Goal: Transaction & Acquisition: Purchase product/service

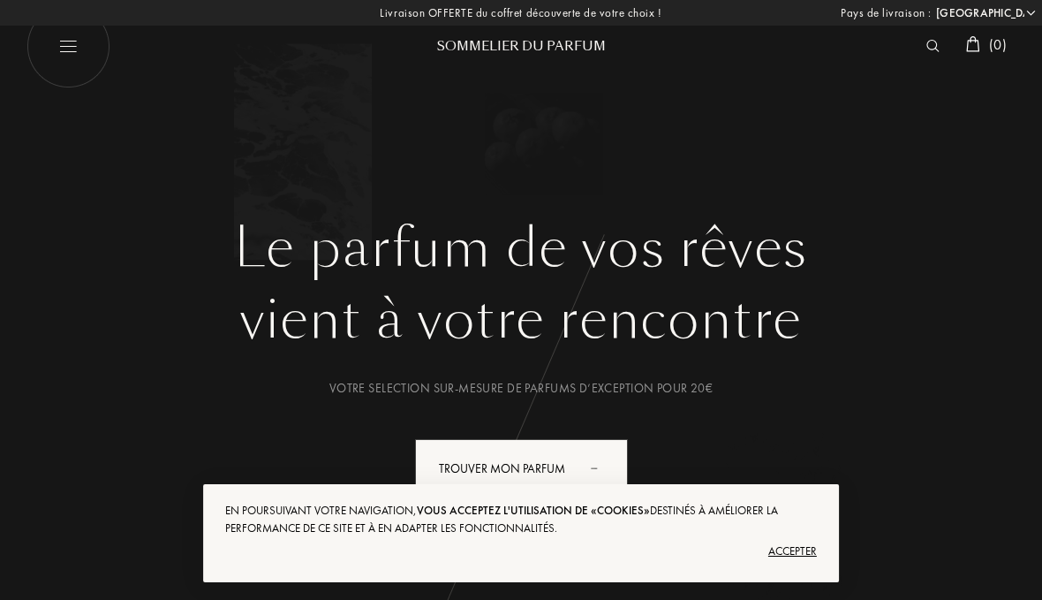
select select "FR"
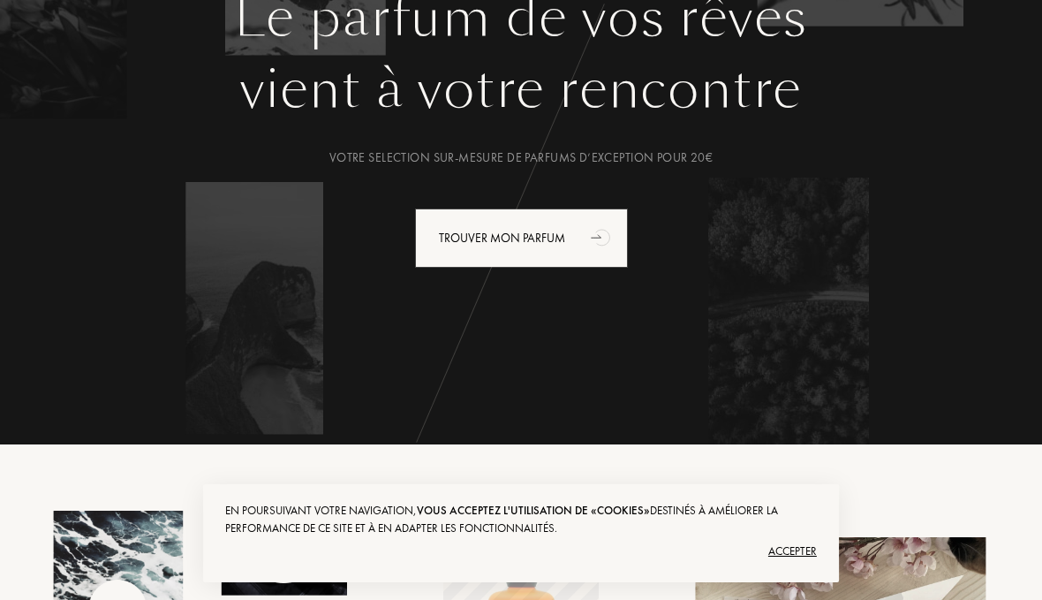
click at [795, 565] on div "Accepter" at bounding box center [521, 551] width 592 height 28
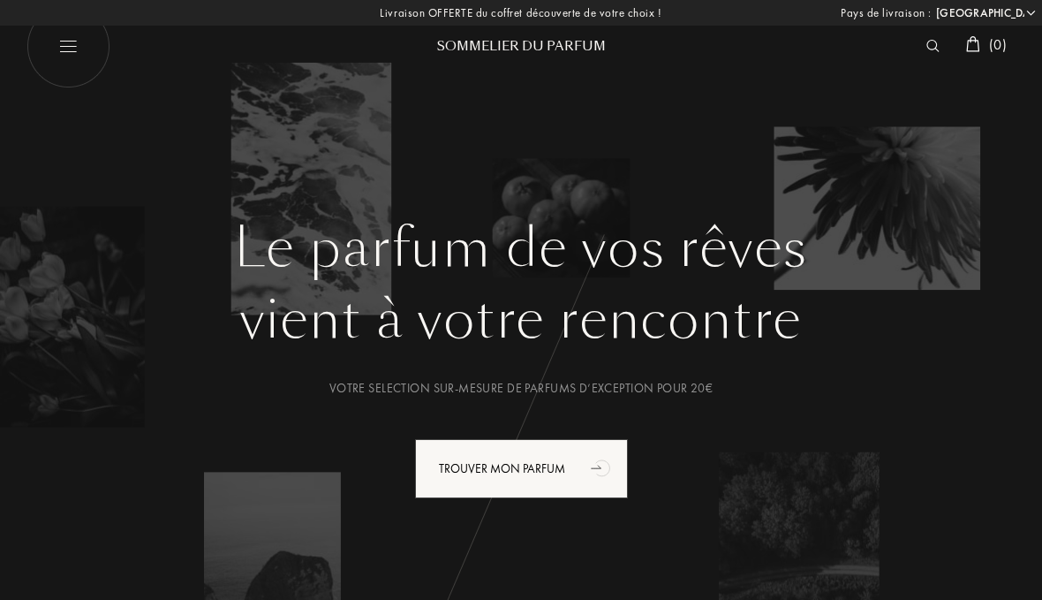
click at [41, 56] on img at bounding box center [69, 46] width 84 height 84
select select "FR"
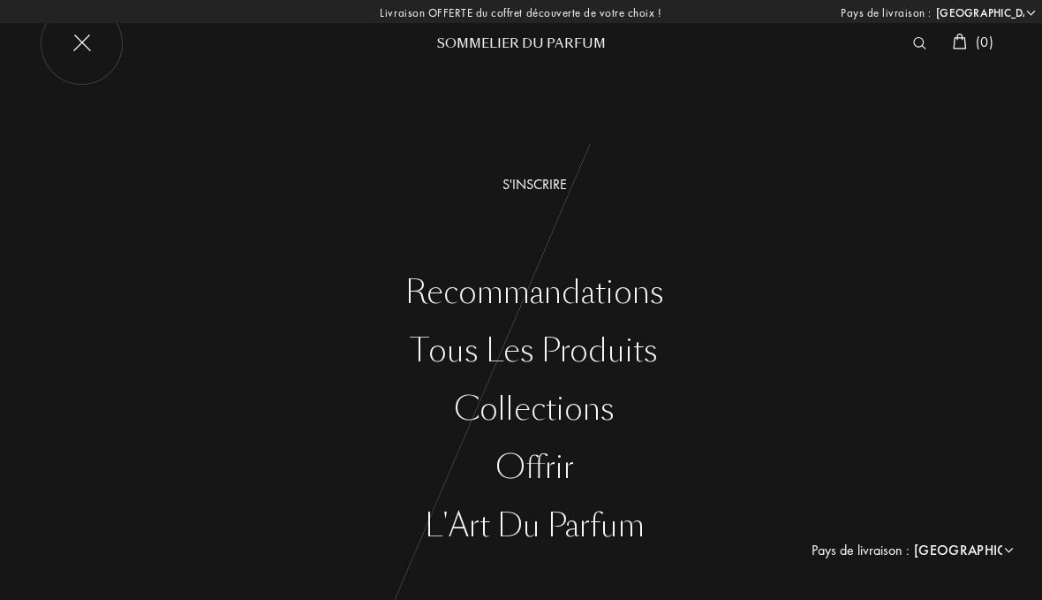
click at [108, 48] on img at bounding box center [82, 44] width 84 height 84
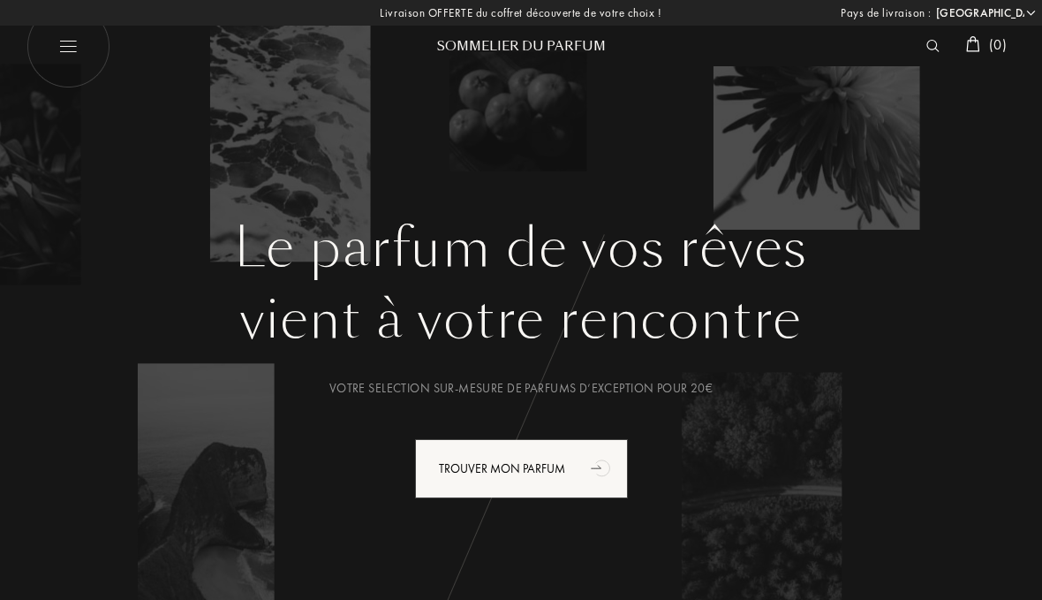
click at [481, 472] on div "Trouver mon parfum" at bounding box center [521, 468] width 213 height 59
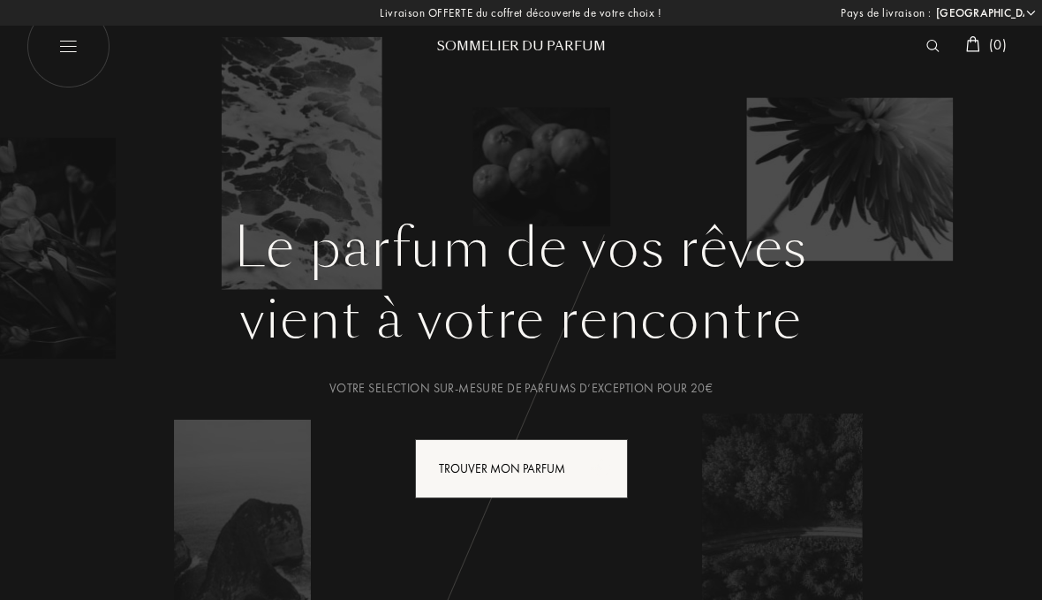
click at [494, 477] on div "Trouver mon parfum" at bounding box center [521, 468] width 213 height 59
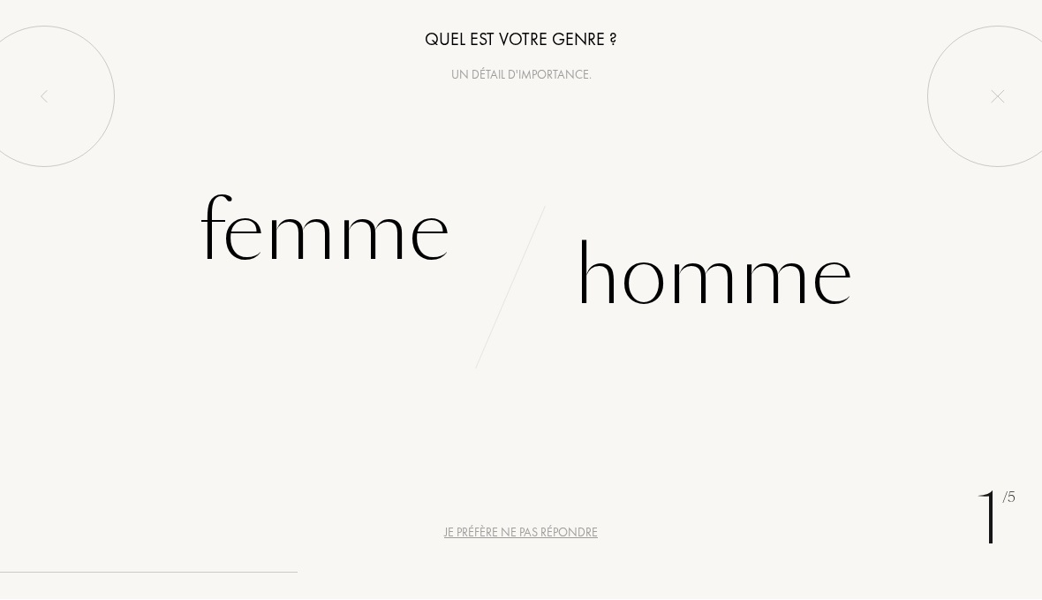
click at [329, 227] on div "Femme" at bounding box center [324, 232] width 253 height 119
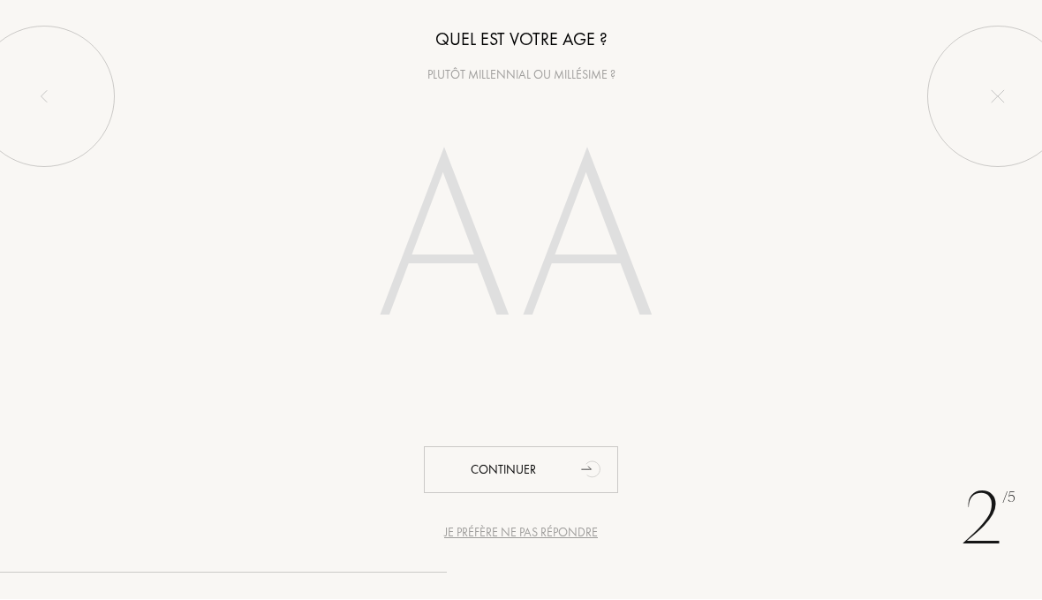
click at [580, 269] on input "number" at bounding box center [521, 246] width 380 height 305
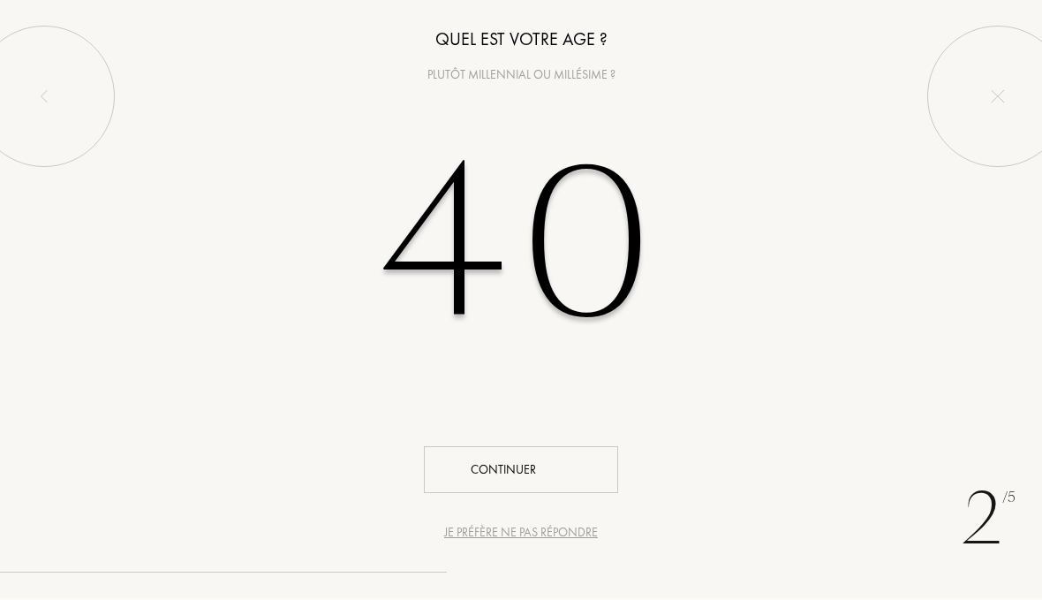
type input "40"
click at [562, 473] on div "Continuer" at bounding box center [521, 470] width 194 height 47
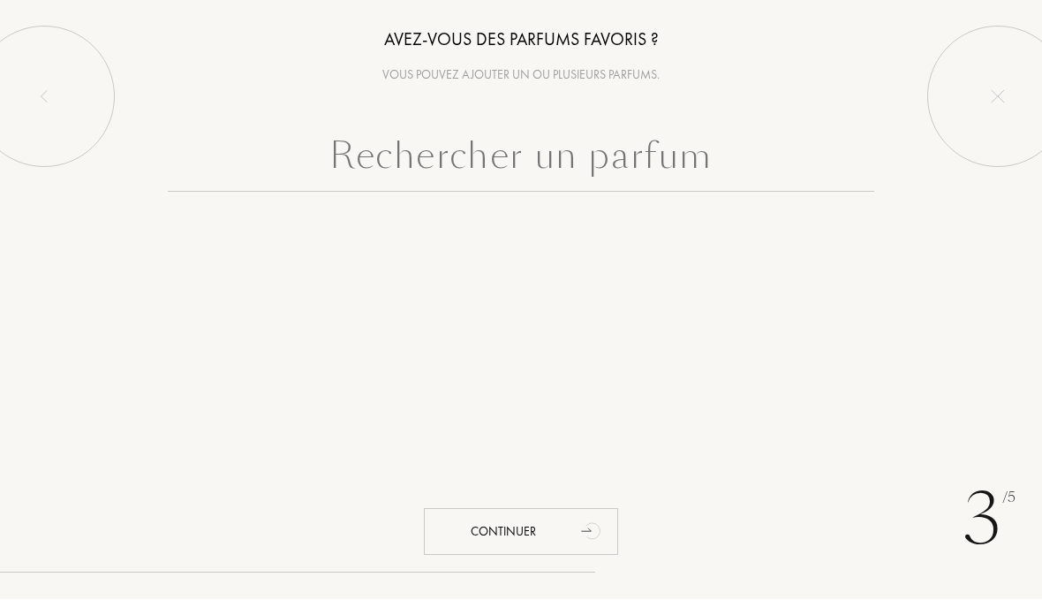
click at [634, 166] on input "text" at bounding box center [521, 161] width 707 height 64
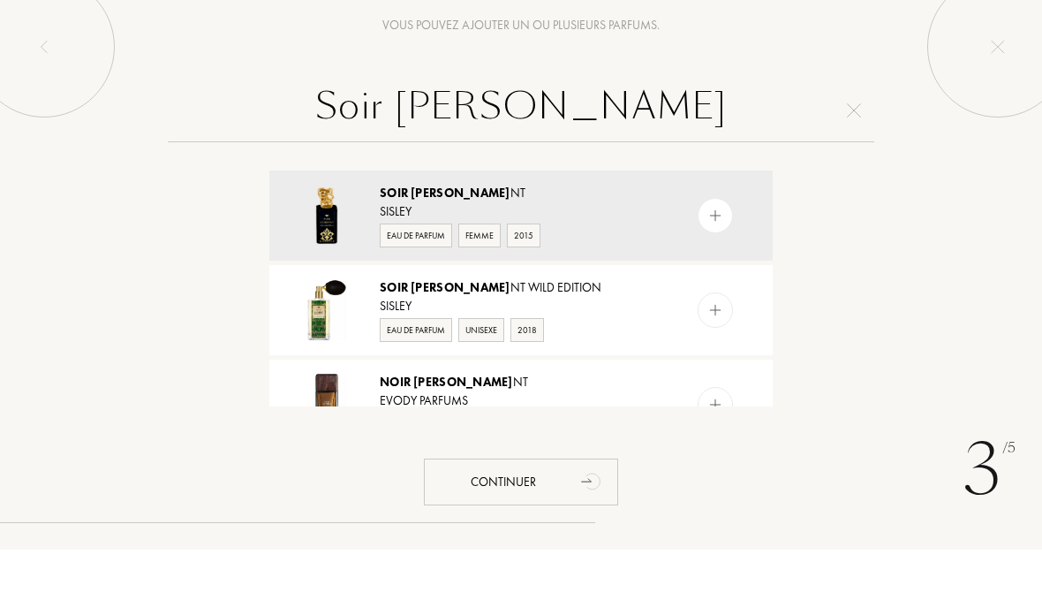
type input "Soir d.orie"
click at [349, 235] on img at bounding box center [327, 266] width 62 height 62
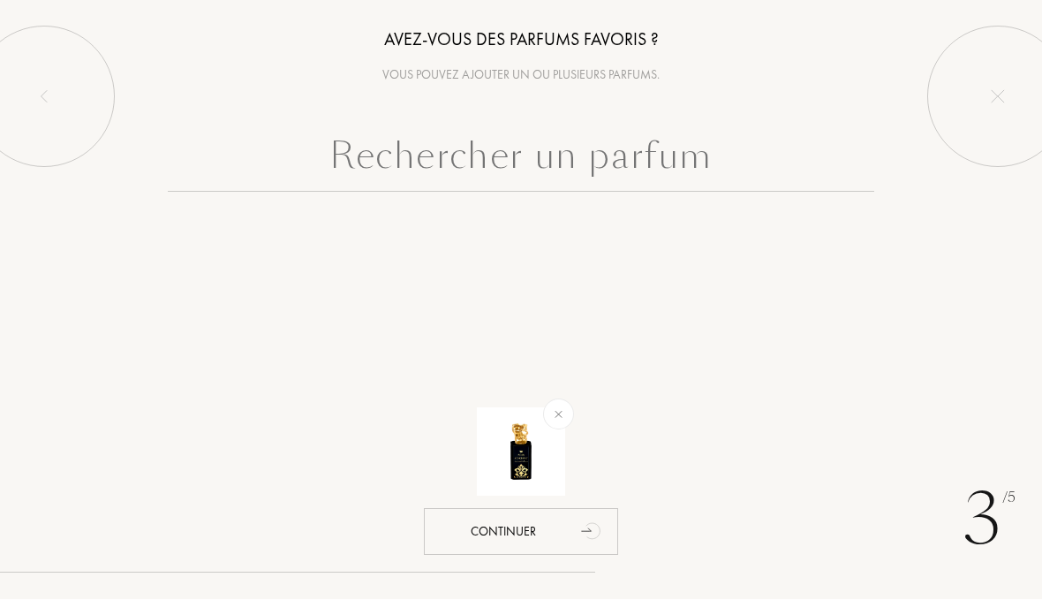
click at [450, 129] on input "text" at bounding box center [521, 161] width 707 height 64
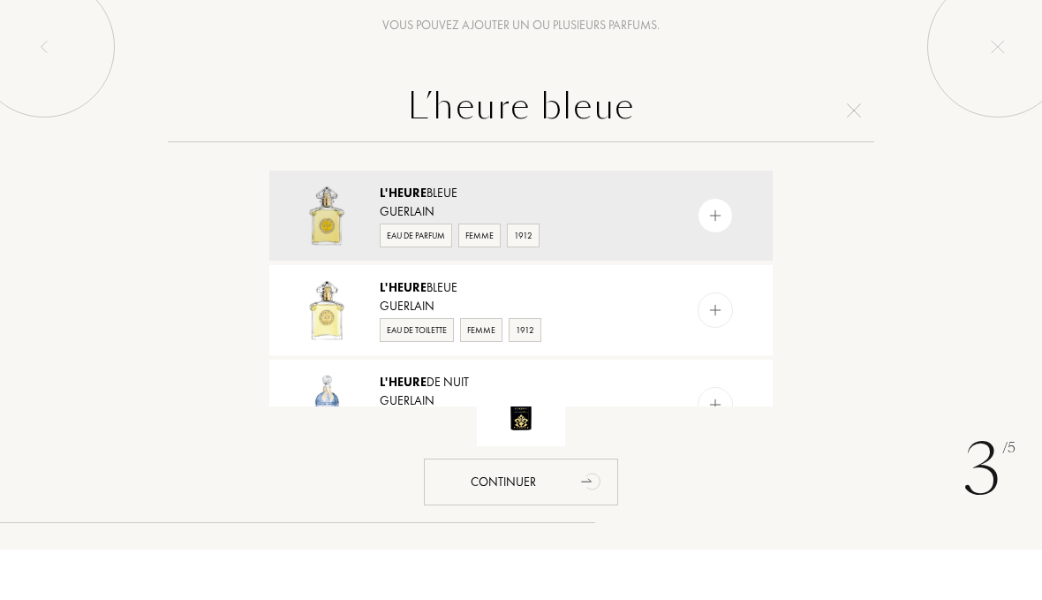
type input "L’heure bleue"
click at [400, 235] on span "L'Heure" at bounding box center [403, 243] width 47 height 16
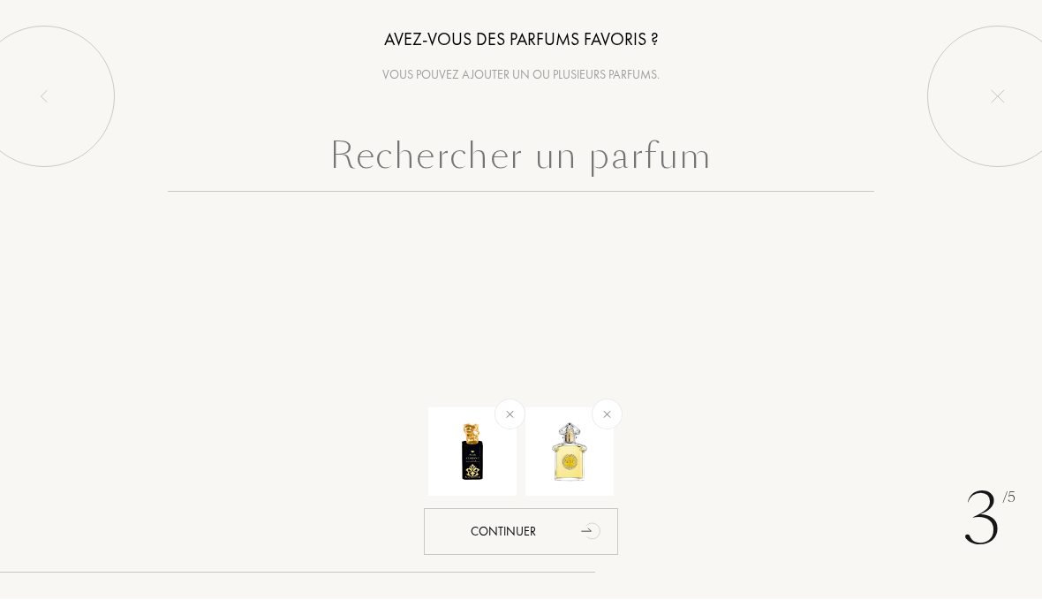
click at [625, 170] on input "text" at bounding box center [521, 161] width 707 height 64
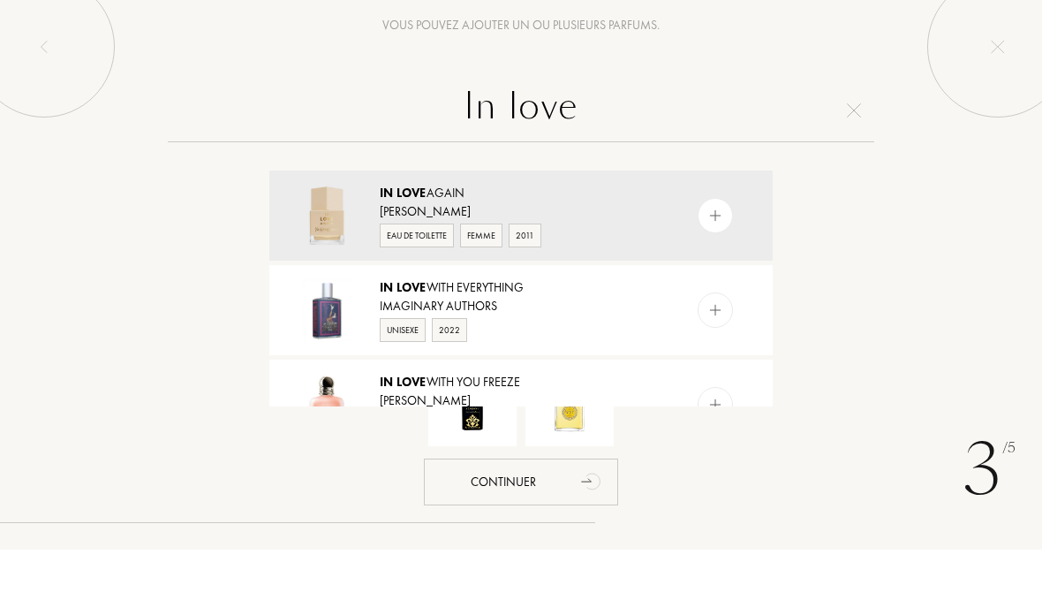
type input "In love"
click at [352, 235] on img at bounding box center [327, 266] width 62 height 62
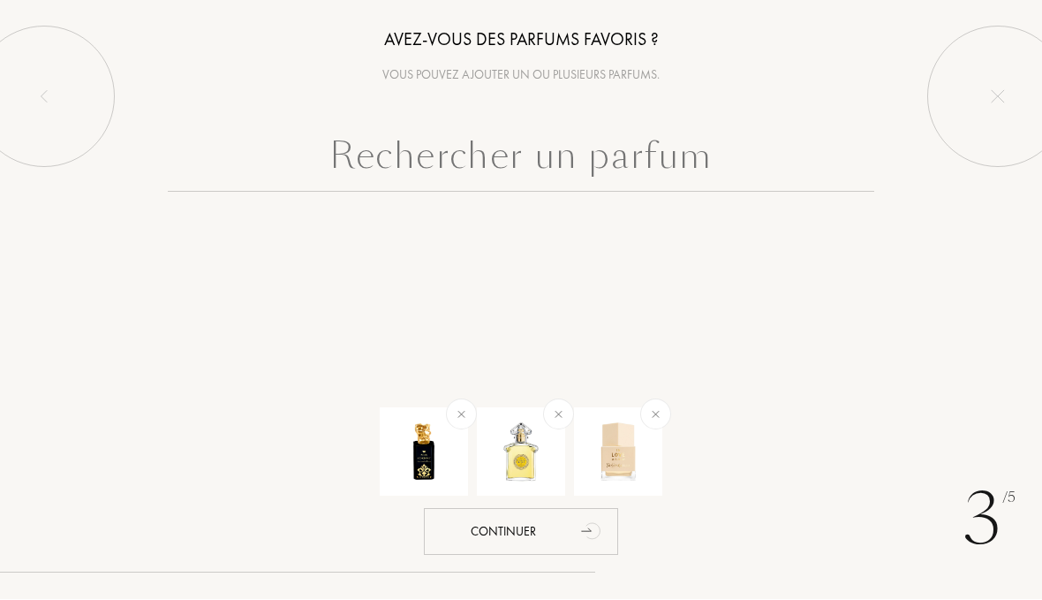
click at [526, 520] on div "Continuer" at bounding box center [521, 532] width 194 height 47
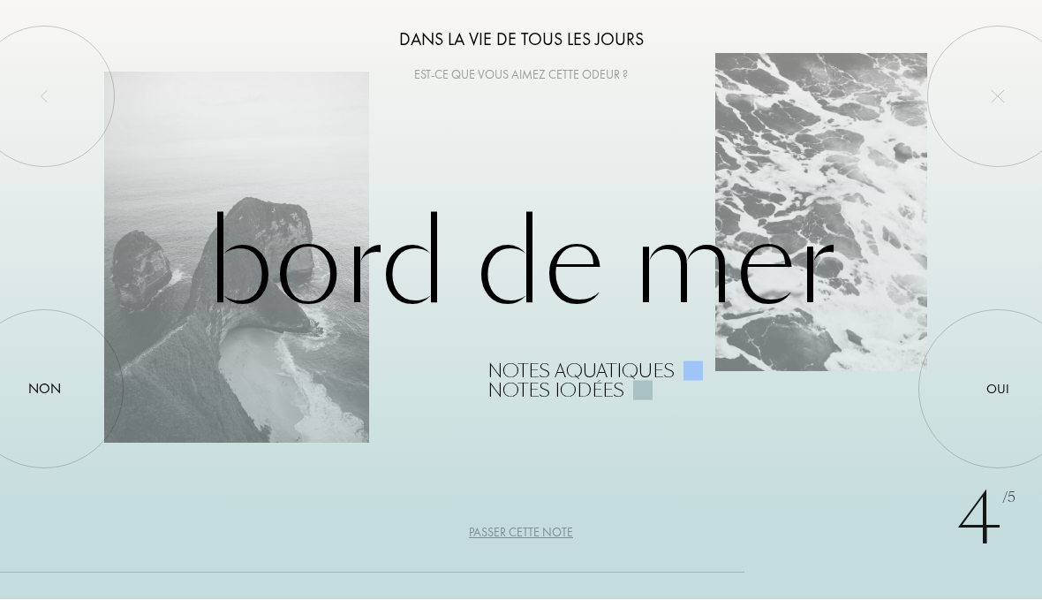
click at [998, 390] on div at bounding box center [998, 390] width 0 height 0
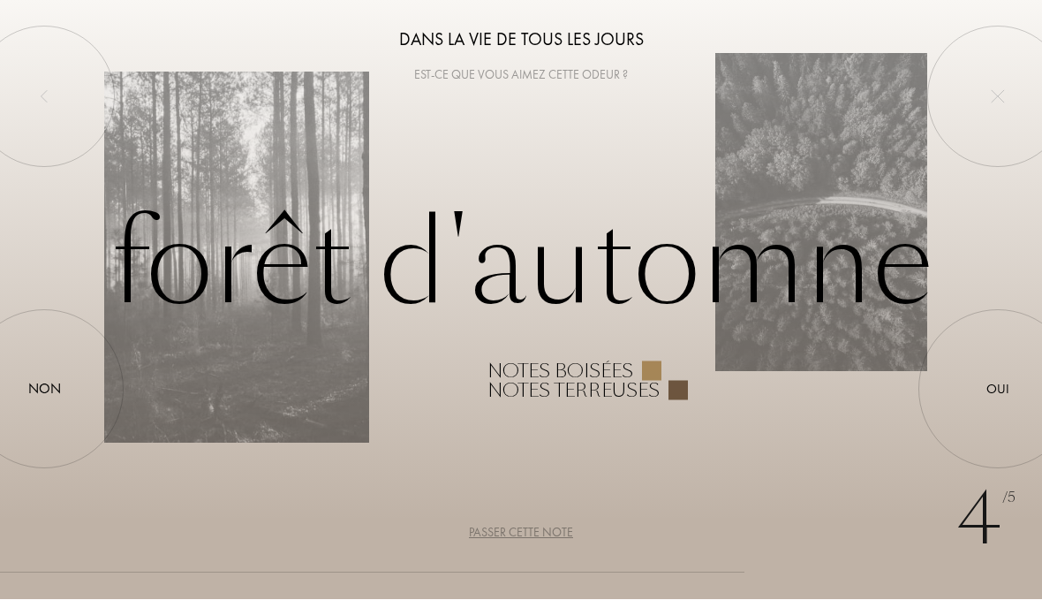
click at [994, 389] on div "Oui" at bounding box center [998, 390] width 23 height 20
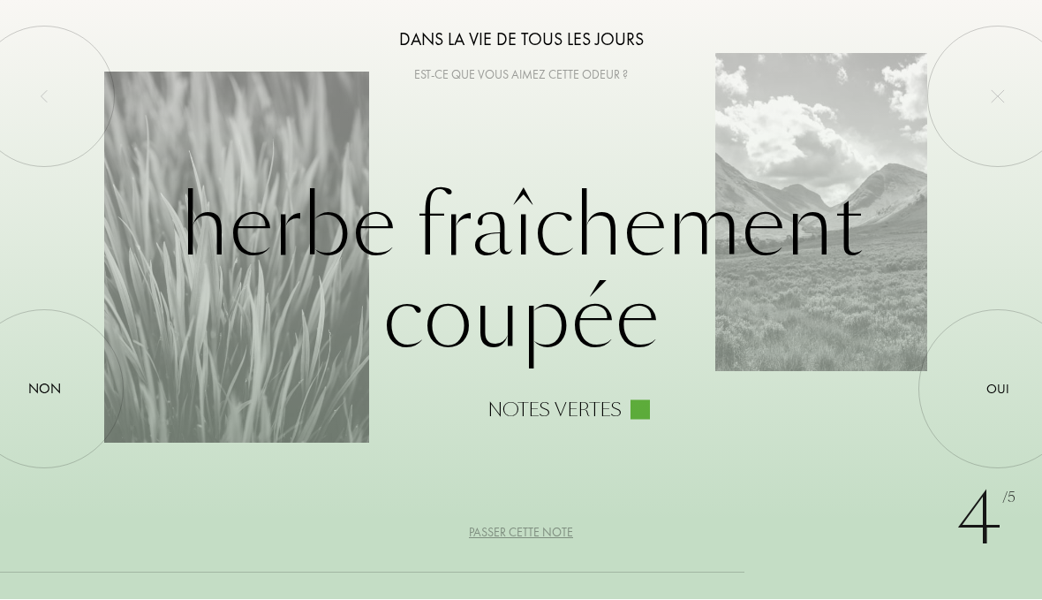
click at [1004, 398] on div "Oui" at bounding box center [998, 390] width 23 height 20
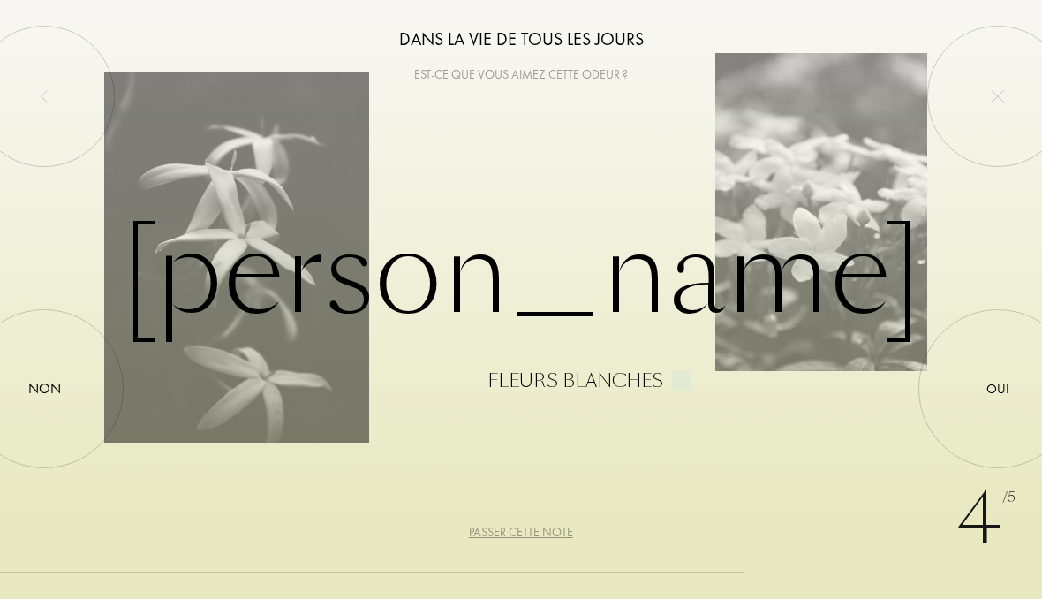
click at [998, 390] on div at bounding box center [998, 390] width 0 height 0
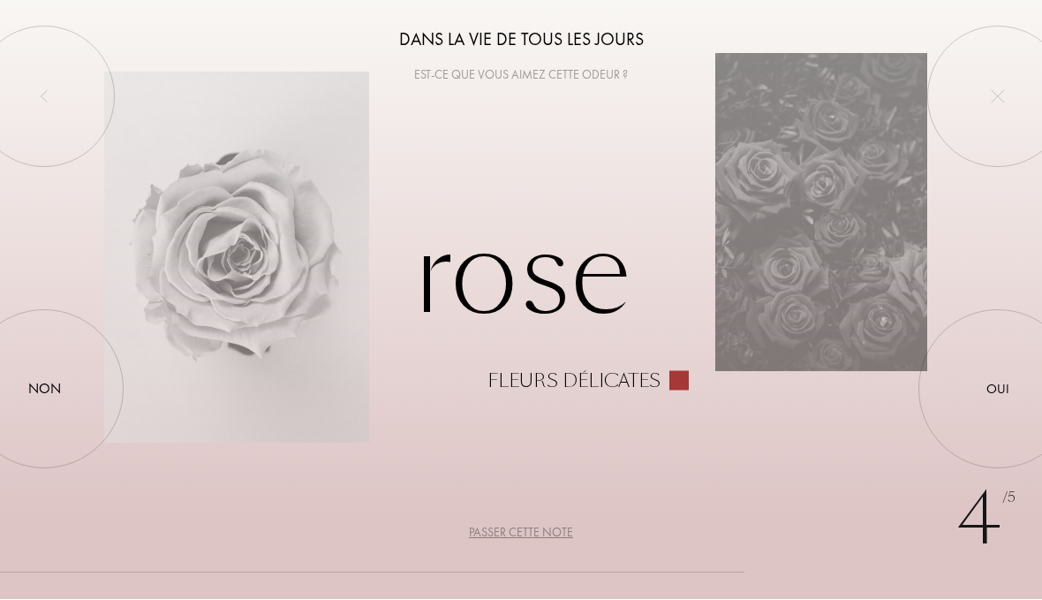
click at [1001, 398] on div "Oui" at bounding box center [998, 390] width 23 height 20
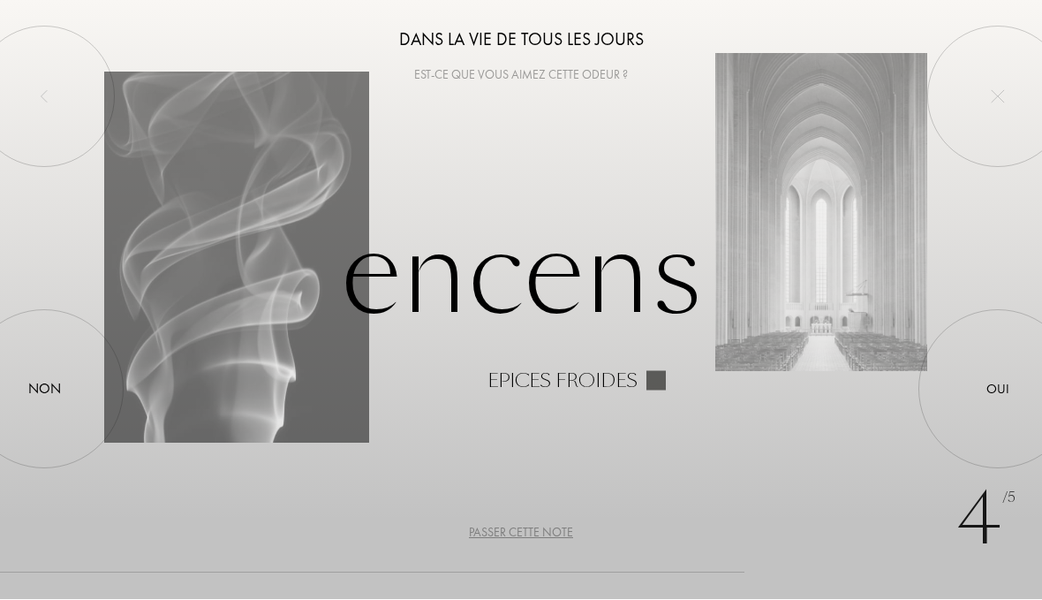
click at [998, 390] on div at bounding box center [998, 390] width 0 height 0
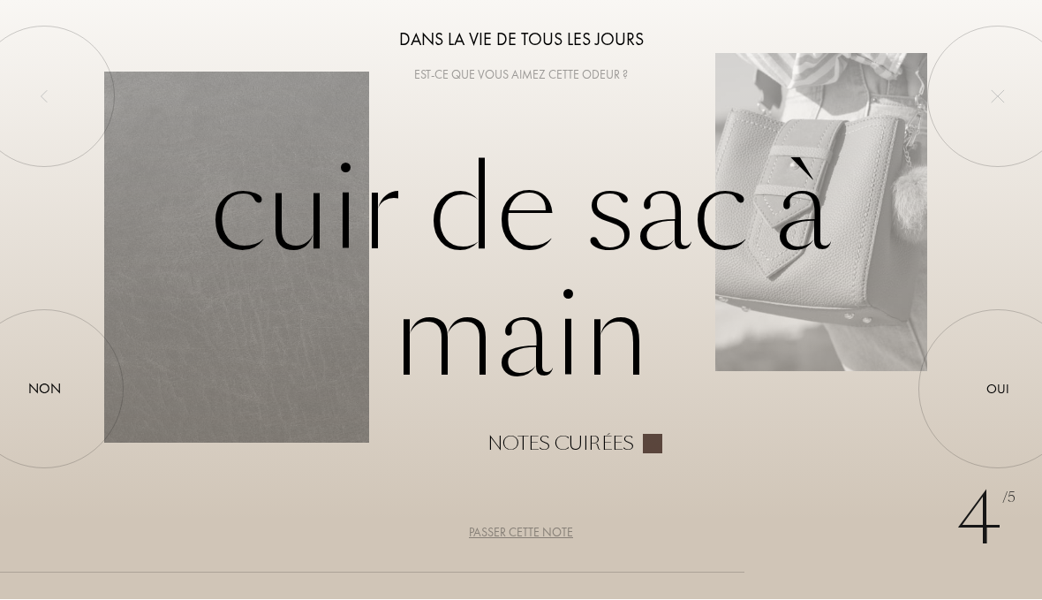
click at [990, 391] on div "Oui" at bounding box center [998, 390] width 23 height 20
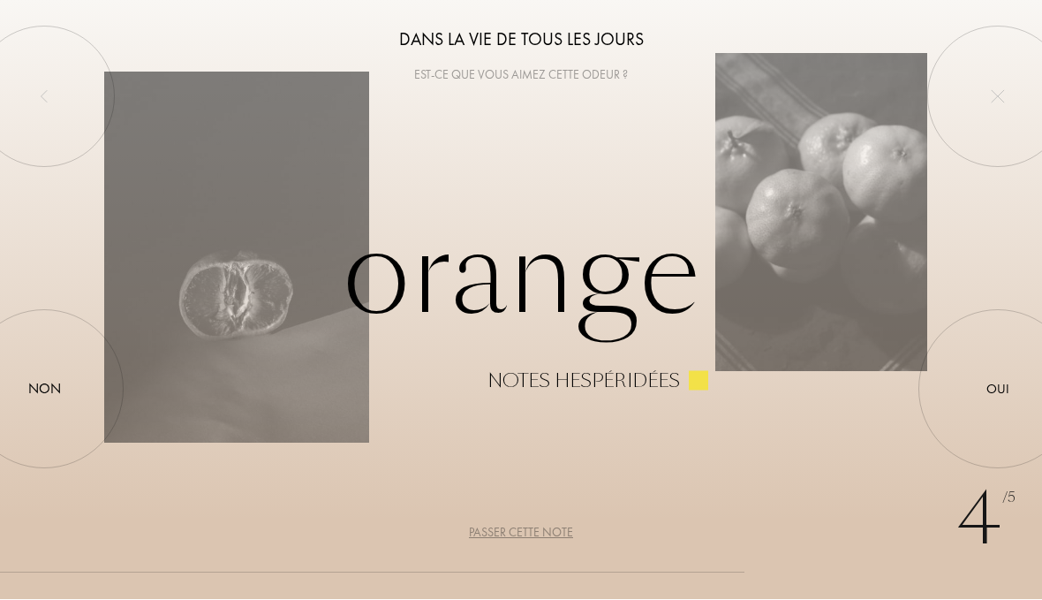
click at [998, 390] on div at bounding box center [998, 390] width 0 height 0
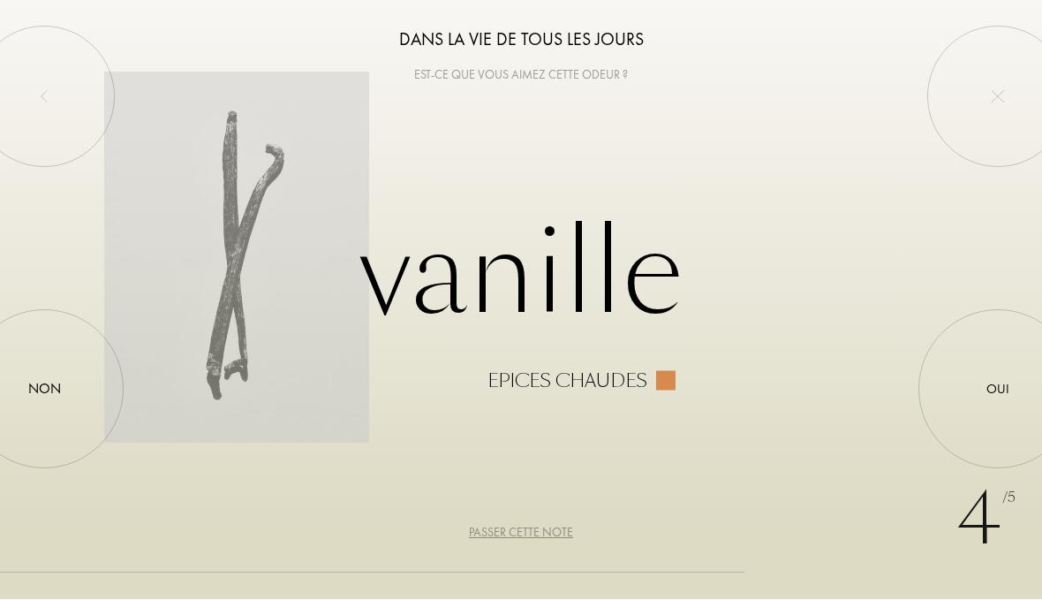
click at [1002, 395] on div "Oui" at bounding box center [998, 390] width 23 height 20
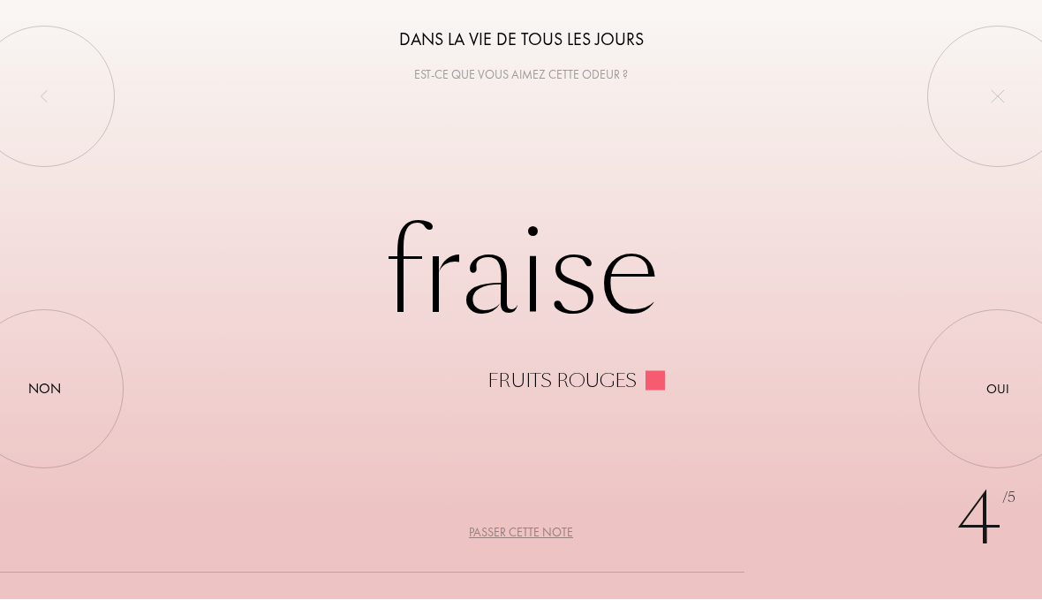
click at [998, 390] on div at bounding box center [998, 390] width 0 height 0
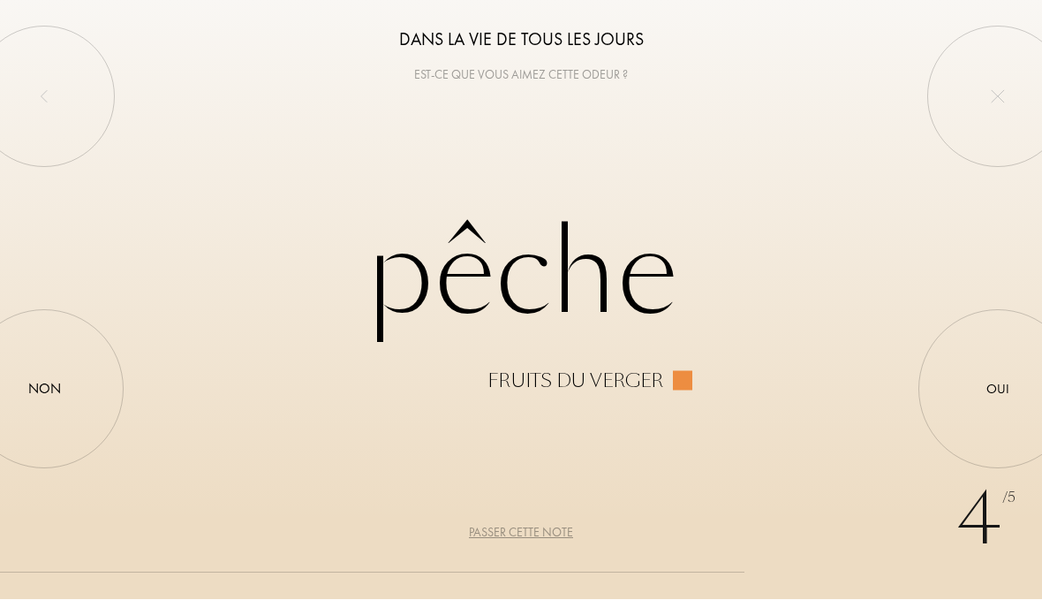
click at [998, 390] on div at bounding box center [998, 390] width 0 height 0
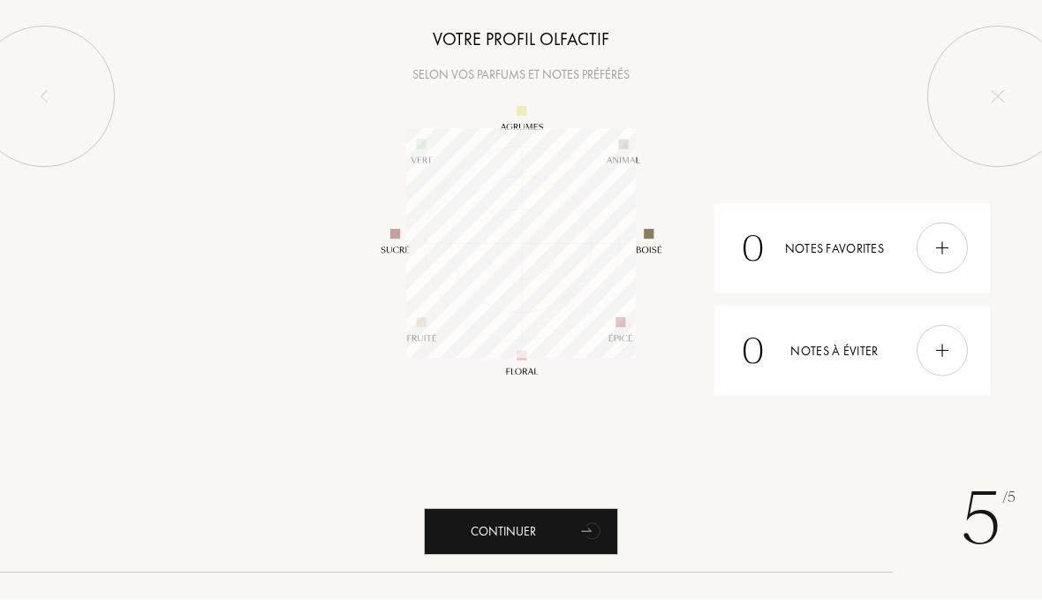
scroll to position [230, 230]
click at [1002, 102] on img at bounding box center [998, 97] width 14 height 14
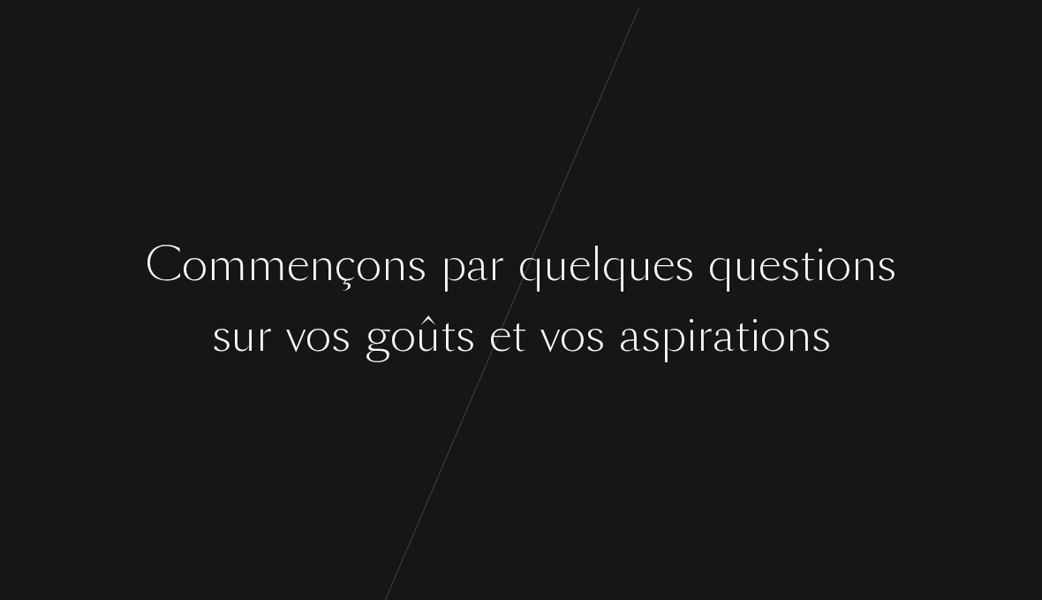
click at [915, 436] on div "C [PERSON_NAME] ç o n s p a r q u e l q u e s q u e s t i o n s s u r v o s g o…" at bounding box center [521, 300] width 1042 height 600
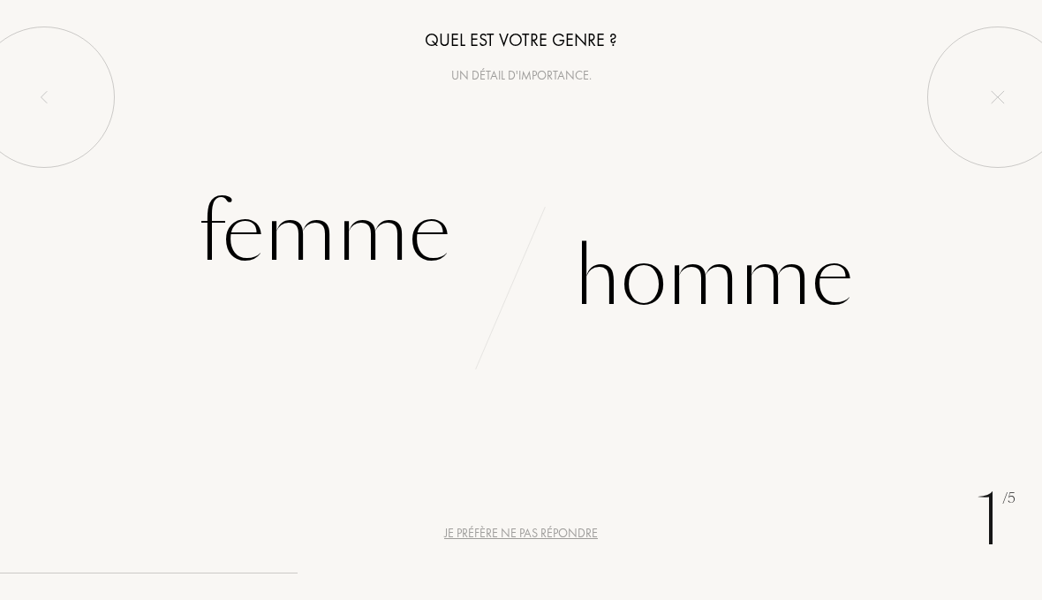
click at [371, 244] on div "Femme" at bounding box center [324, 232] width 253 height 119
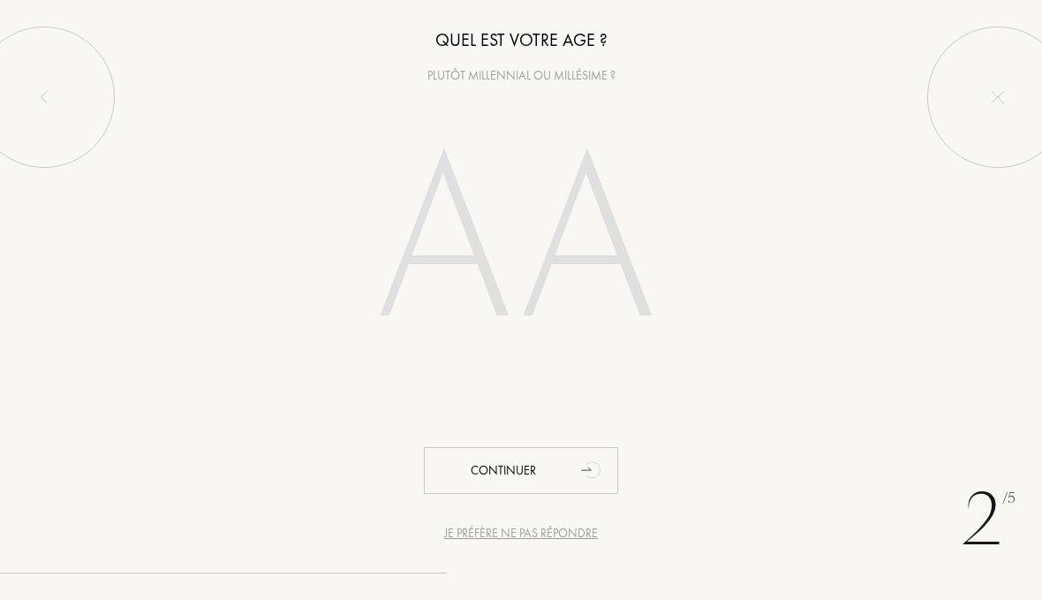
click at [566, 480] on div "Continuer" at bounding box center [521, 470] width 194 height 47
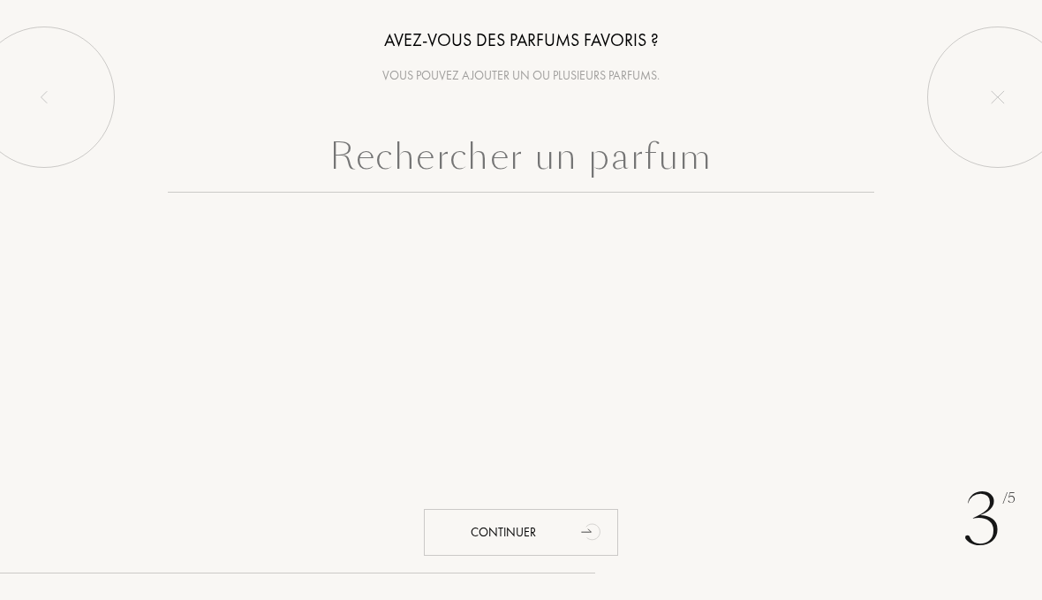
click at [701, 182] on input "text" at bounding box center [521, 161] width 707 height 64
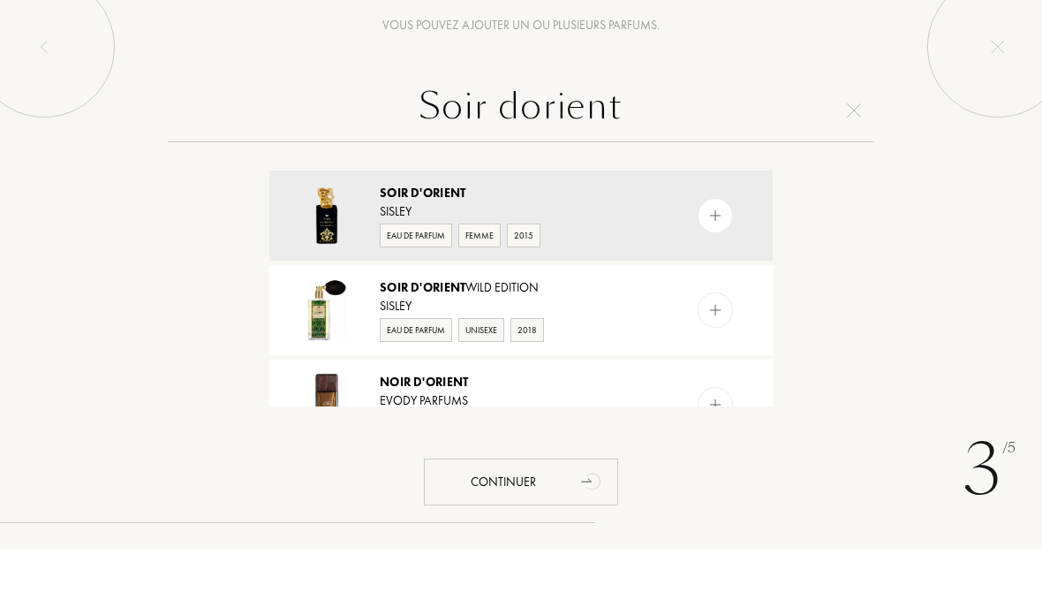
type input "Soir dorient"
click at [317, 235] on img at bounding box center [327, 266] width 62 height 62
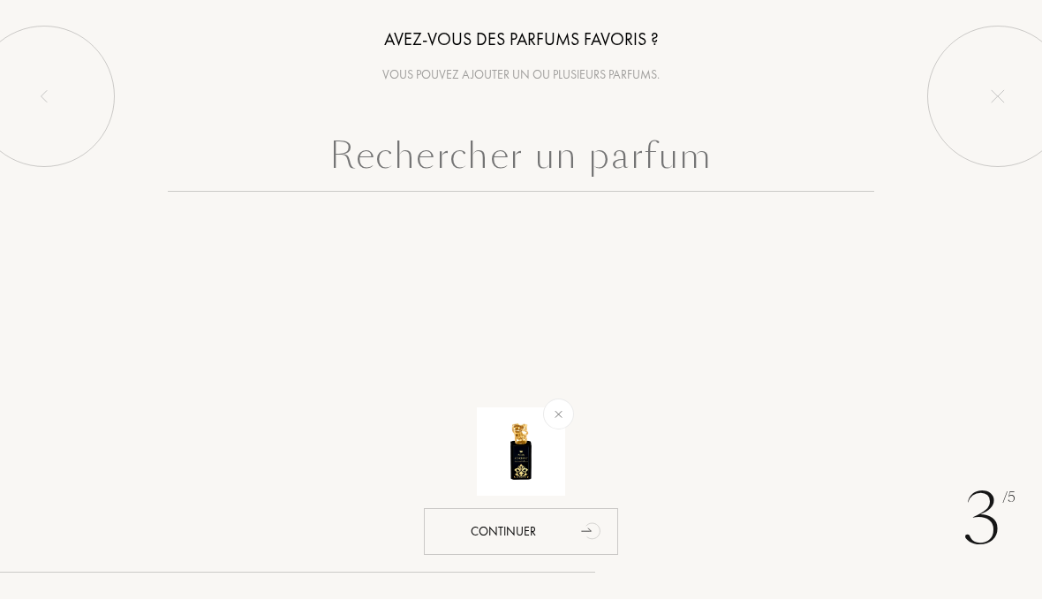
click at [363, 157] on input "text" at bounding box center [521, 161] width 707 height 64
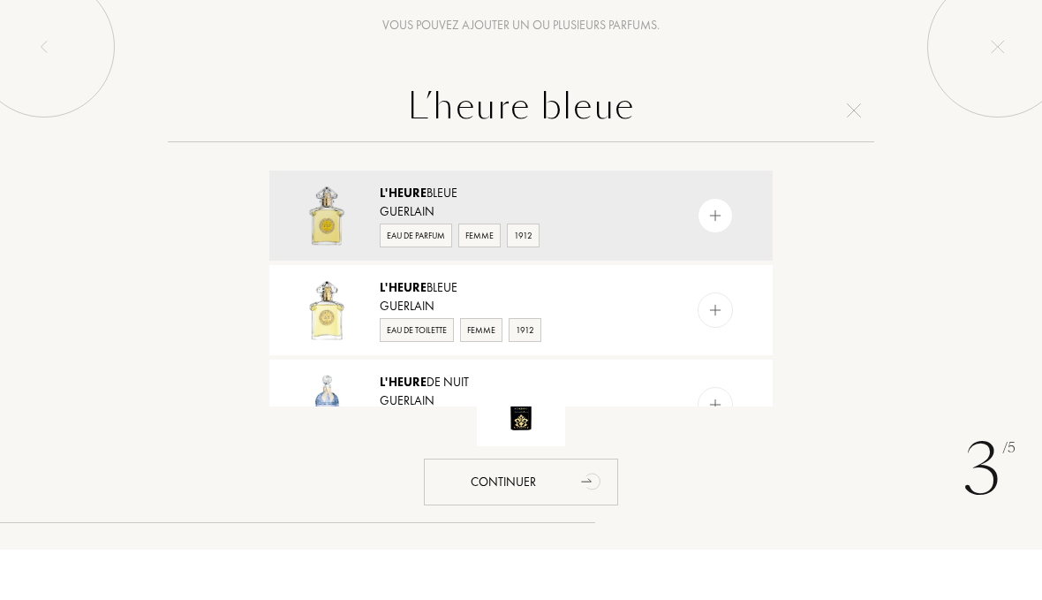
type input "L’heure bleue"
click at [349, 235] on img at bounding box center [327, 266] width 62 height 62
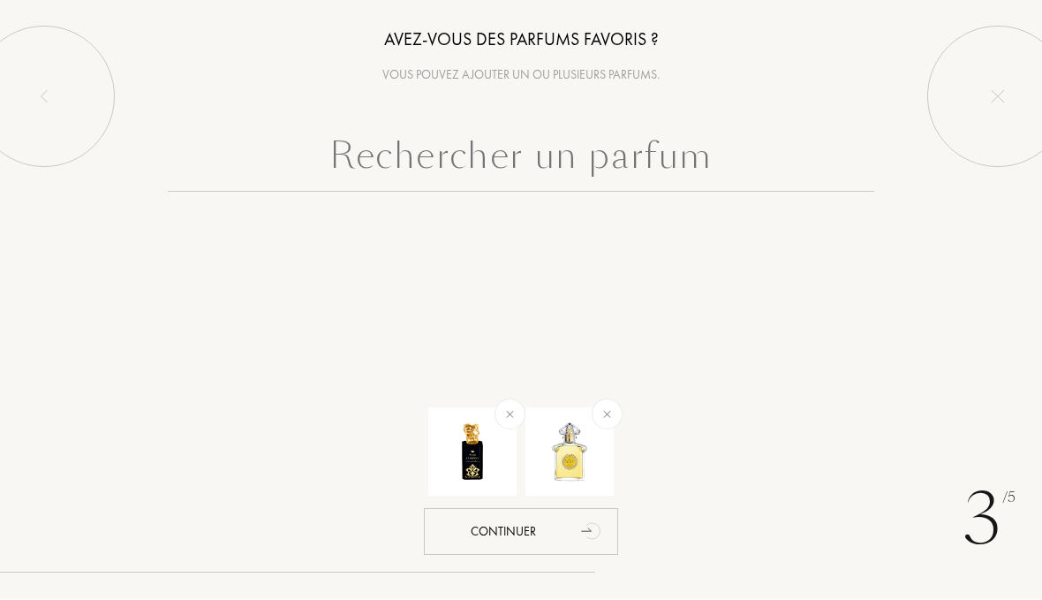
click at [392, 153] on input "text" at bounding box center [521, 161] width 707 height 64
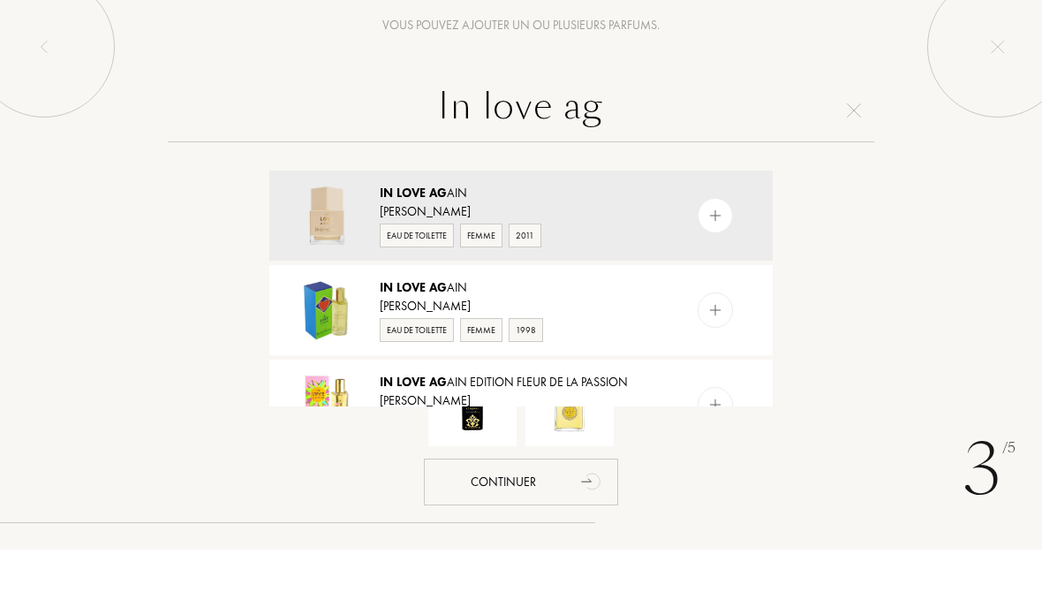
type input "In love ag"
click at [366, 234] on div at bounding box center [327, 266] width 80 height 64
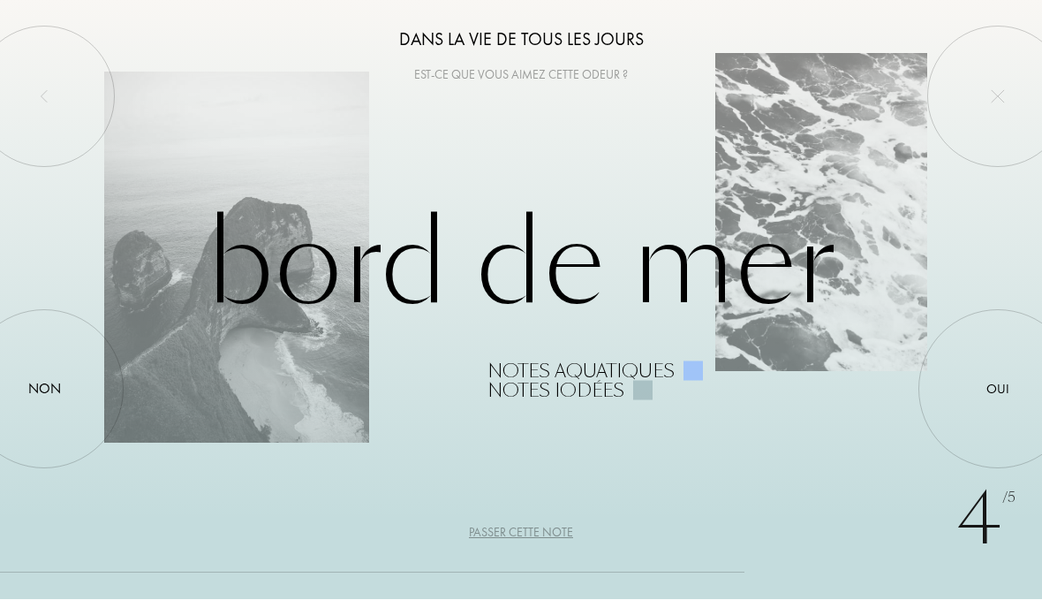
click at [998, 390] on div at bounding box center [998, 390] width 0 height 0
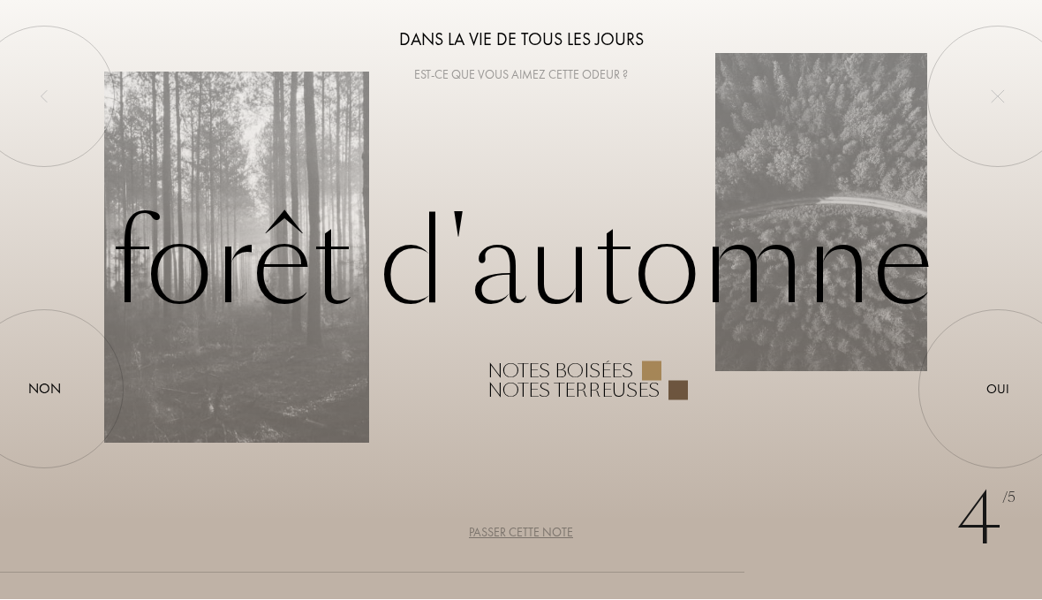
click at [998, 390] on div at bounding box center [998, 390] width 0 height 0
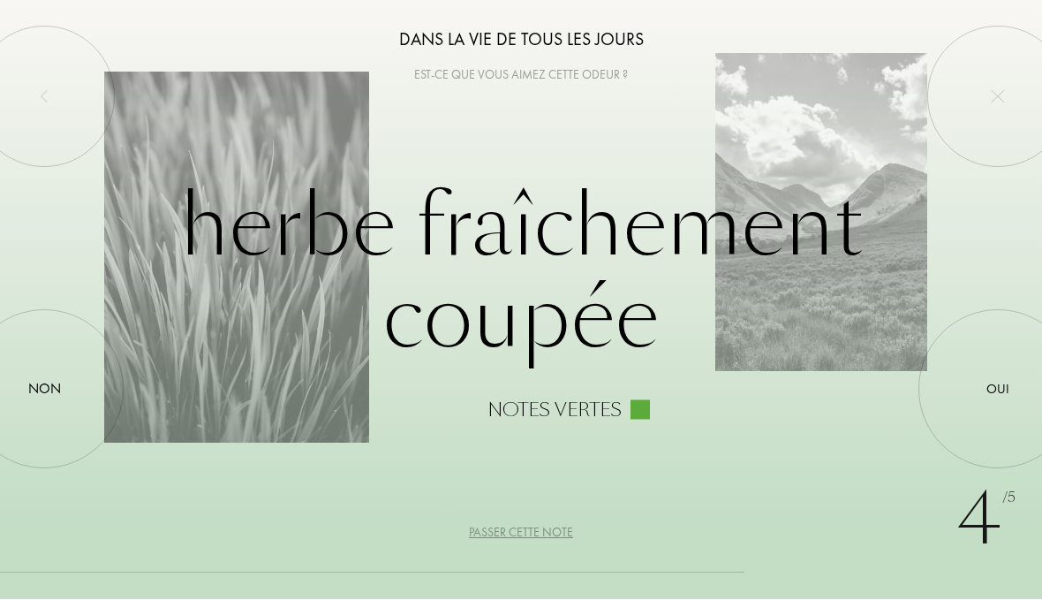
click at [998, 390] on div at bounding box center [998, 390] width 0 height 0
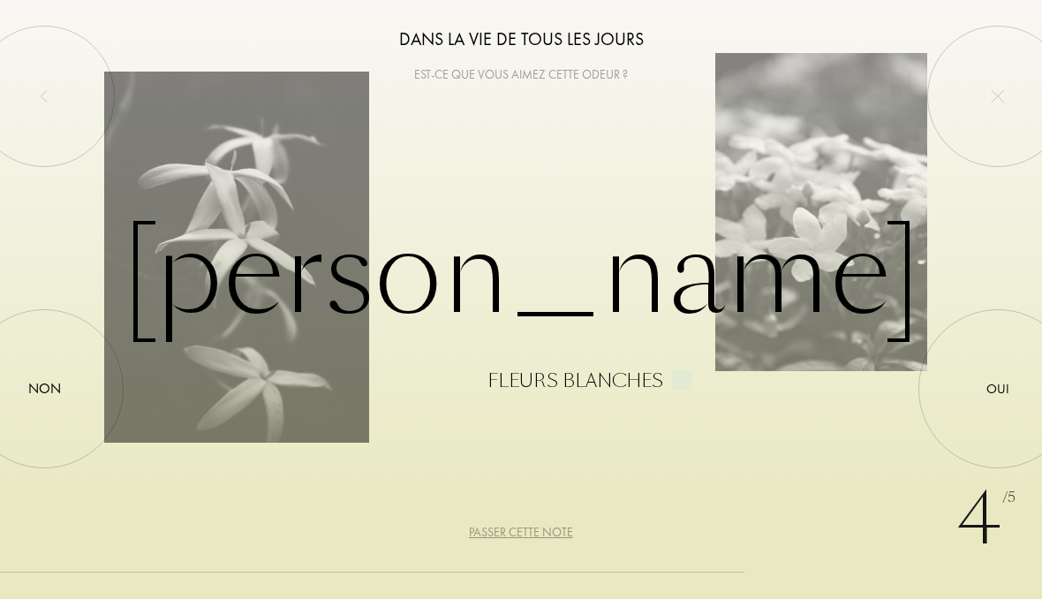
click at [998, 390] on div at bounding box center [998, 390] width 0 height 0
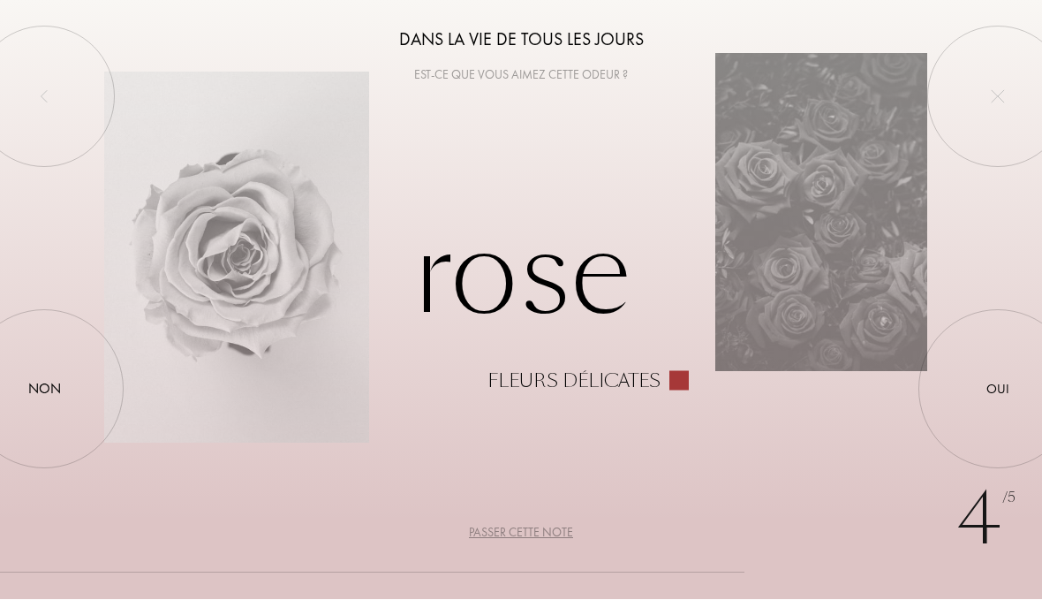
click at [997, 385] on div "Oui" at bounding box center [998, 390] width 23 height 20
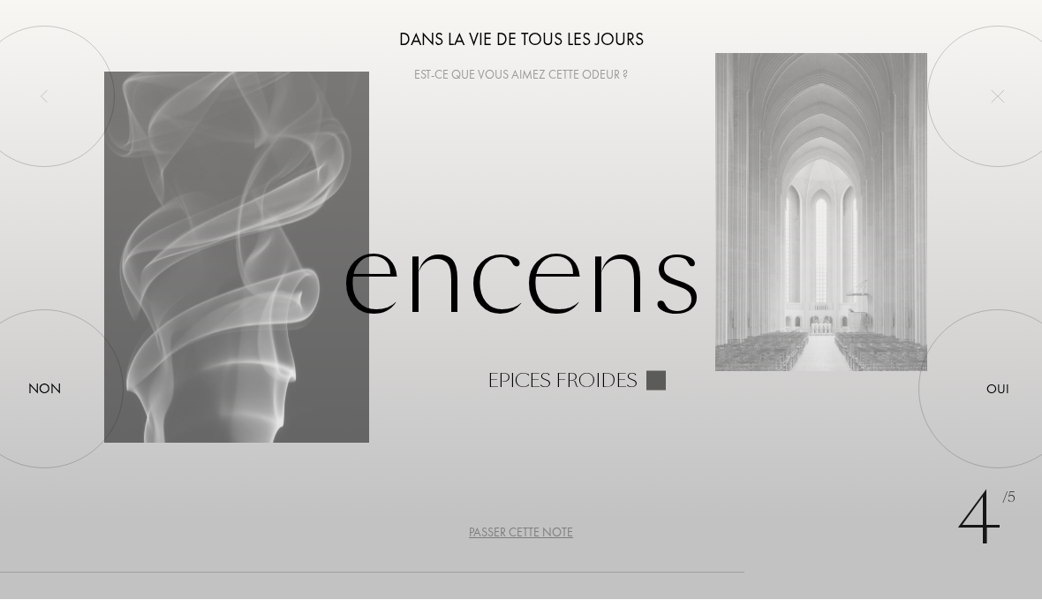
click at [998, 390] on div at bounding box center [998, 390] width 0 height 0
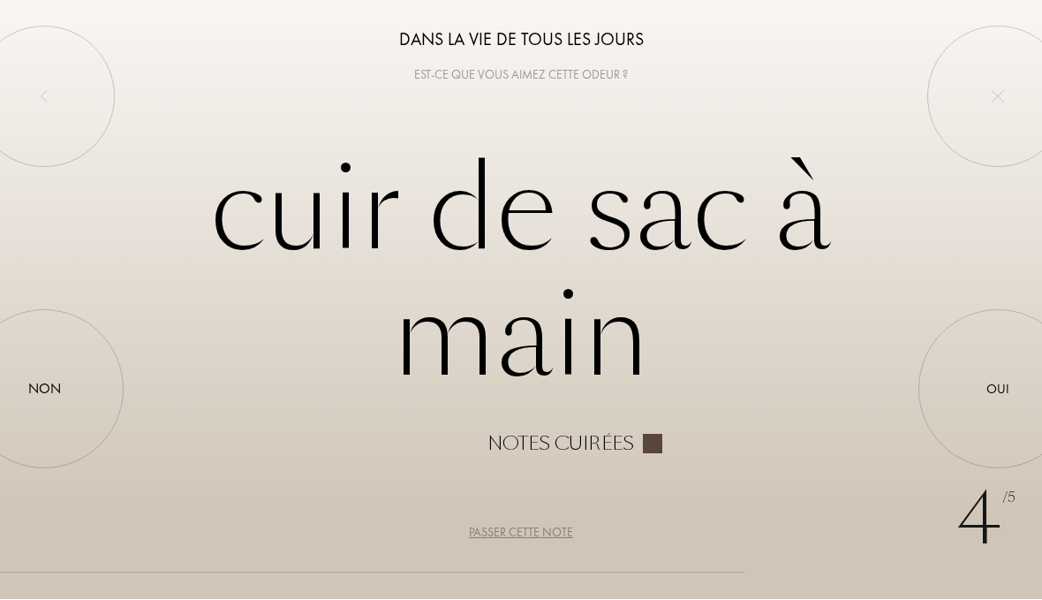
click at [998, 390] on div at bounding box center [998, 390] width 0 height 0
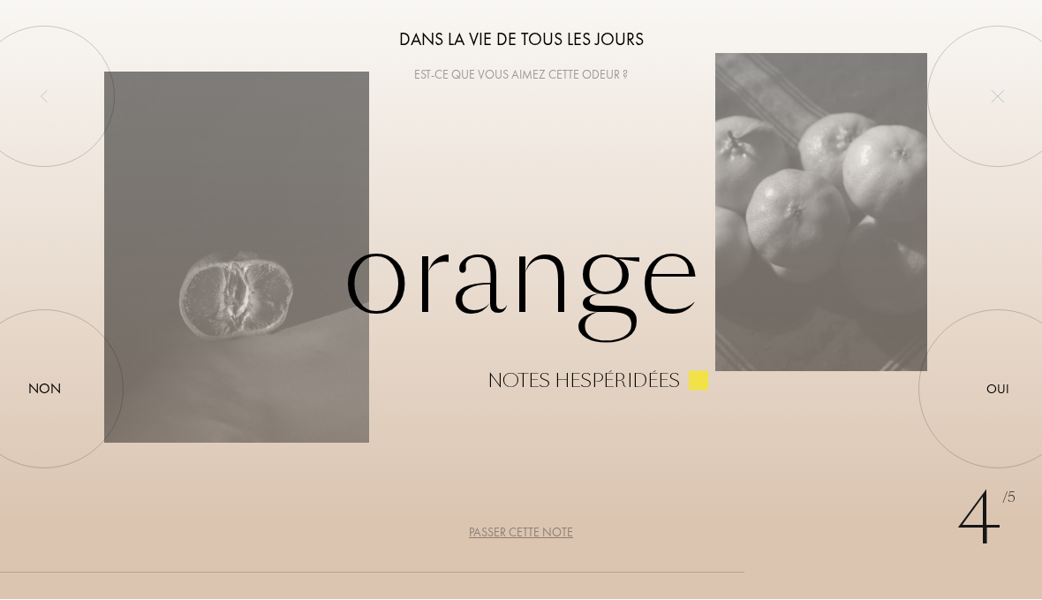
click at [997, 384] on div "Oui" at bounding box center [998, 390] width 23 height 20
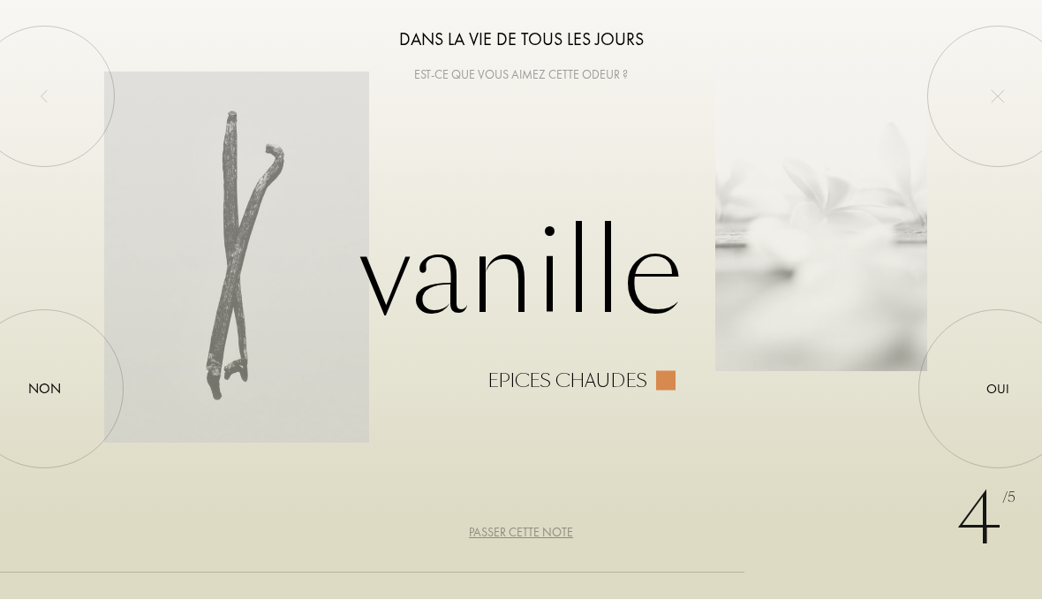
click at [1010, 385] on div "Oui" at bounding box center [998, 390] width 23 height 20
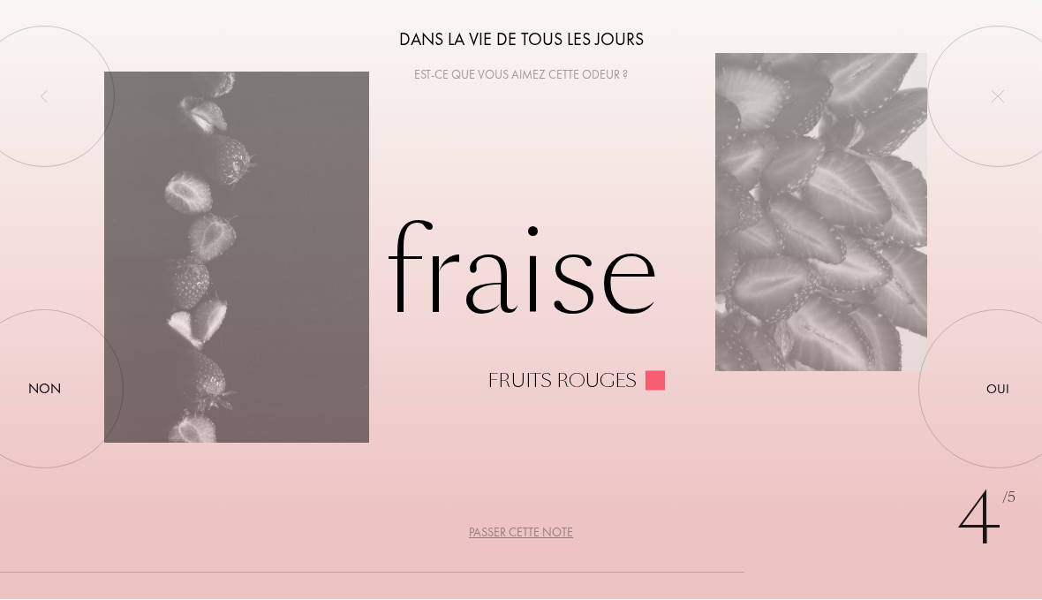
click at [44, 390] on div at bounding box center [44, 390] width 0 height 0
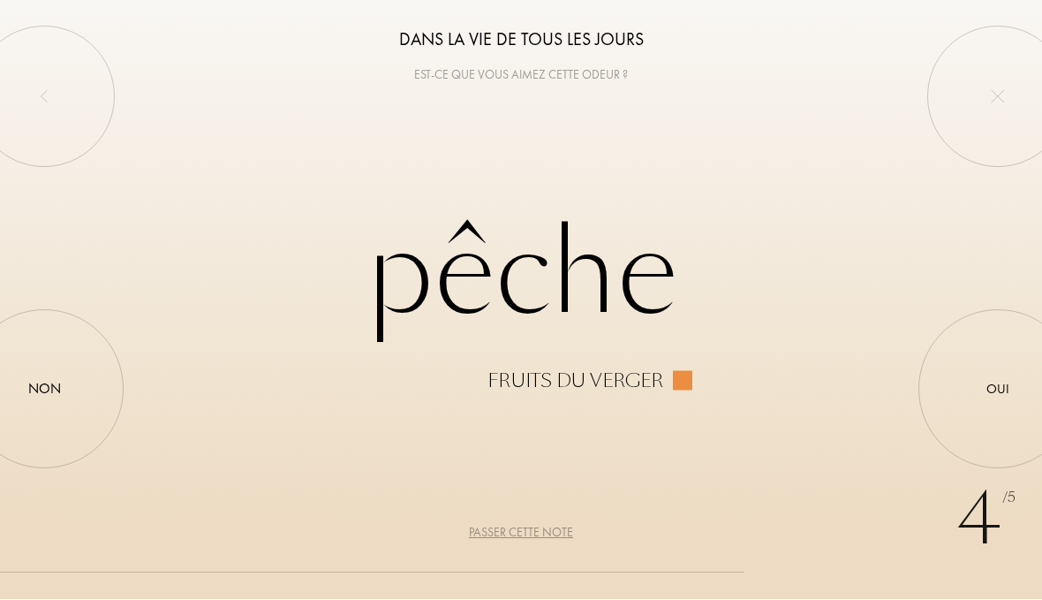
click at [57, 385] on div "Non" at bounding box center [44, 389] width 33 height 21
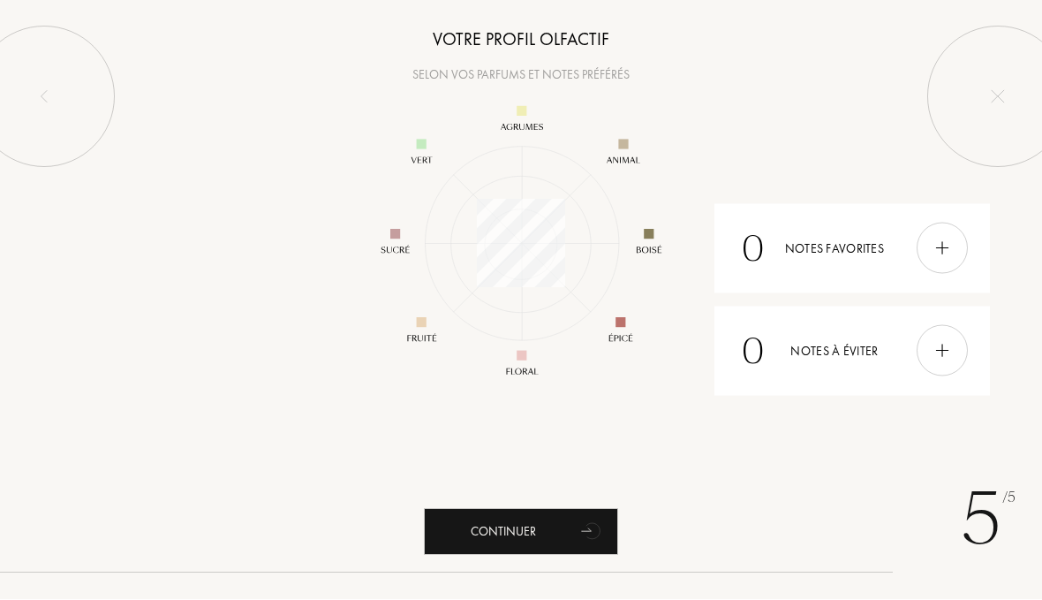
scroll to position [230, 230]
click at [547, 532] on div "Continuer" at bounding box center [521, 532] width 194 height 47
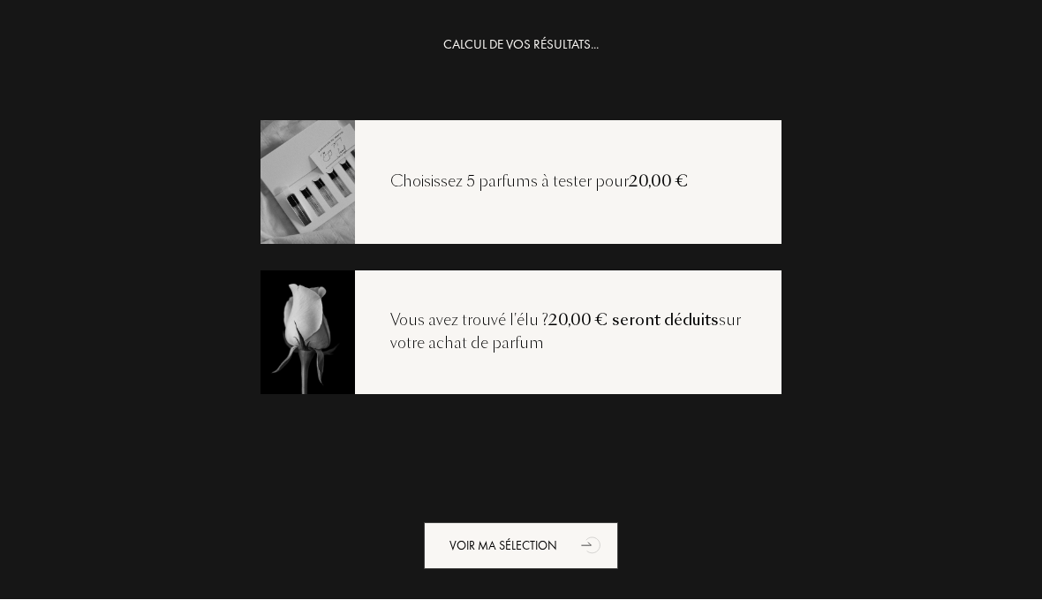
click at [311, 178] on img at bounding box center [307, 181] width 95 height 127
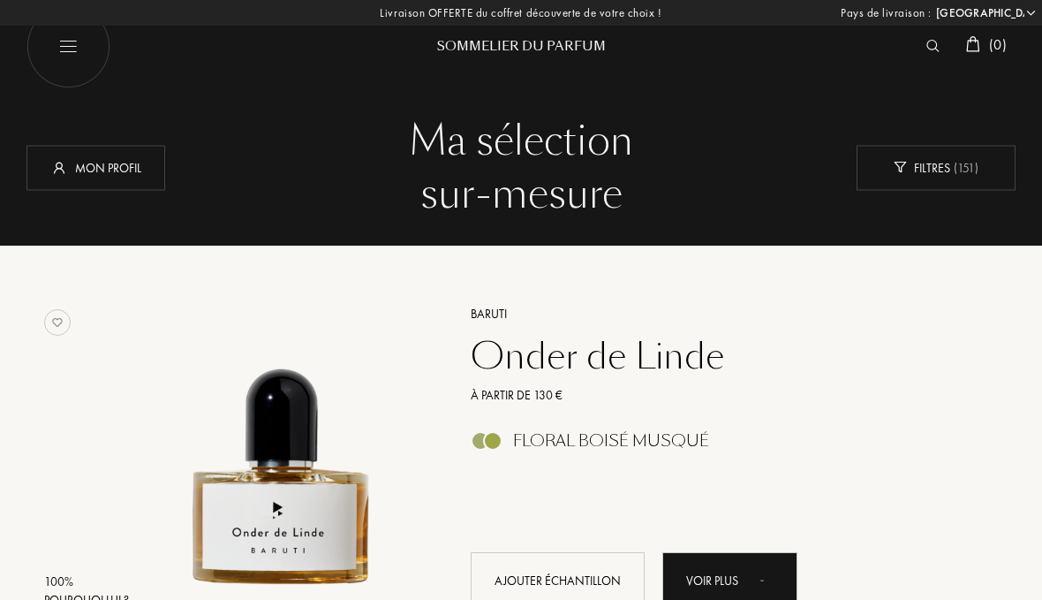
select select "FR"
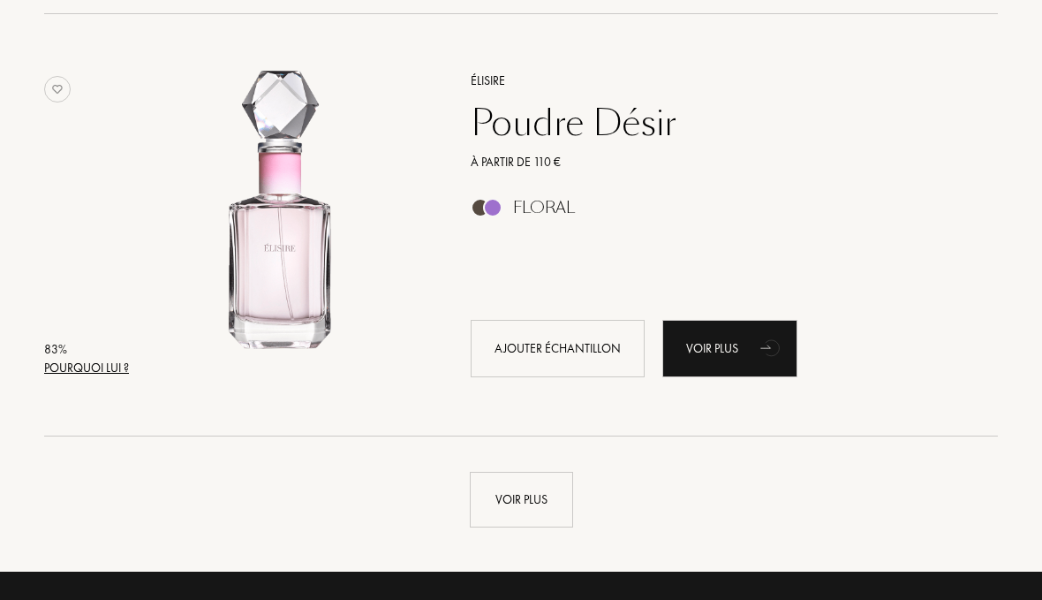
scroll to position [4026, 0]
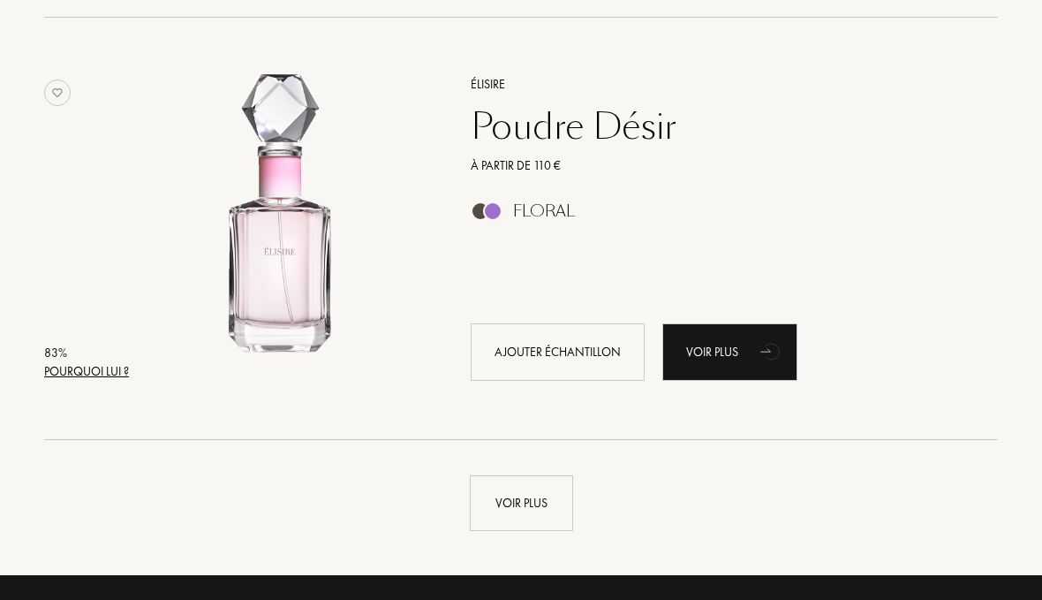
click at [541, 503] on div "Voir plus" at bounding box center [521, 503] width 103 height 56
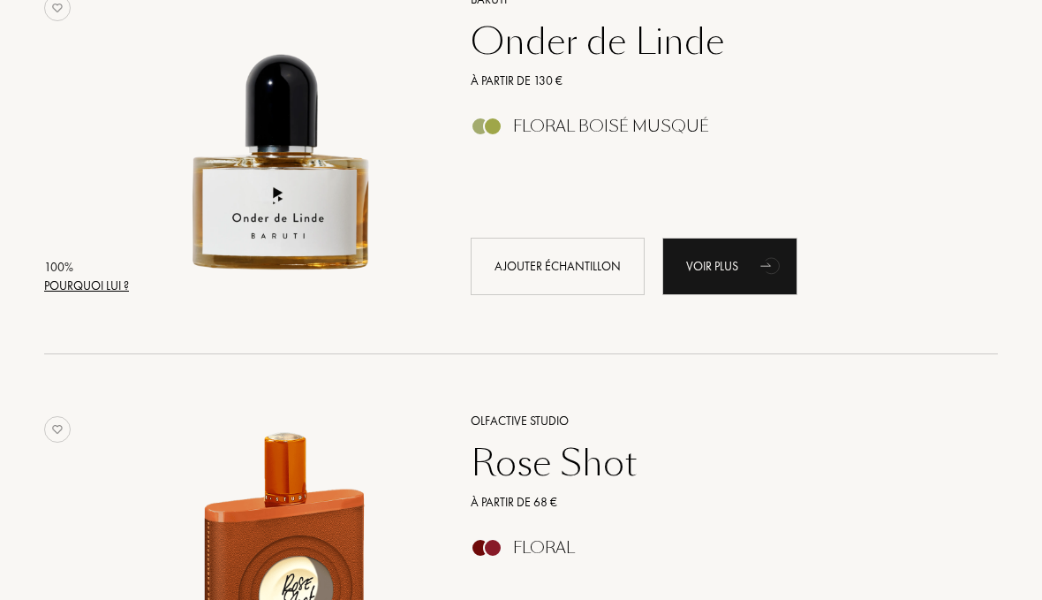
scroll to position [314, 0]
click at [569, 247] on div "Ajouter échantillon" at bounding box center [558, 267] width 174 height 57
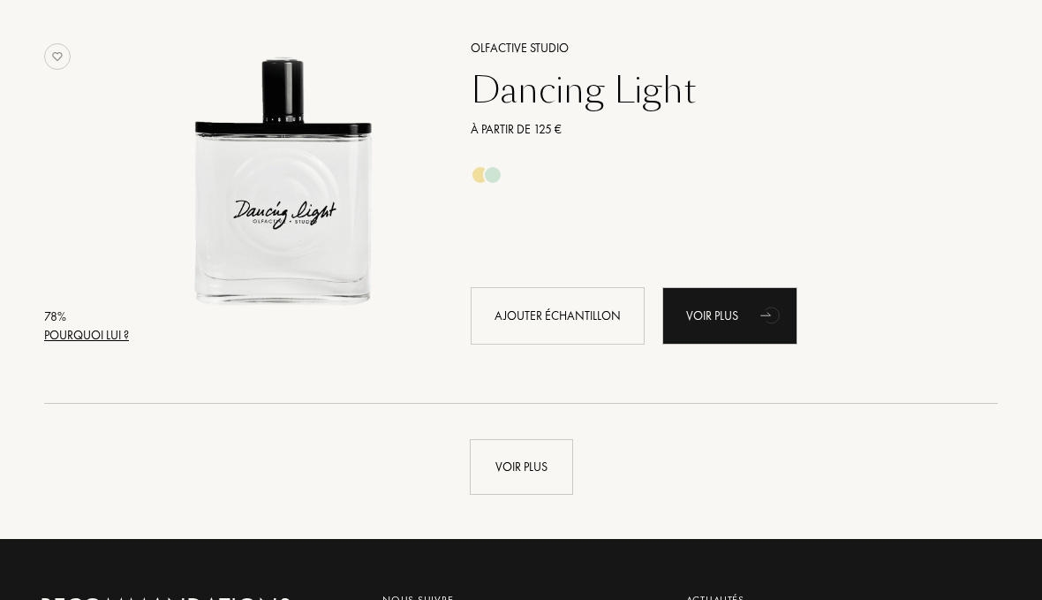
scroll to position [8273, 0]
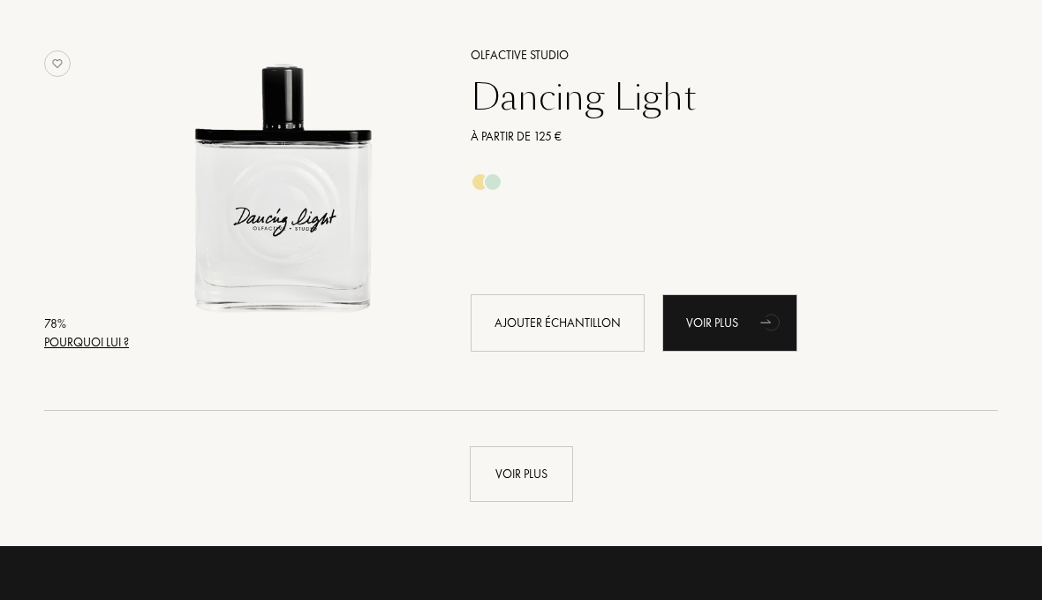
click at [542, 466] on div "Voir plus" at bounding box center [521, 474] width 103 height 56
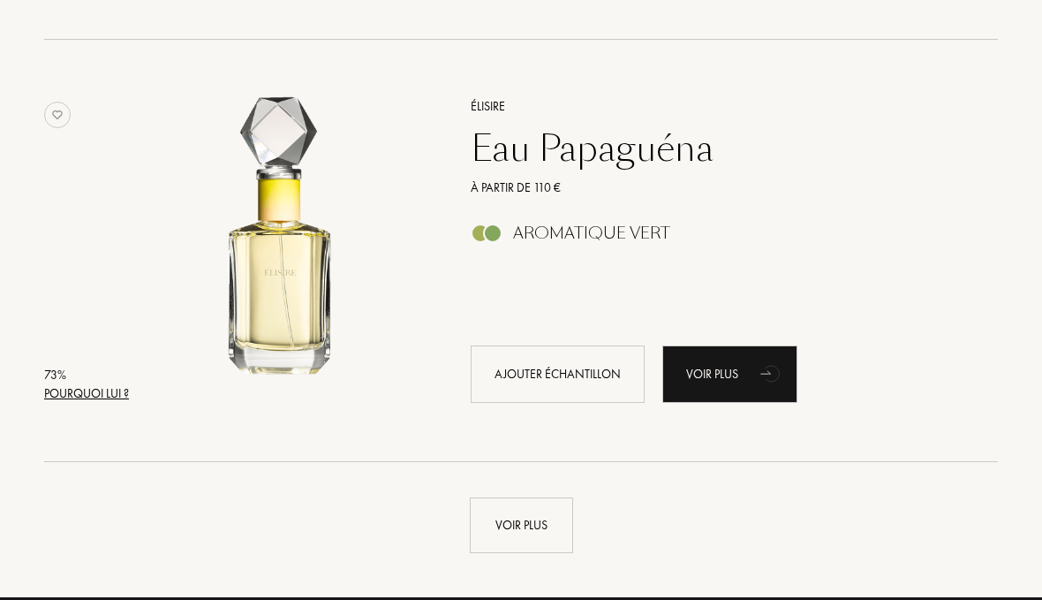
scroll to position [12440, 0]
click at [543, 544] on div "Voir plus" at bounding box center [521, 525] width 103 height 56
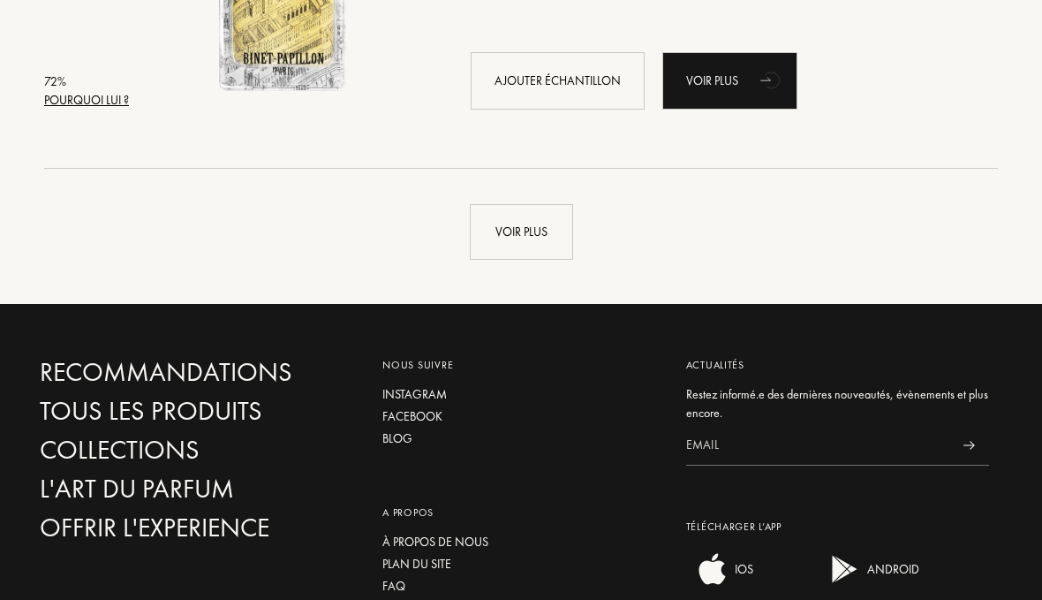
click at [526, 216] on div "Voir plus" at bounding box center [521, 233] width 103 height 56
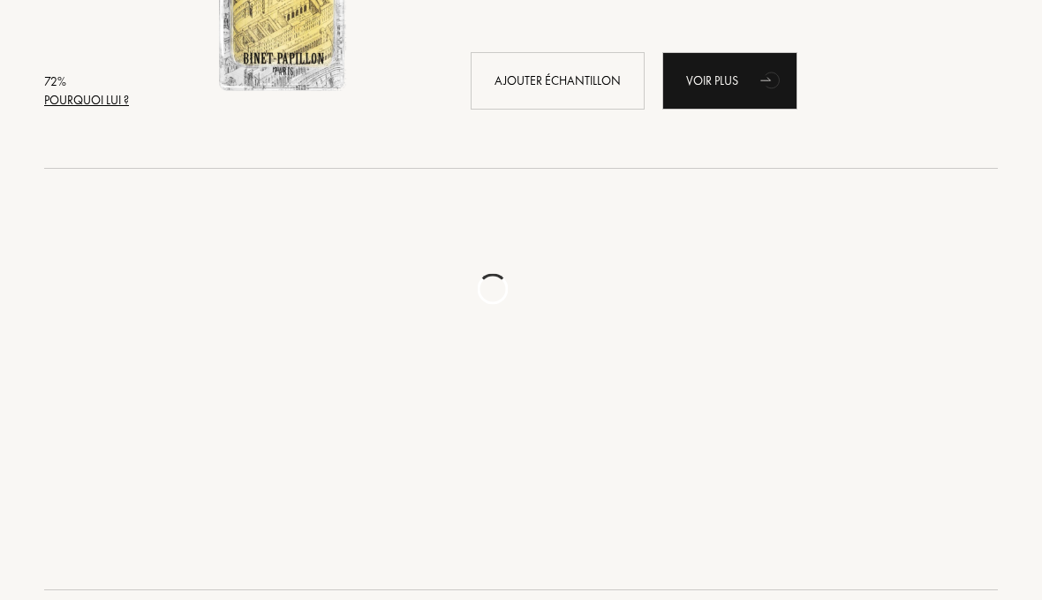
scroll to position [16952, 0]
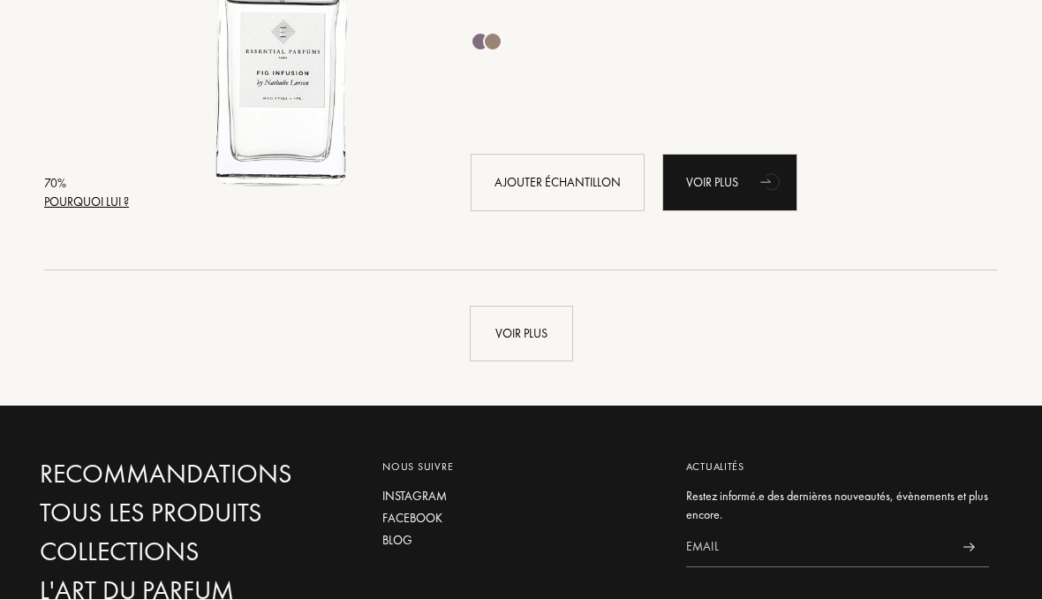
click at [515, 340] on div "Voir plus" at bounding box center [521, 335] width 103 height 56
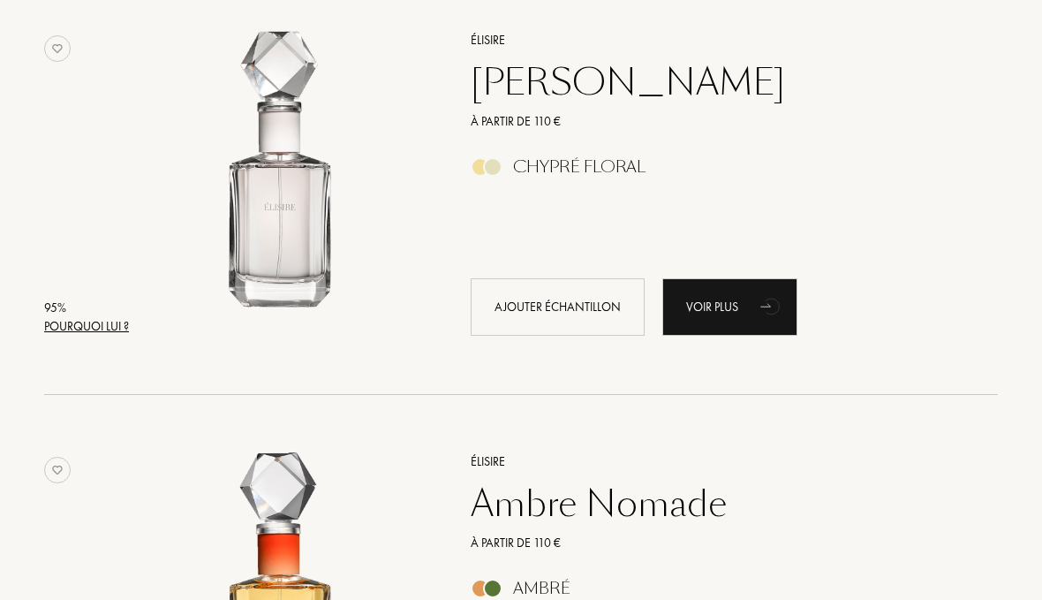
scroll to position [1126, 0]
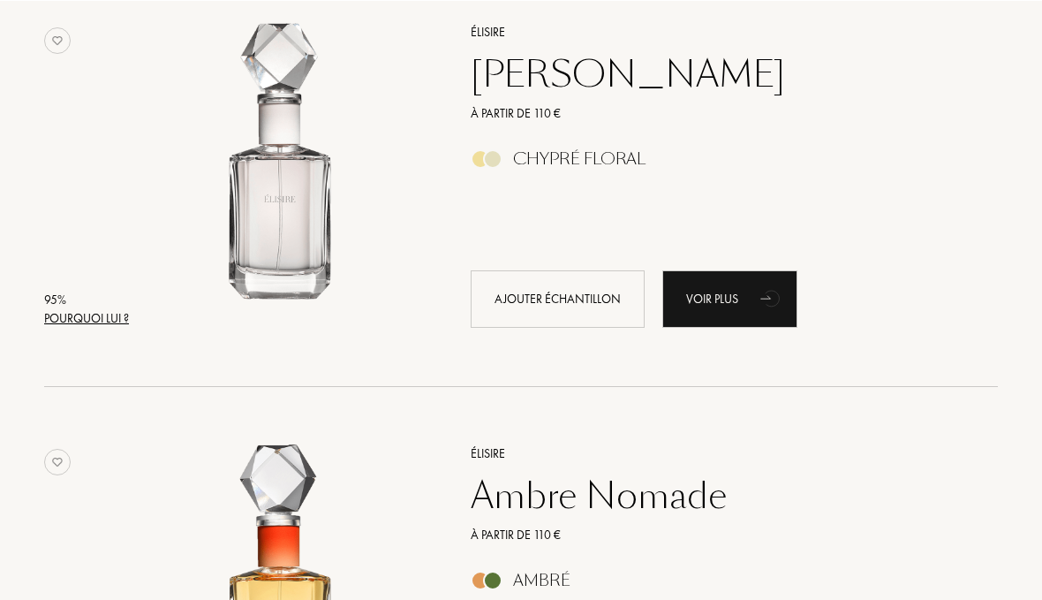
click at [559, 349] on div "95 % Pourquoi lui ? Élisire Jasmin Paradis À partir de 110 € Chypré Floral Ajou…" at bounding box center [521, 193] width 954 height 387
click at [590, 296] on div "Ajouter échantillon" at bounding box center [558, 297] width 174 height 57
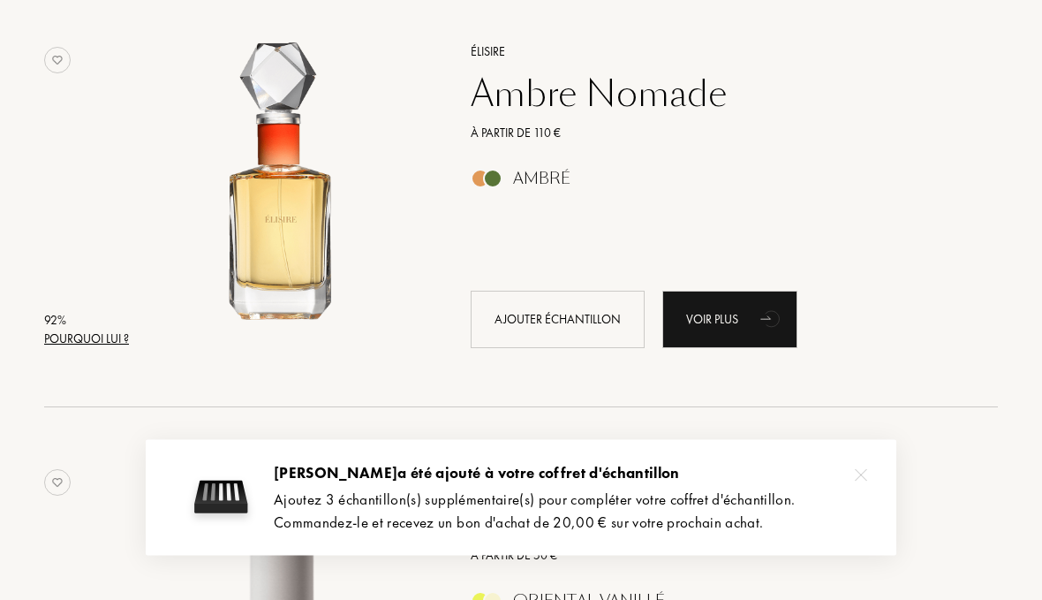
scroll to position [1533, 0]
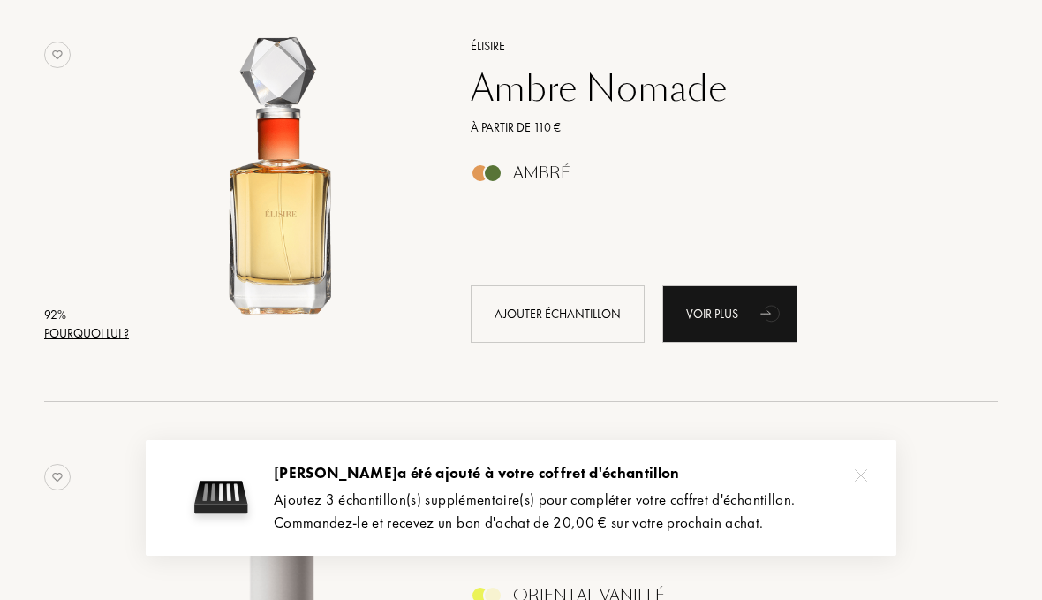
click at [567, 317] on div "Ajouter échantillon" at bounding box center [558, 313] width 174 height 57
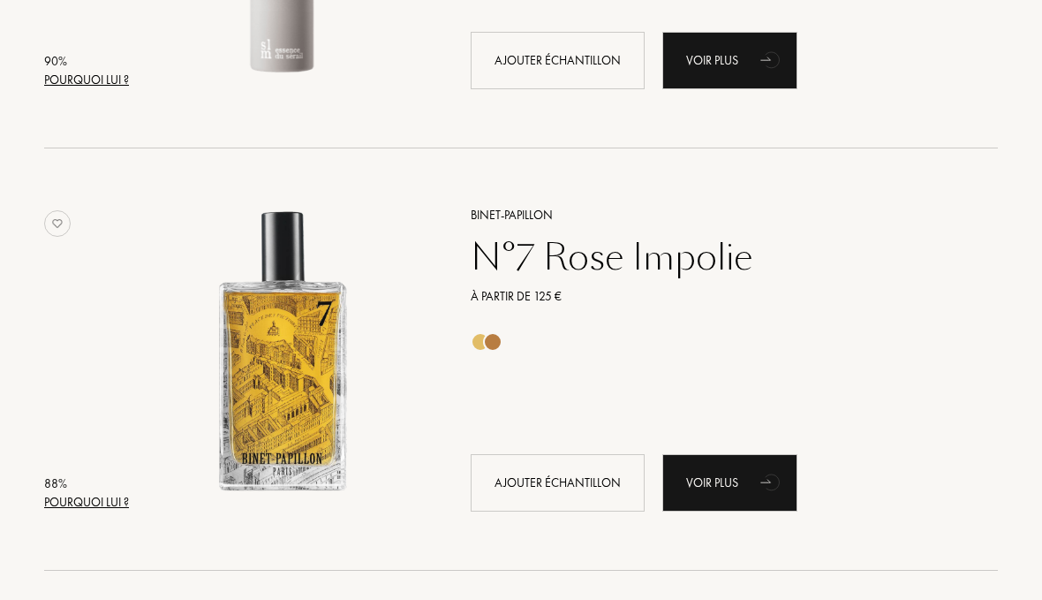
scroll to position [2212, 0]
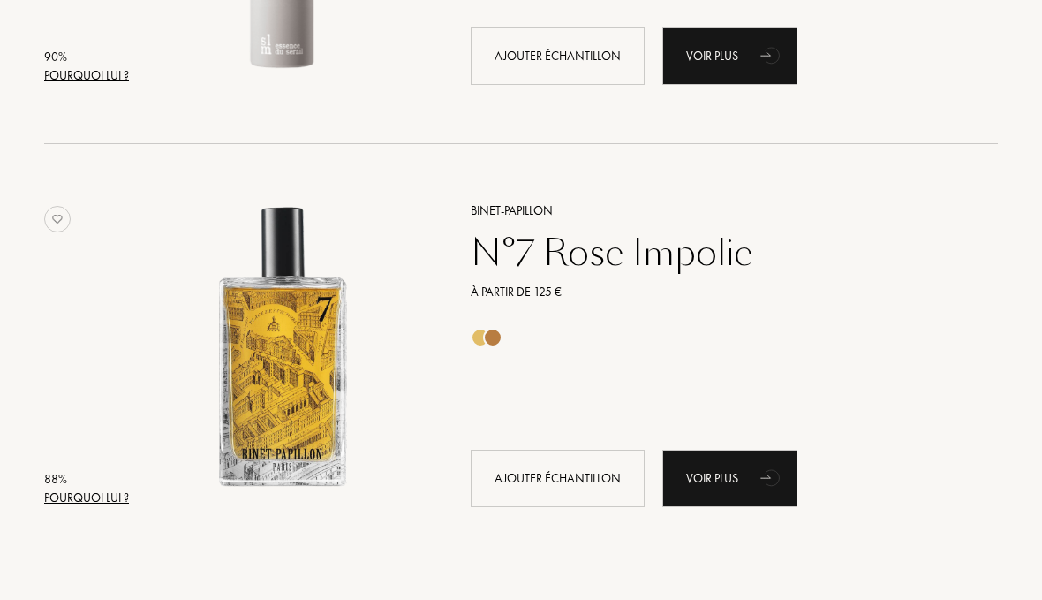
click at [548, 462] on div "Ajouter échantillon" at bounding box center [558, 478] width 174 height 57
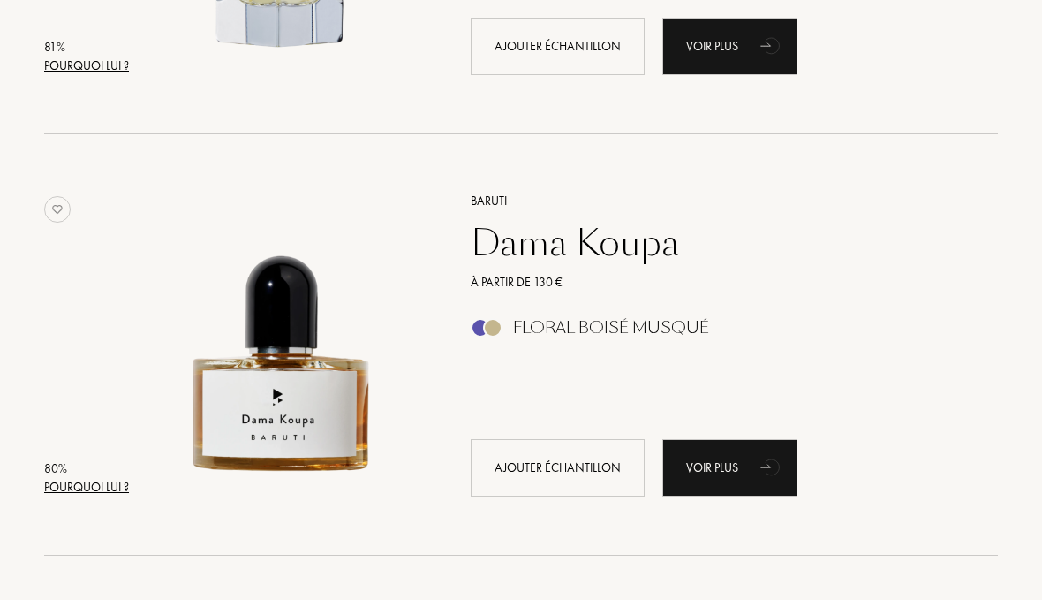
scroll to position [5171, 0]
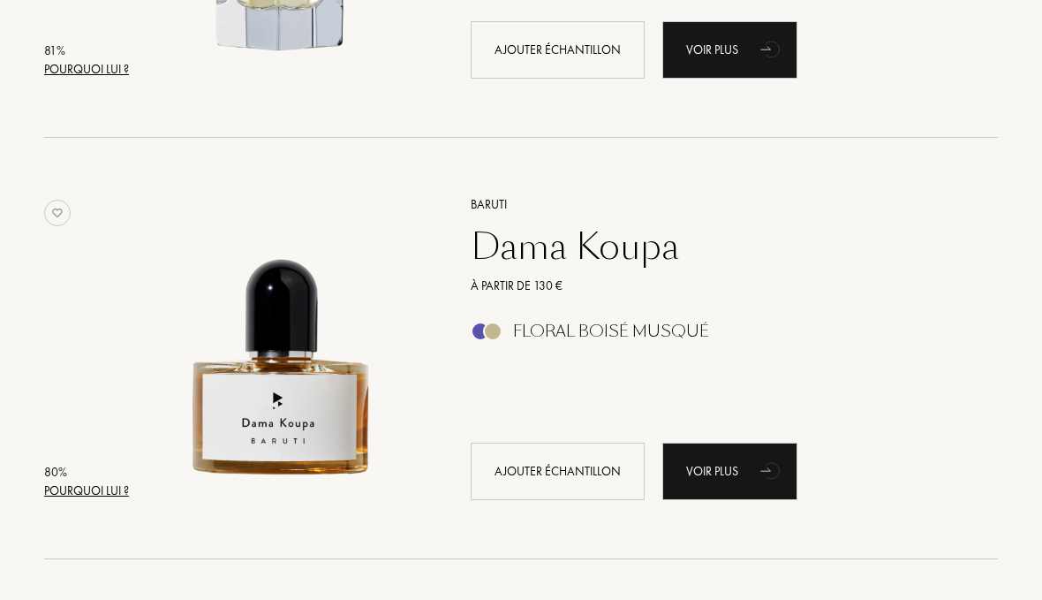
click at [585, 467] on div "Ajouter échantillon" at bounding box center [558, 471] width 174 height 57
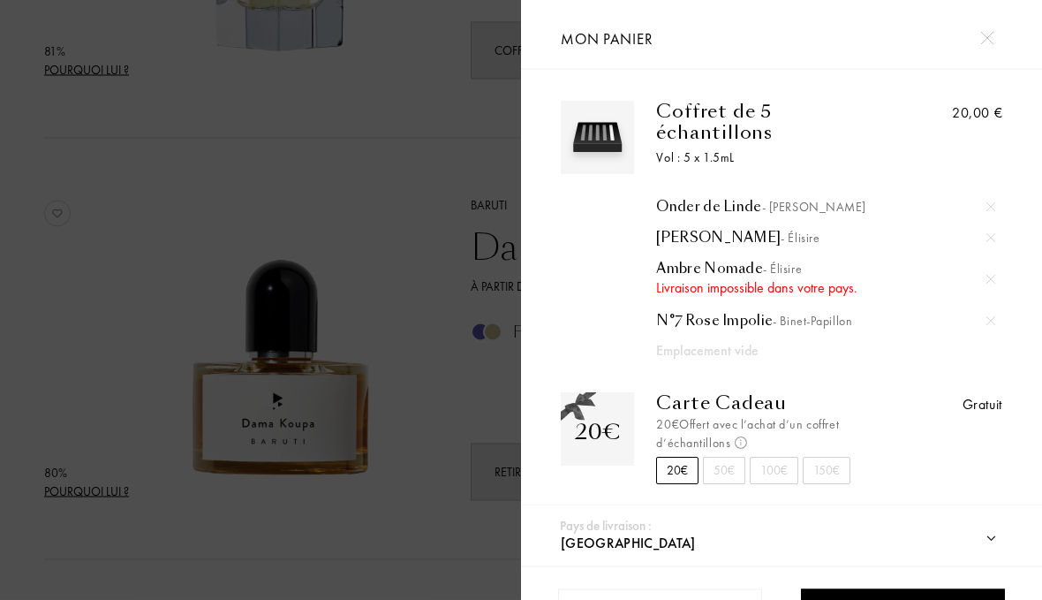
scroll to position [5172, 0]
click at [989, 275] on img at bounding box center [991, 279] width 9 height 9
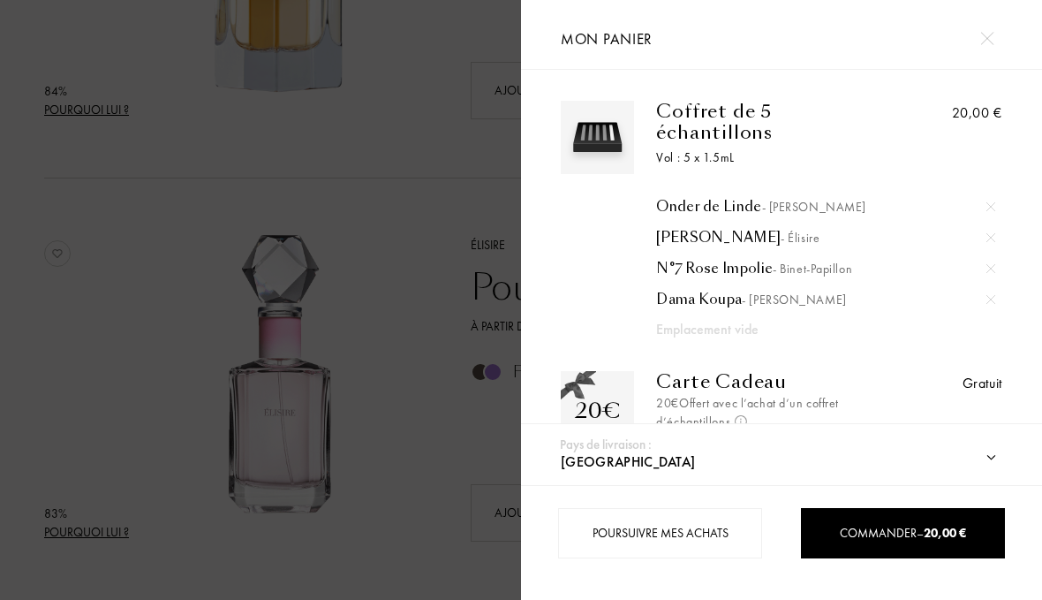
scroll to position [3863, 0]
click at [993, 37] on img at bounding box center [987, 38] width 13 height 13
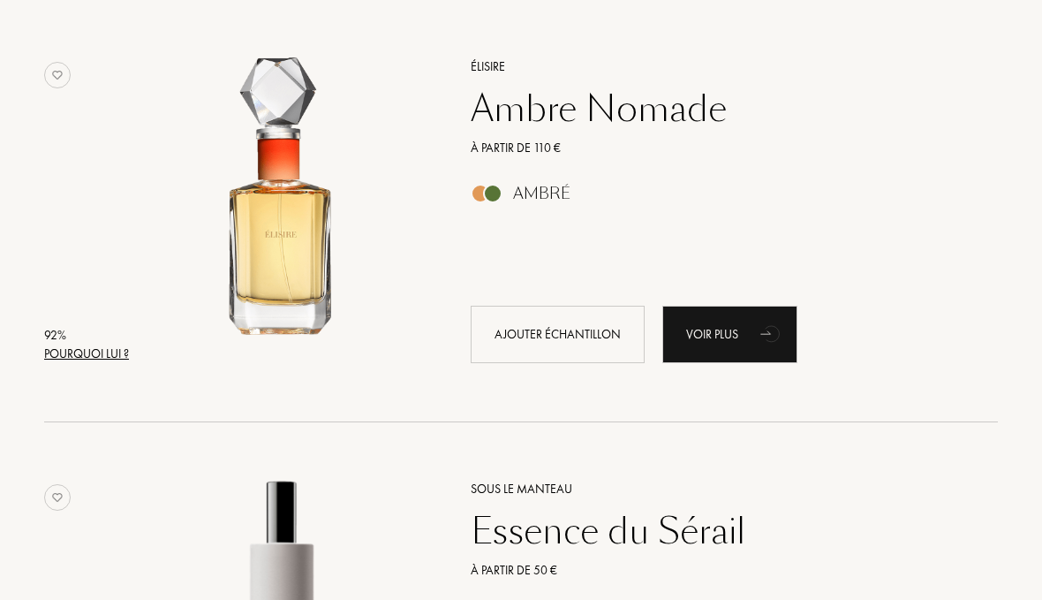
scroll to position [1513, 0]
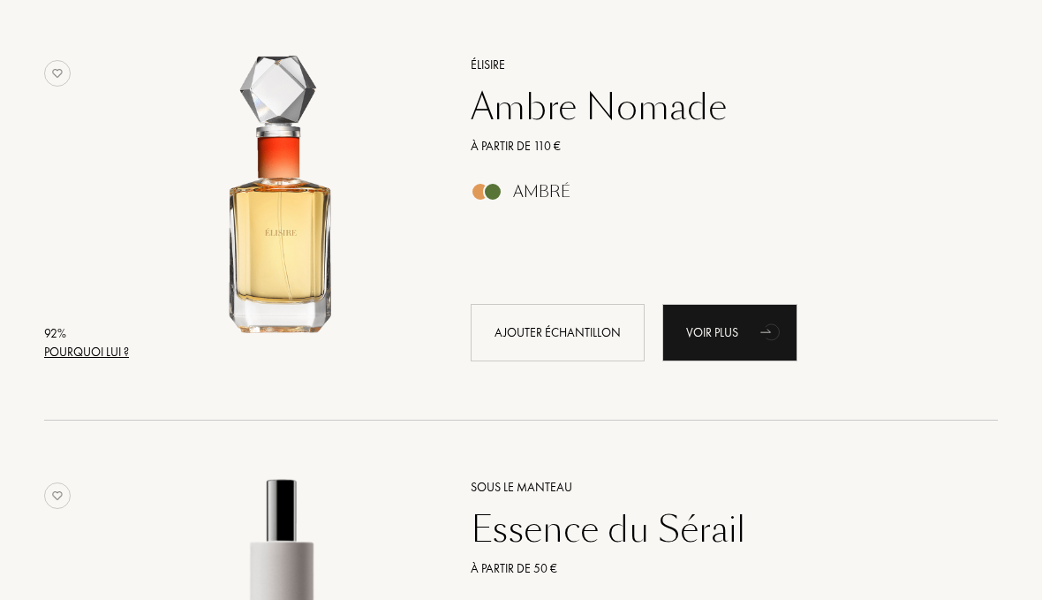
click at [572, 330] on div "Ajouter échantillon" at bounding box center [558, 333] width 174 height 57
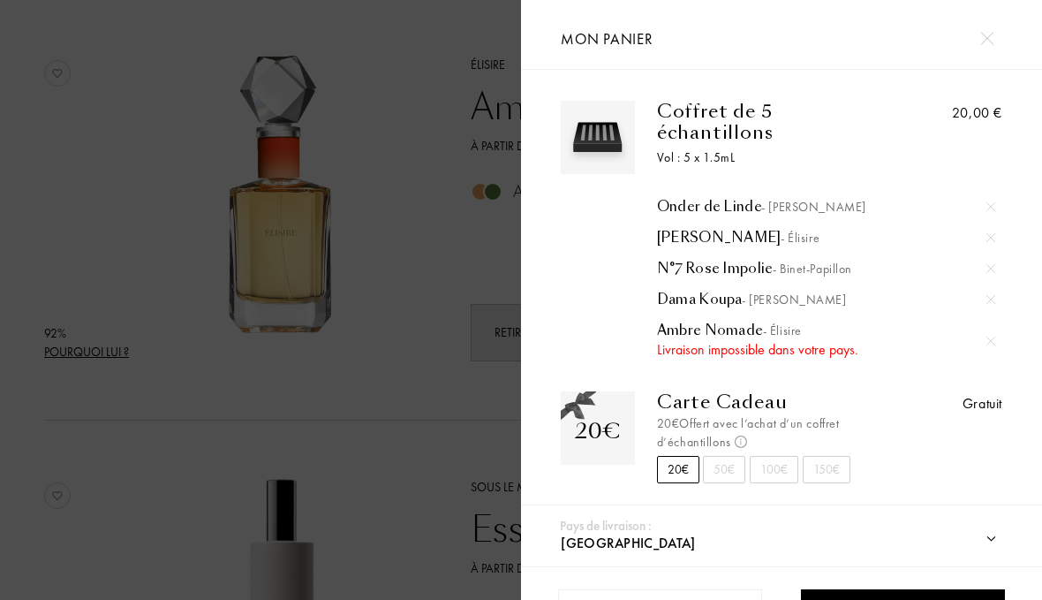
click at [995, 337] on img at bounding box center [991, 341] width 9 height 9
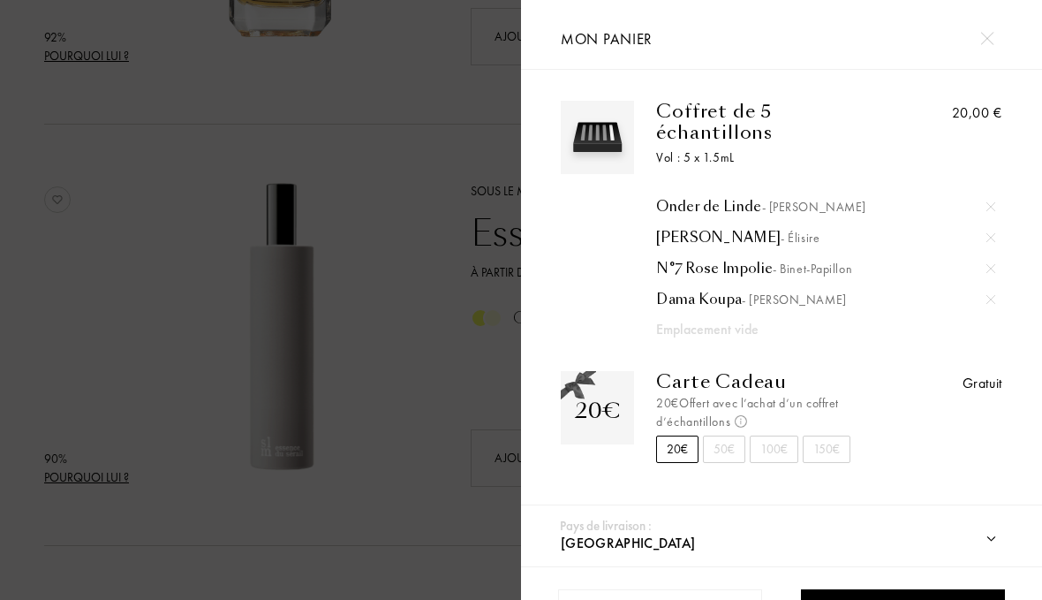
scroll to position [1810, 0]
click at [431, 515] on div at bounding box center [260, 340] width 521 height 681
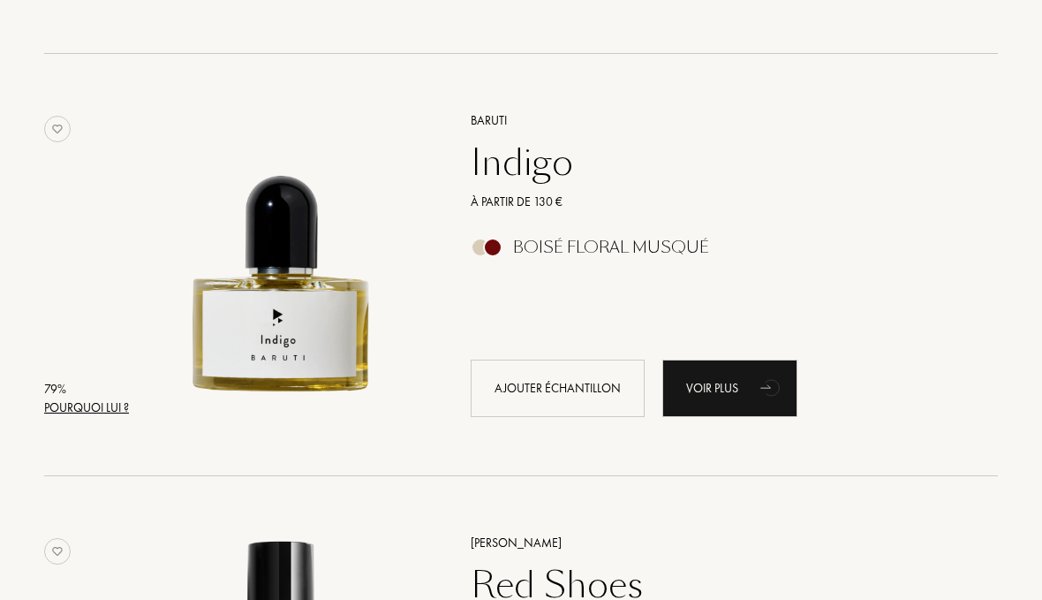
scroll to position [6521, 0]
click at [545, 389] on div "Ajouter échantillon" at bounding box center [558, 388] width 174 height 57
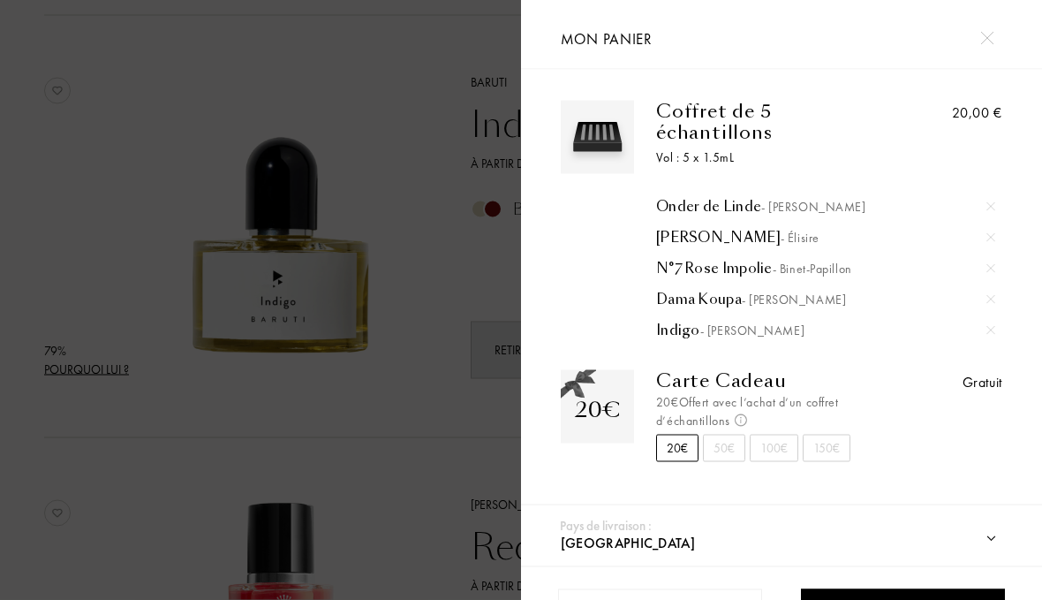
scroll to position [6559, 0]
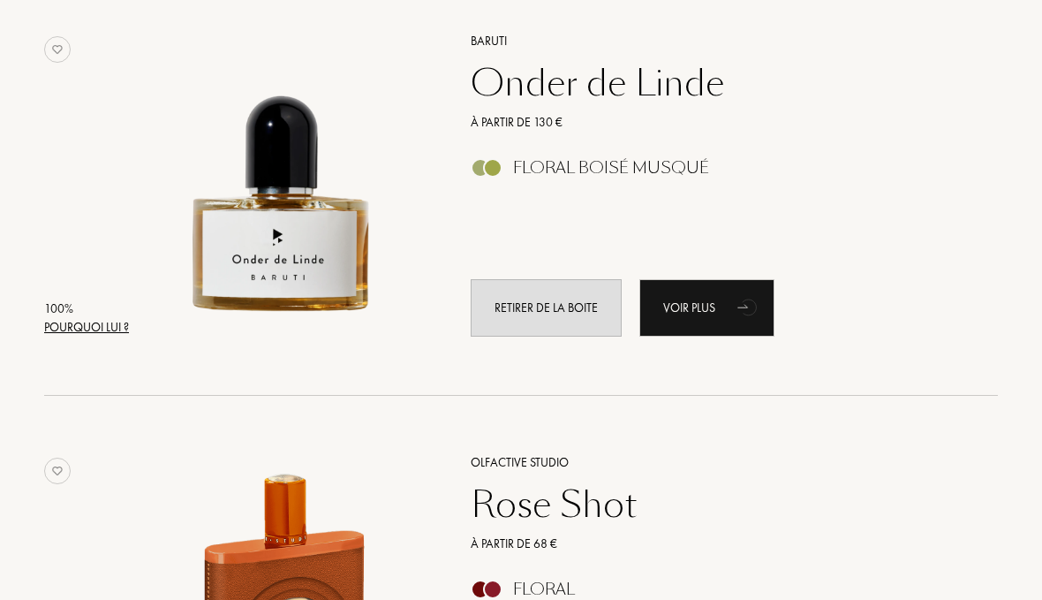
scroll to position [0, 0]
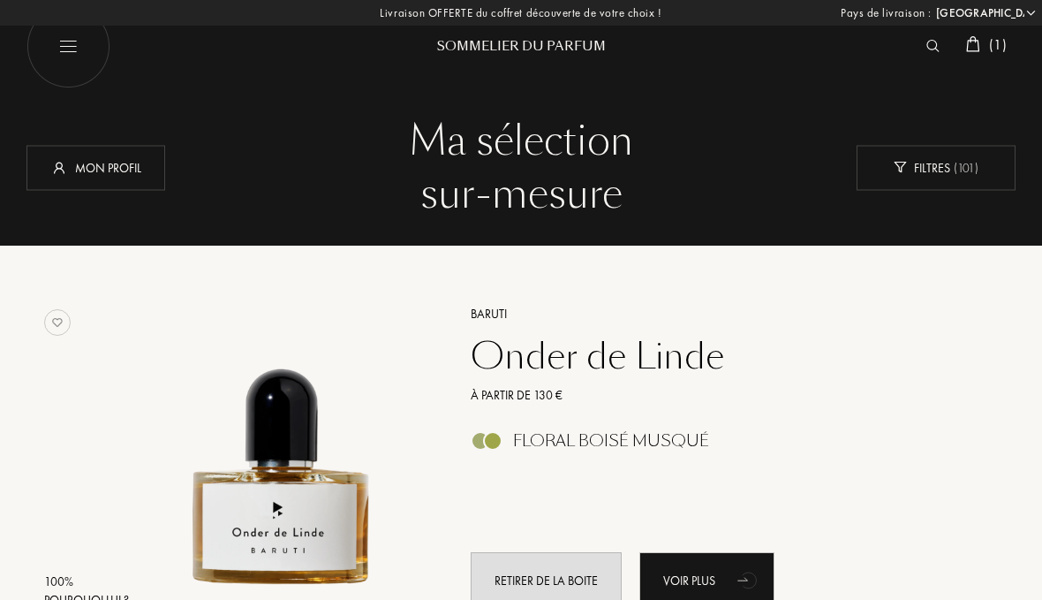
click at [61, 55] on img at bounding box center [69, 46] width 84 height 84
select select "FR"
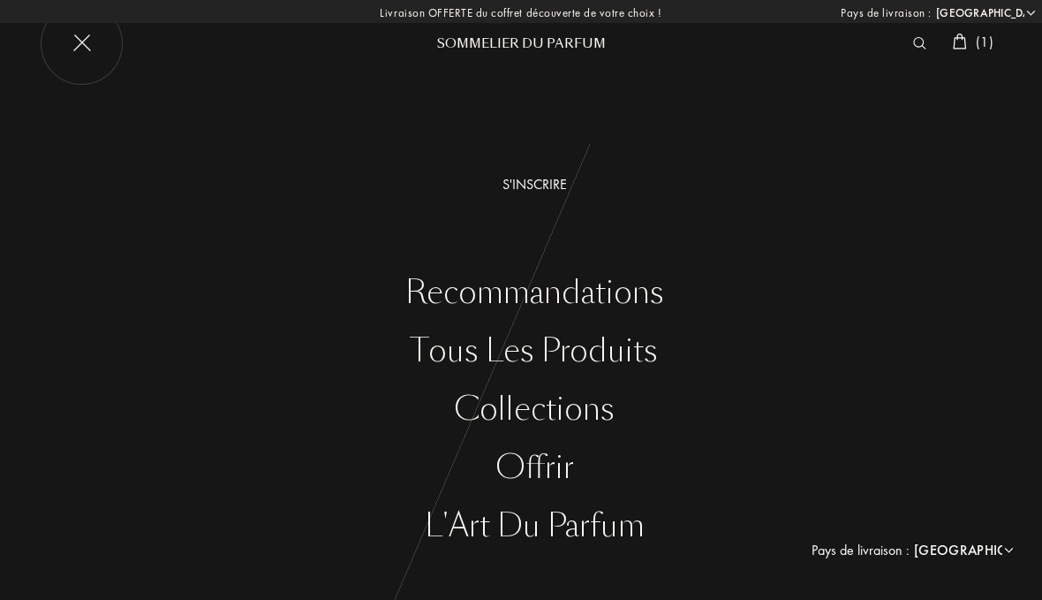
click at [641, 346] on div "Tous les produits" at bounding box center [535, 351] width 1016 height 36
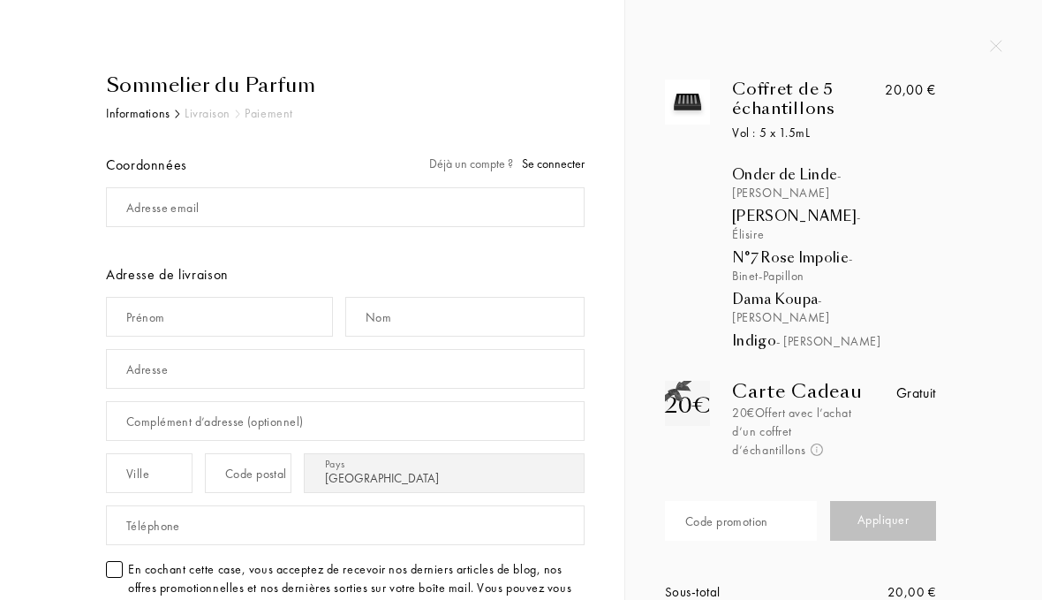
select select "FR"
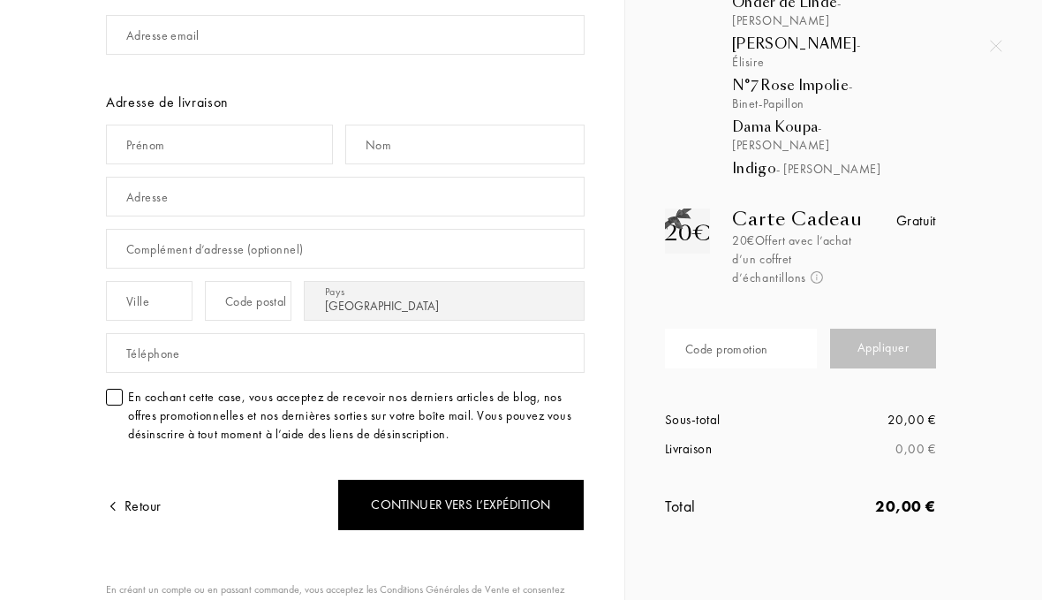
scroll to position [176, 0]
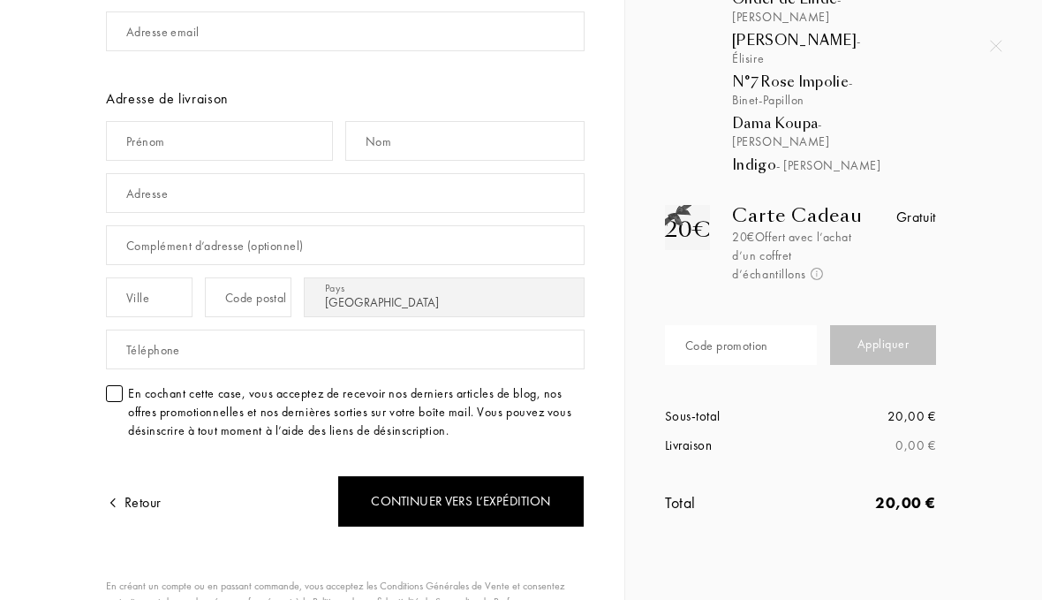
click at [766, 337] on div "Code promotion" at bounding box center [727, 346] width 83 height 19
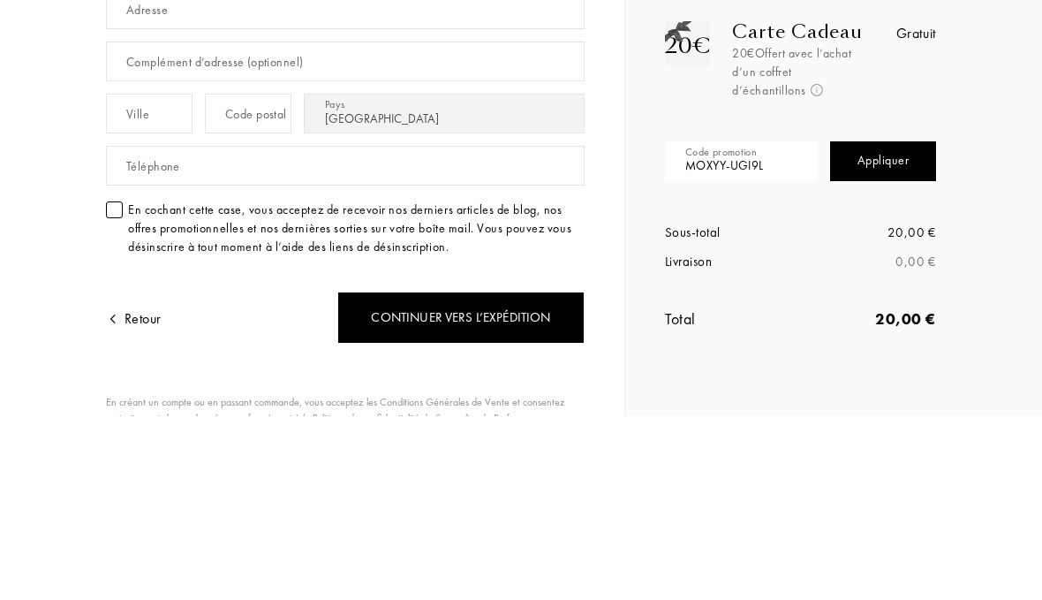
click at [882, 325] on div "Appliquer" at bounding box center [883, 345] width 106 height 40
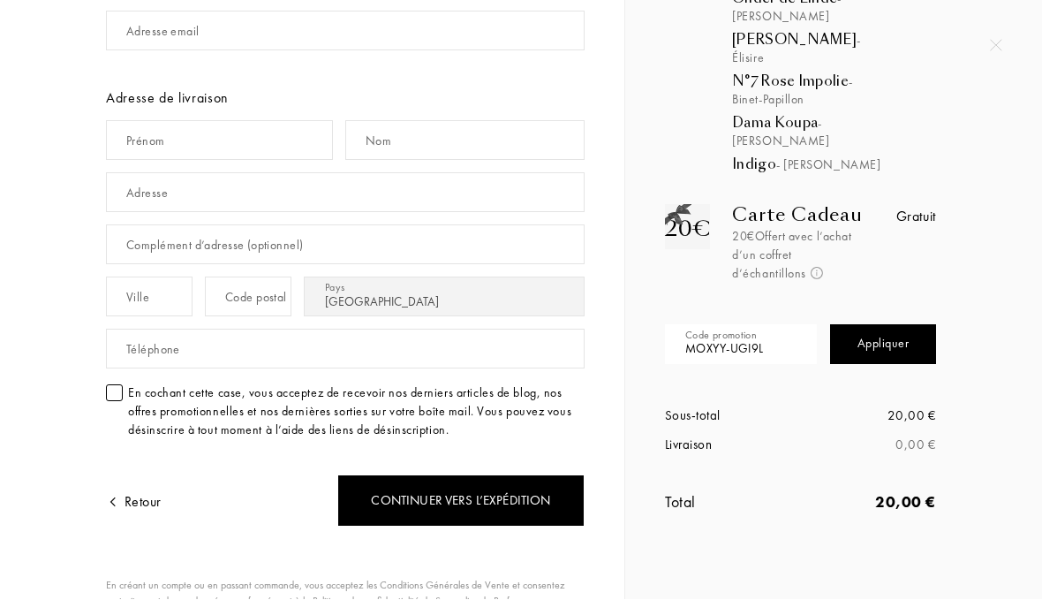
click at [786, 325] on input "MOXYY-UGI9L" at bounding box center [741, 345] width 152 height 40
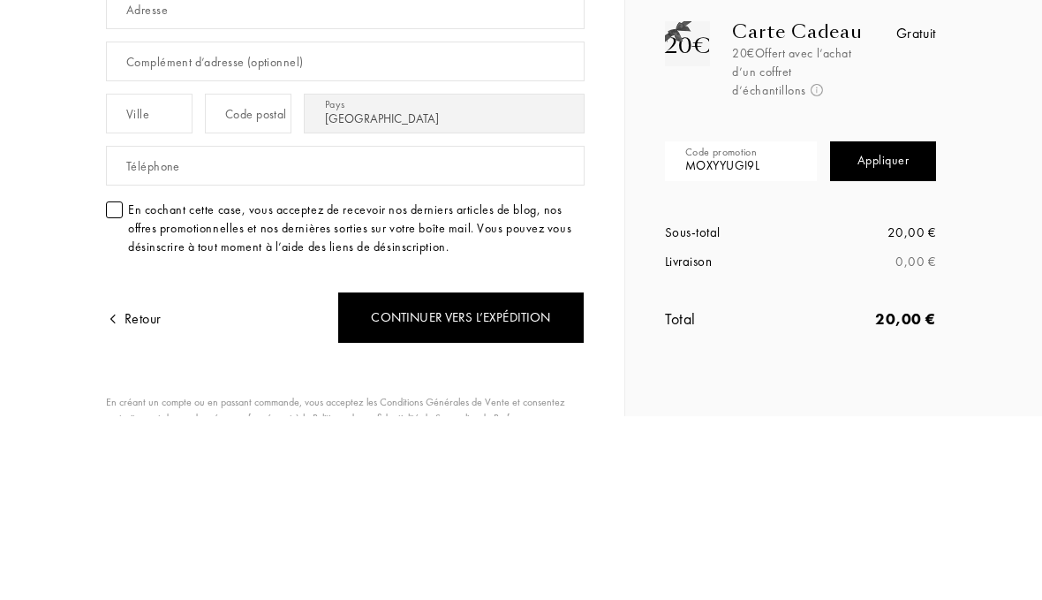
click at [894, 325] on div "Appliquer" at bounding box center [883, 345] width 106 height 40
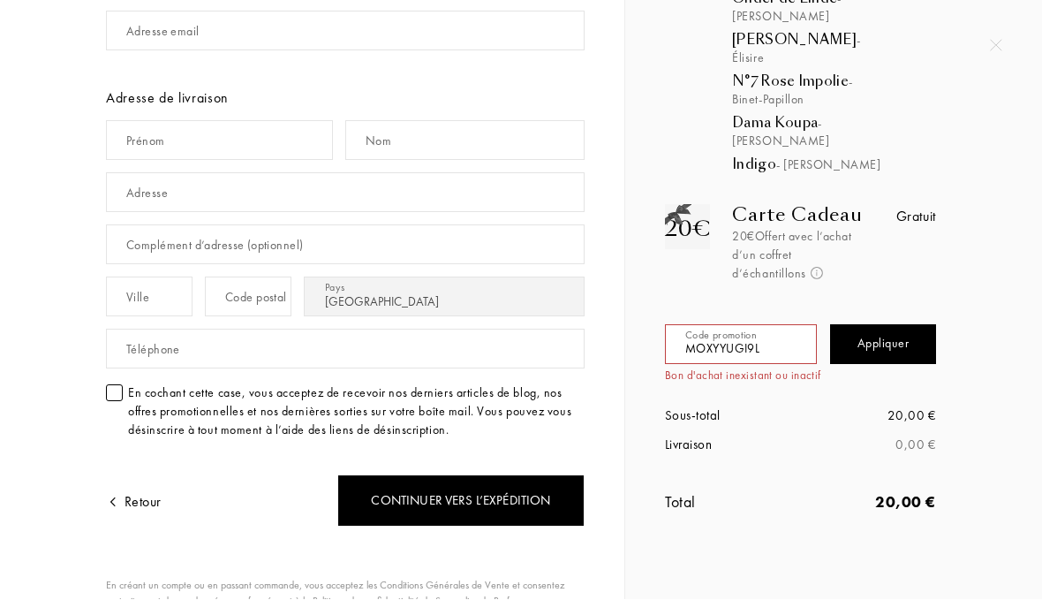
click at [786, 325] on input "MOXYYUGI9L" at bounding box center [741, 345] width 152 height 40
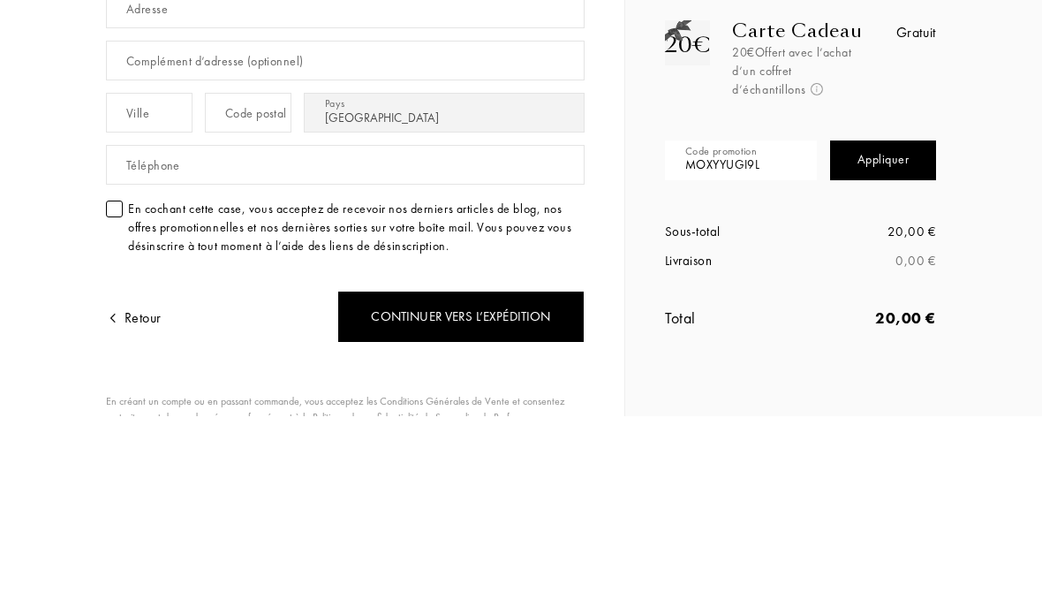
click at [777, 325] on input "MOXYYUGI9L" at bounding box center [741, 345] width 152 height 40
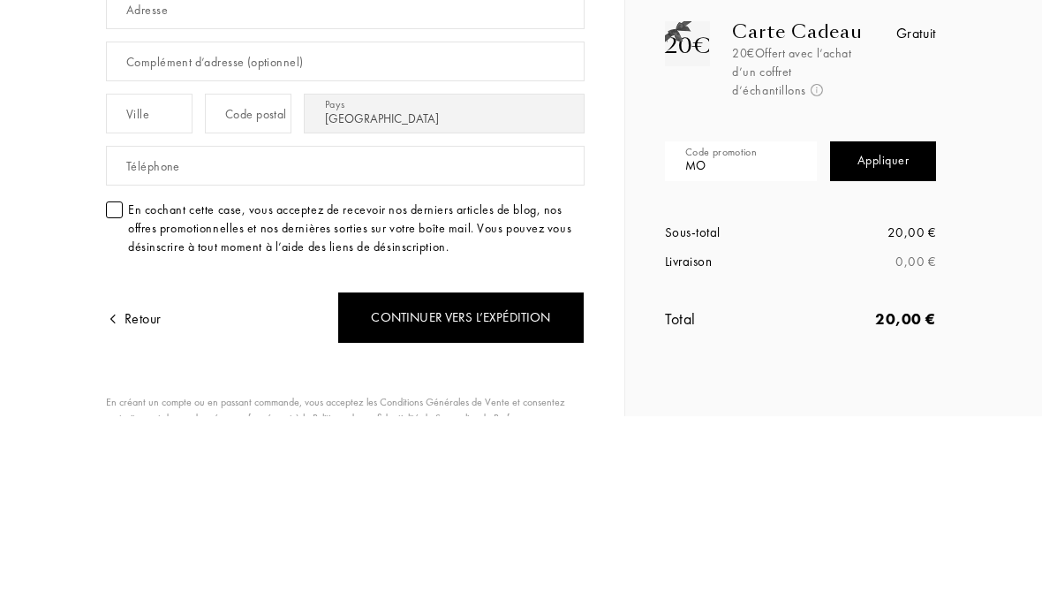
type input "M"
click at [934, 325] on div "Appliquer" at bounding box center [883, 345] width 106 height 40
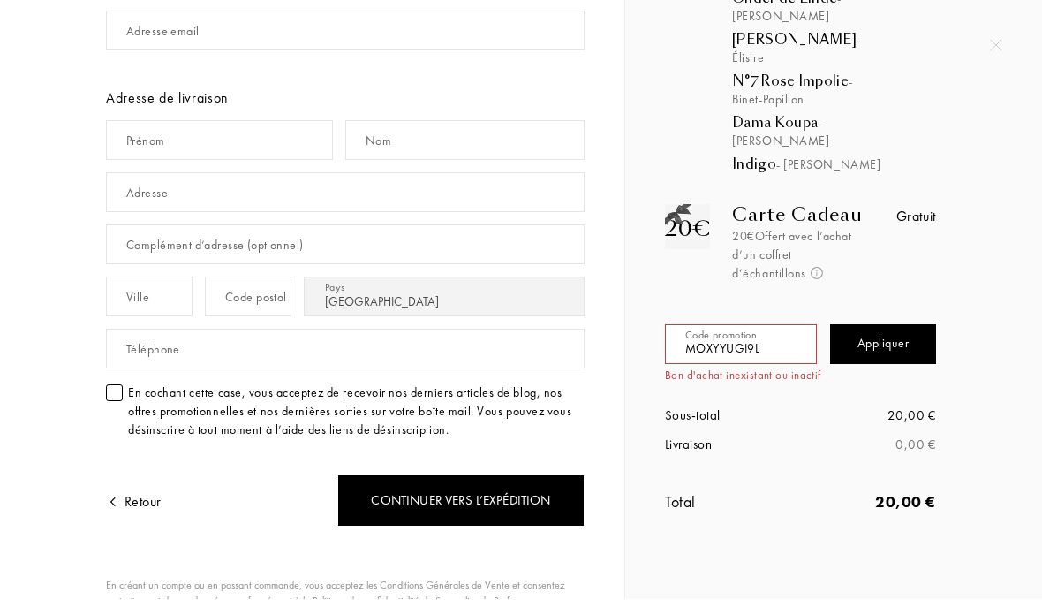
click at [801, 325] on input "MOXYYUGI9L" at bounding box center [741, 345] width 152 height 40
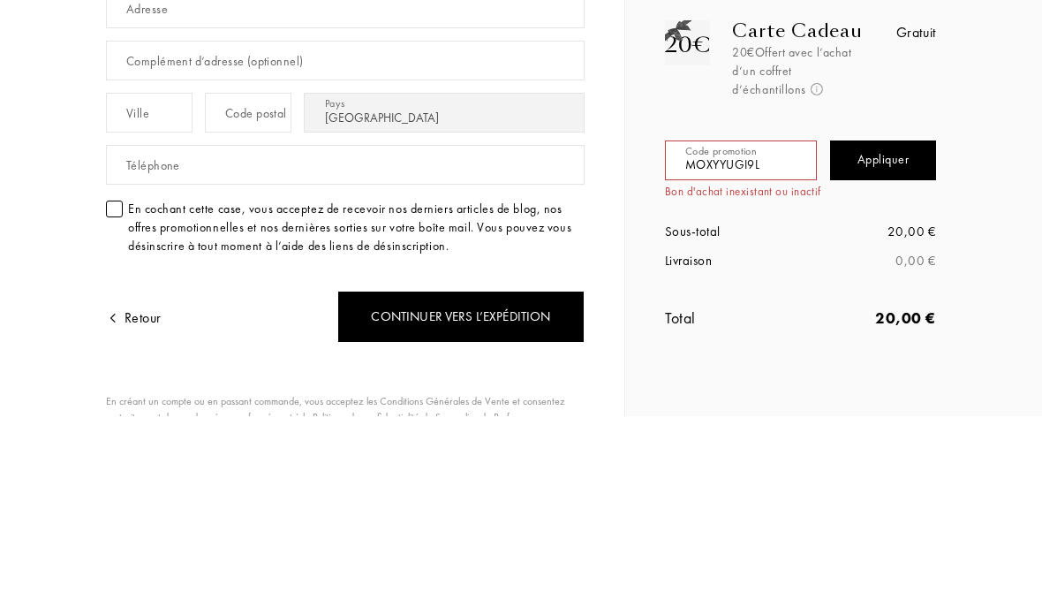
click at [791, 325] on input "MOXYYUGI9L" at bounding box center [741, 345] width 152 height 40
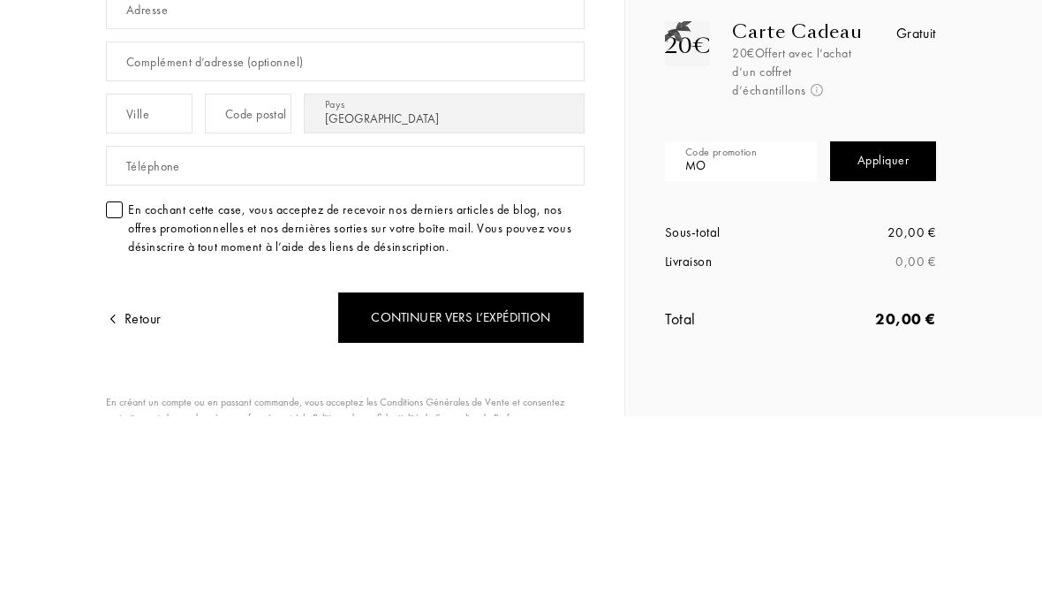
type input "M"
click at [888, 325] on div "Appliquer" at bounding box center [883, 345] width 106 height 40
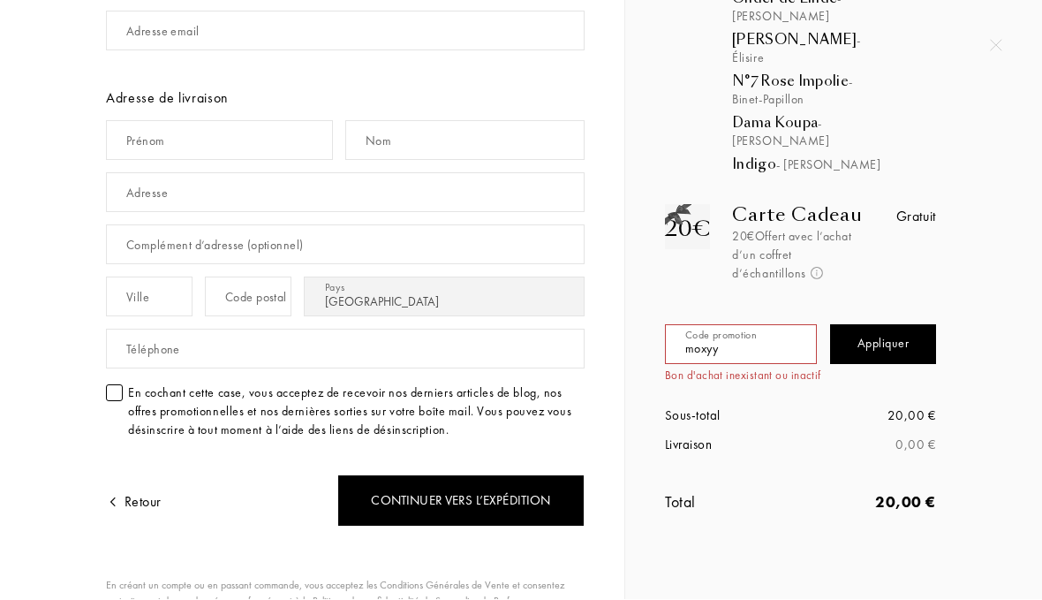
click at [762, 325] on input "moxyy" at bounding box center [741, 345] width 152 height 40
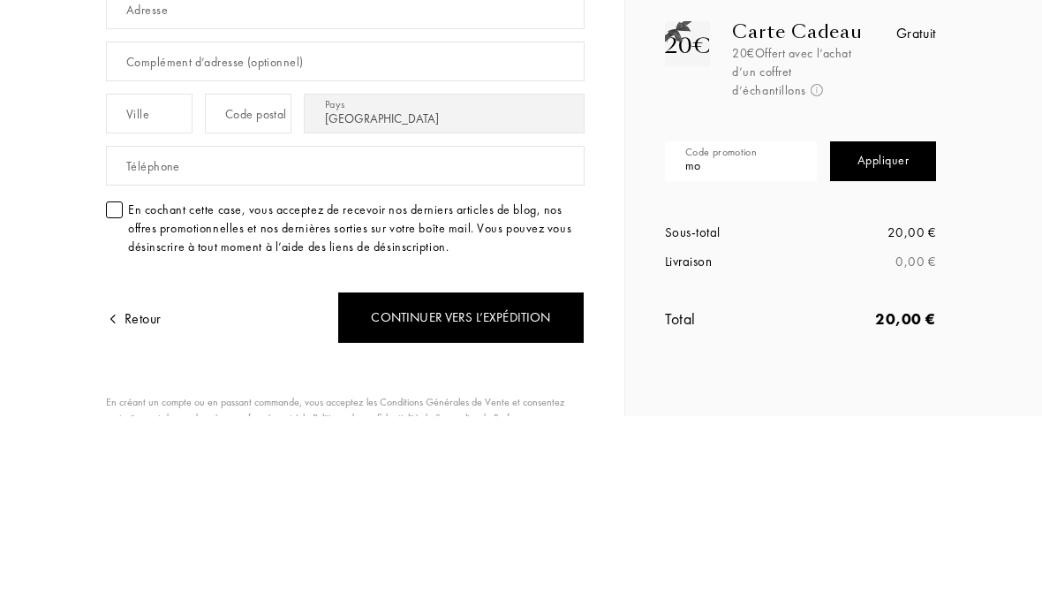
type input "m"
click at [904, 325] on div "Appliquer" at bounding box center [883, 345] width 106 height 40
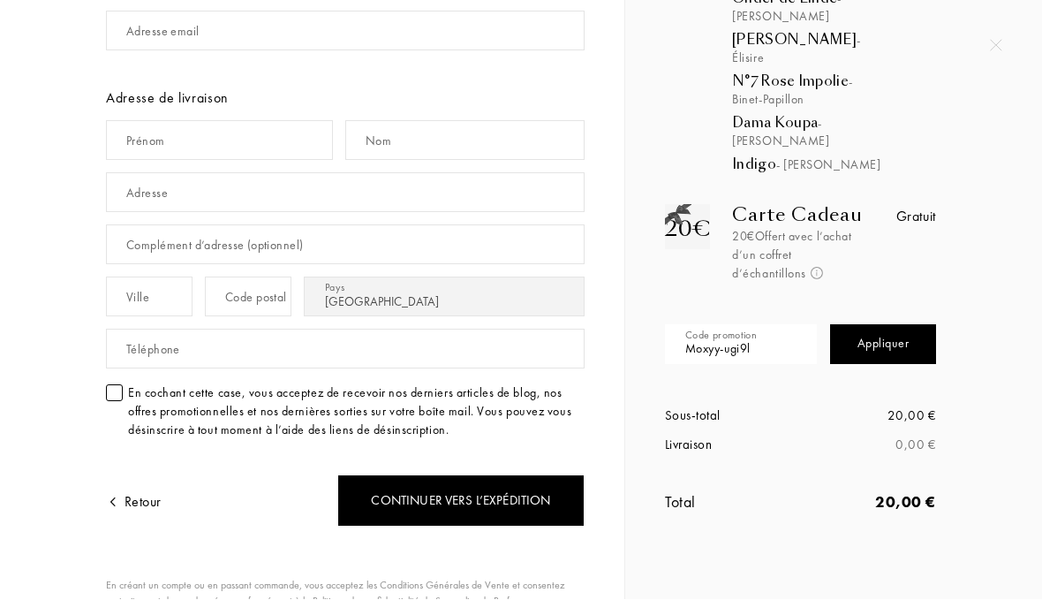
click at [786, 325] on input "Moxyy-ugi9l" at bounding box center [741, 345] width 152 height 40
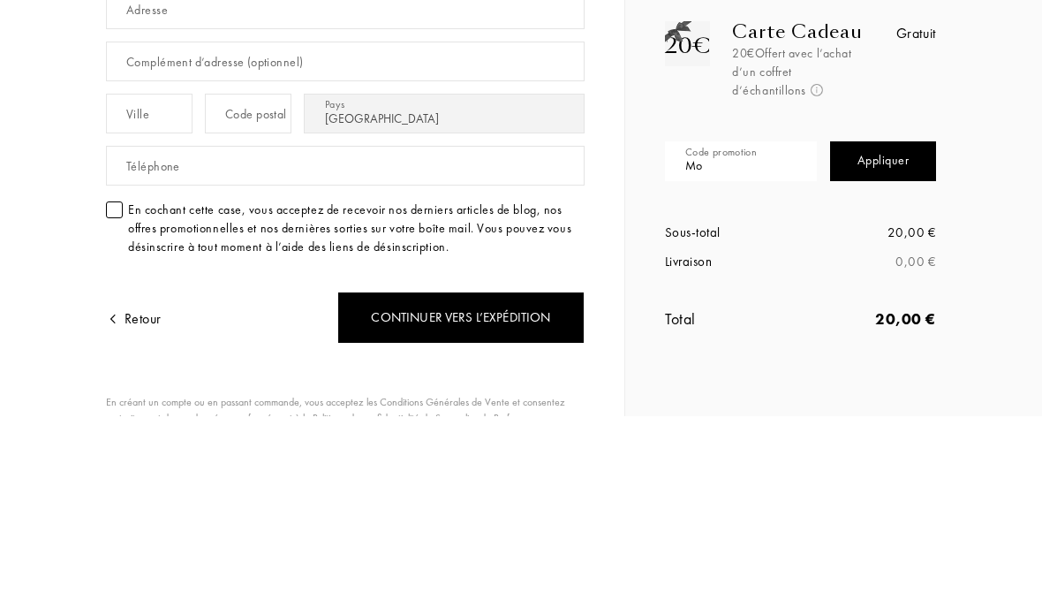
type input "M"
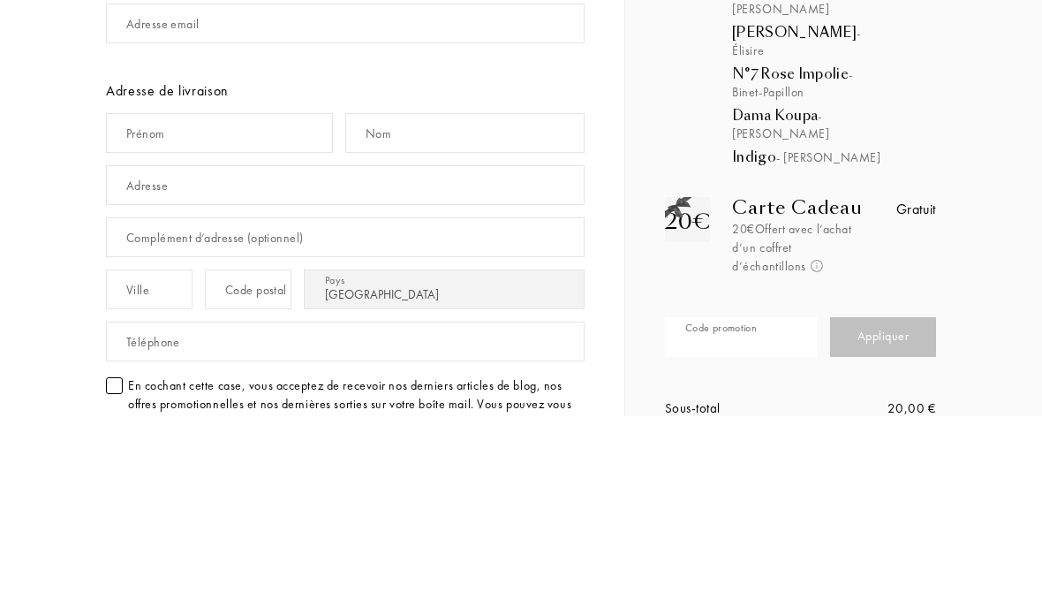
scroll to position [0, 0]
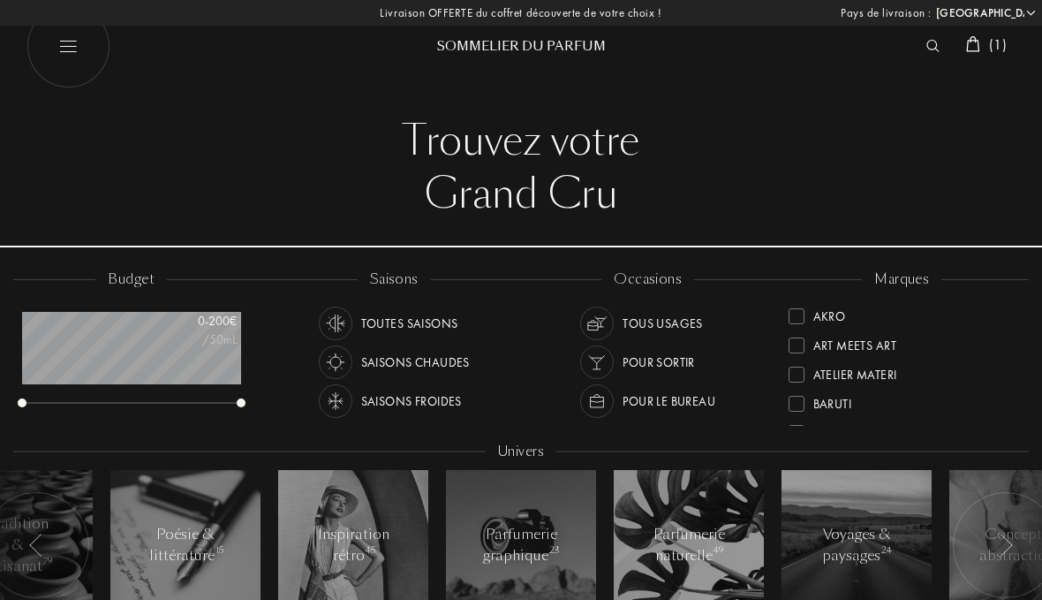
select select "FR"
click at [390, 308] on div "Toutes saisons" at bounding box center [409, 324] width 97 height 34
click at [666, 326] on div "Tous usages" at bounding box center [663, 324] width 80 height 34
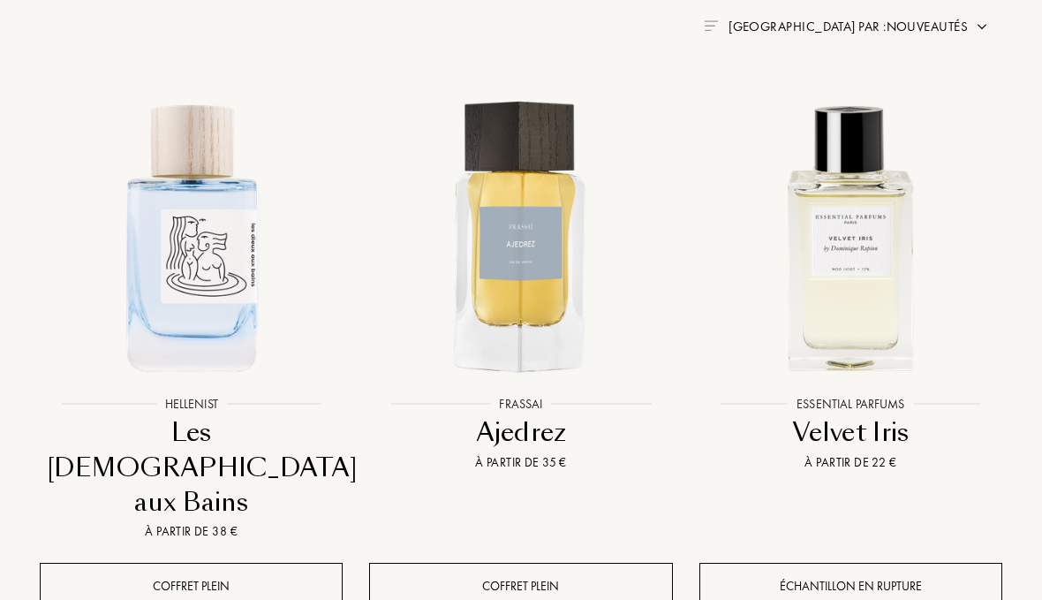
scroll to position [784, 0]
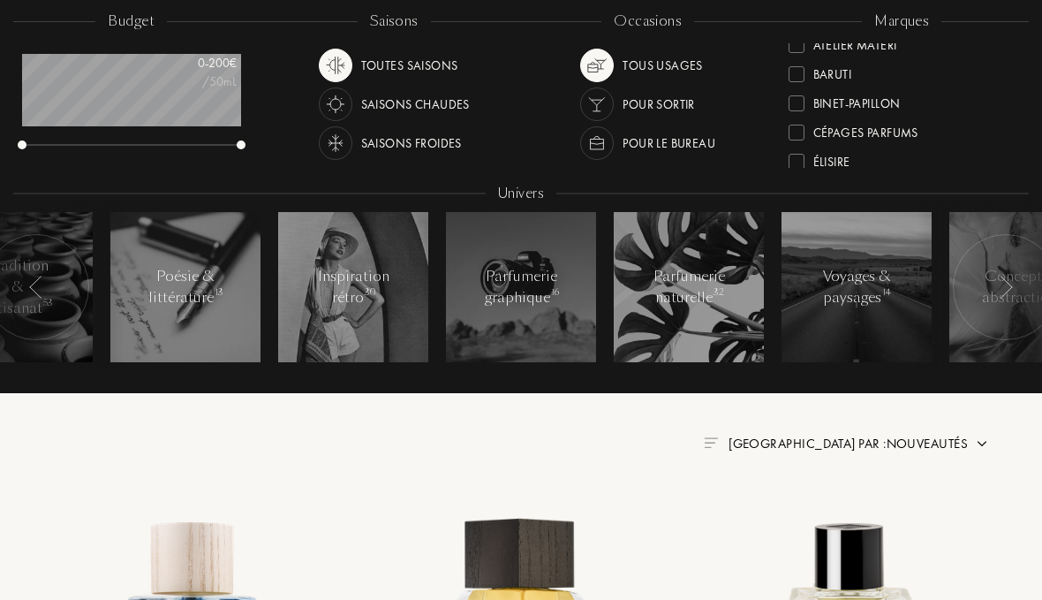
click at [966, 445] on span "[GEOGRAPHIC_DATA] par : Nouveautés" at bounding box center [848, 444] width 239 height 18
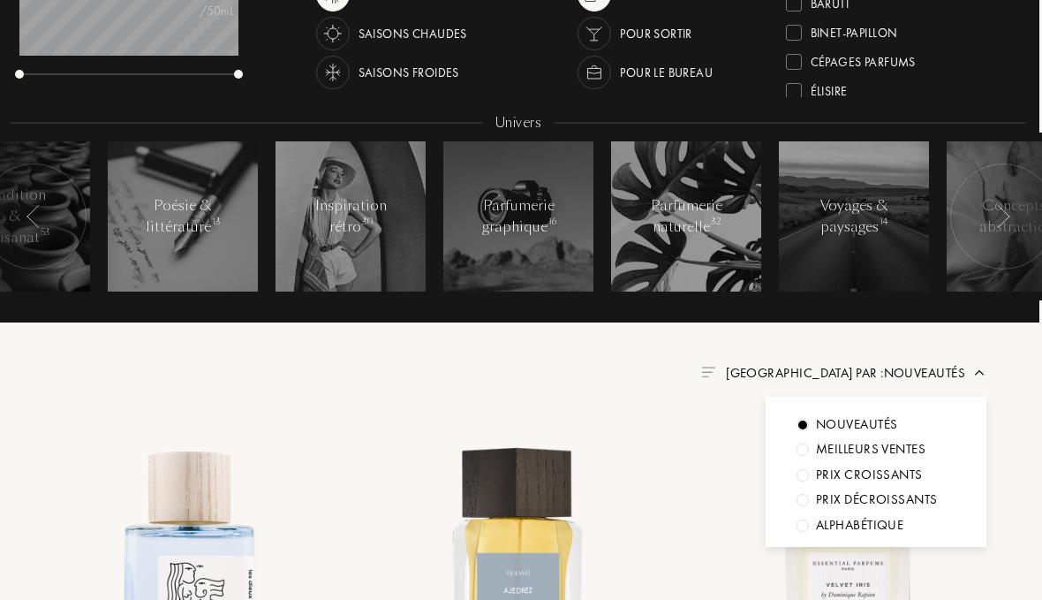
scroll to position [349, 11]
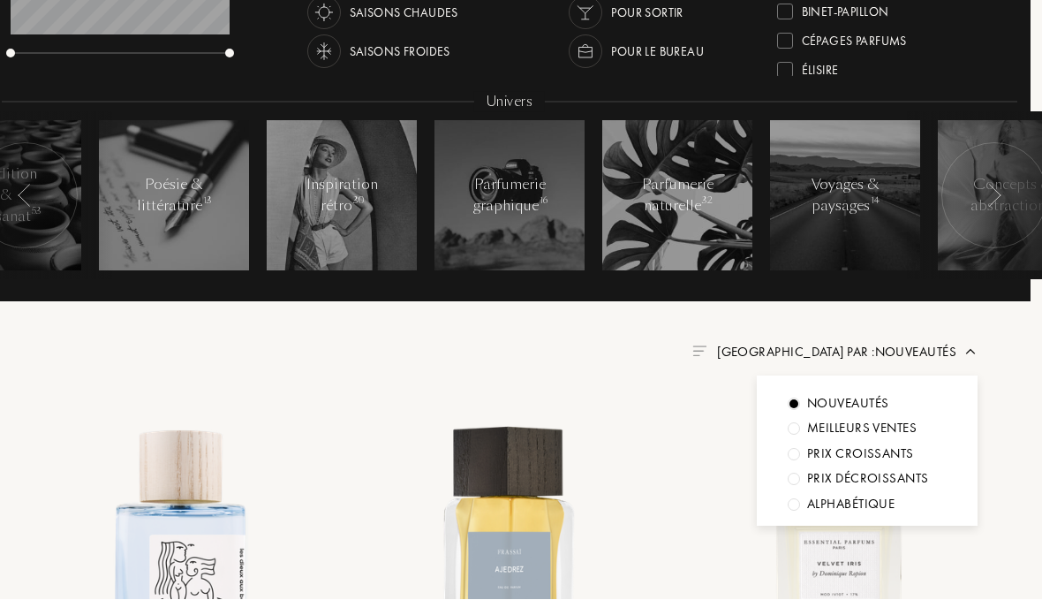
click at [801, 481] on div "Prix décroissants" at bounding box center [867, 479] width 159 height 20
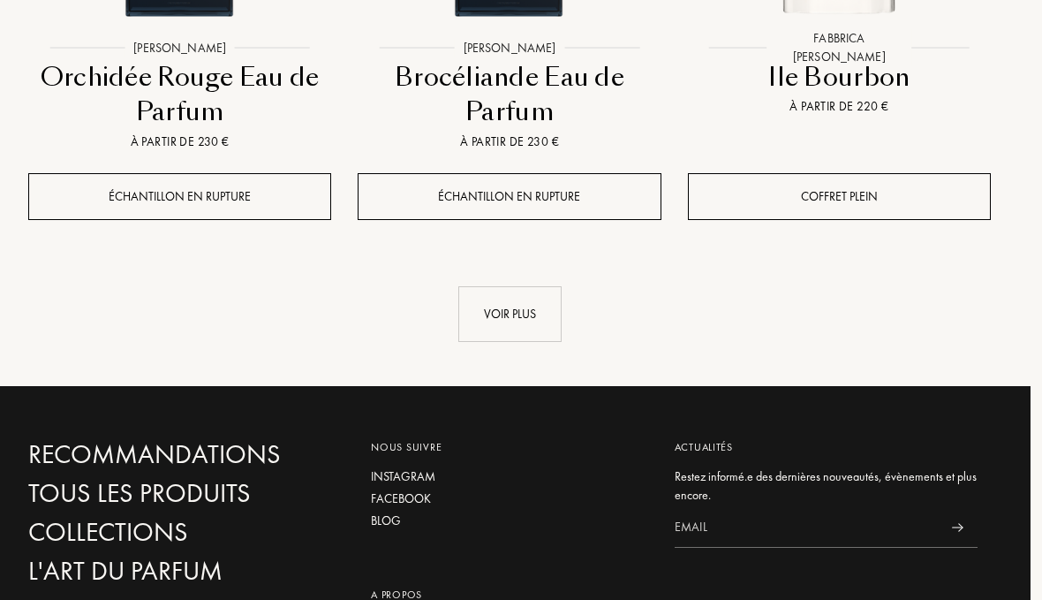
click at [537, 286] on div "Voir plus" at bounding box center [510, 314] width 103 height 56
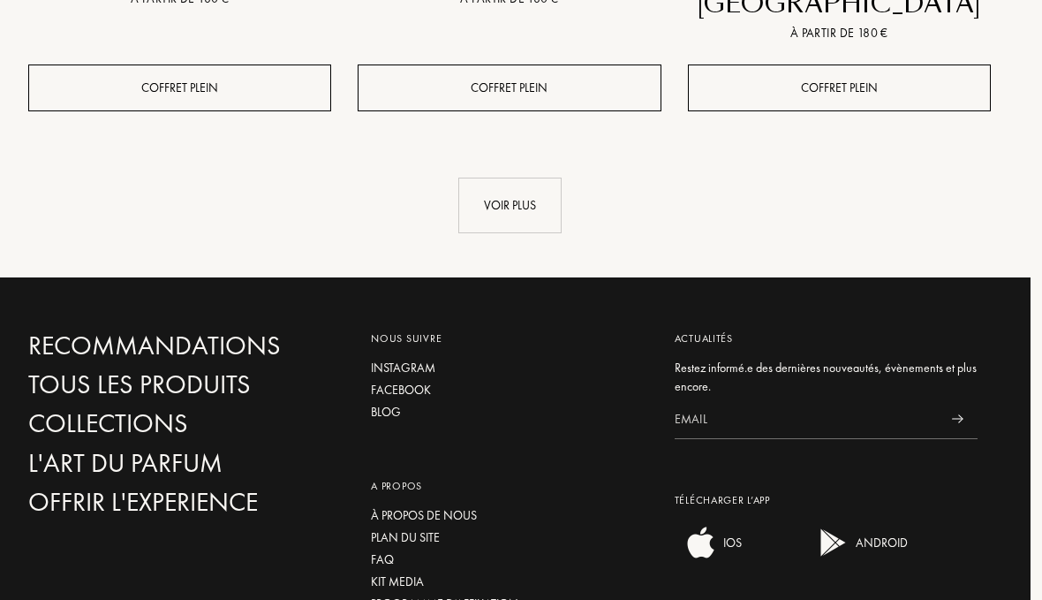
scroll to position [4786, 11]
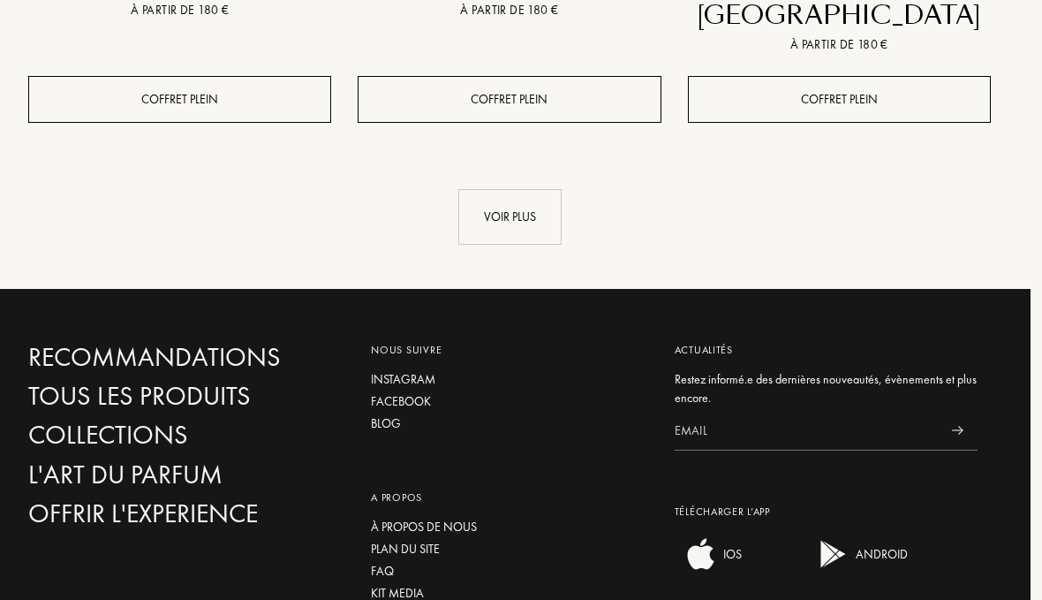
click at [521, 189] on div "Voir plus" at bounding box center [510, 217] width 103 height 56
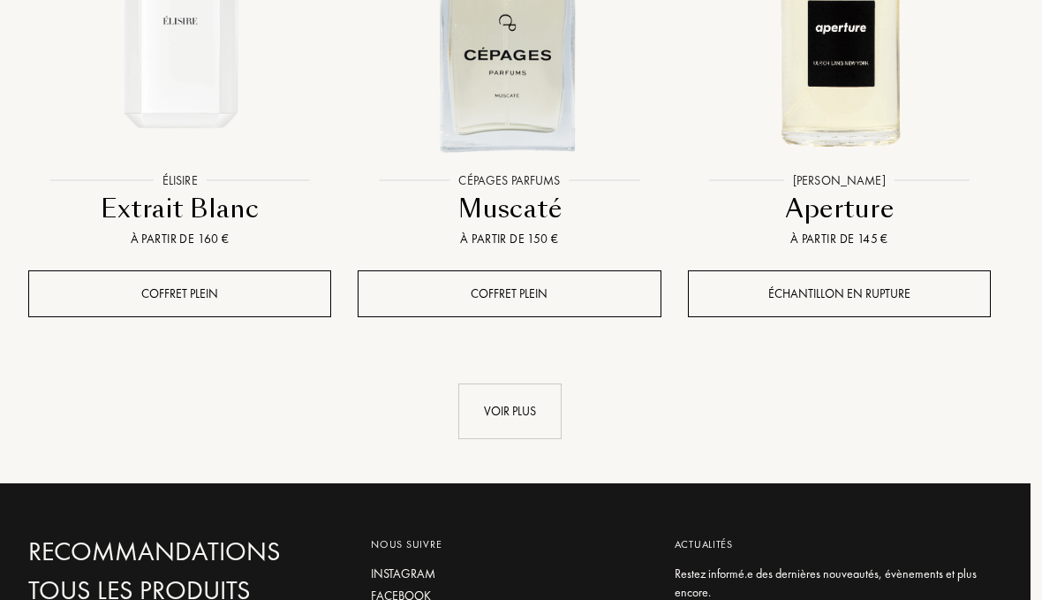
click at [528, 383] on div "Voir plus" at bounding box center [510, 411] width 103 height 56
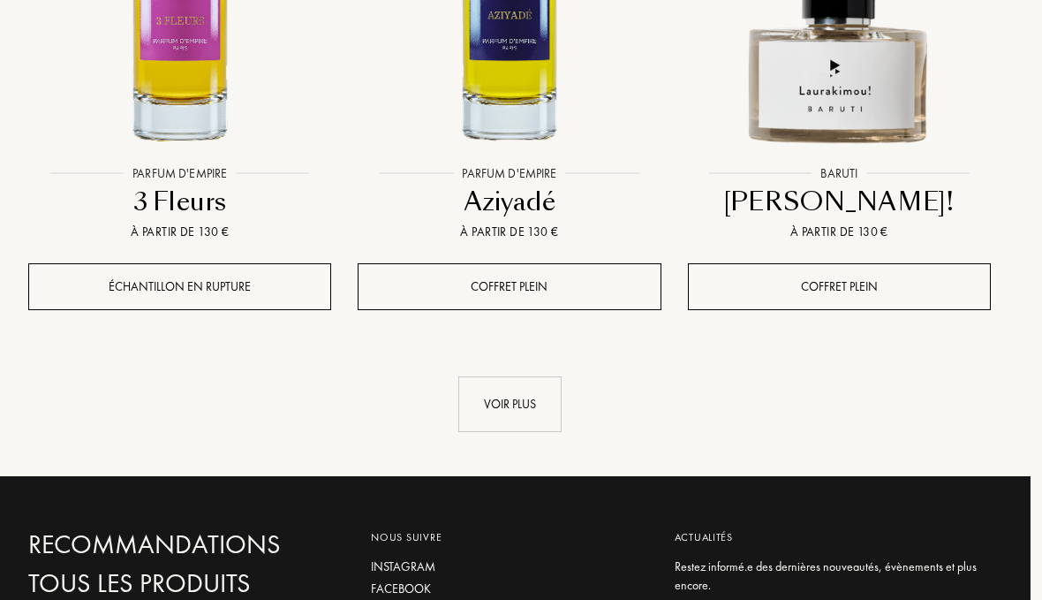
click at [523, 376] on div "Voir plus" at bounding box center [510, 404] width 103 height 56
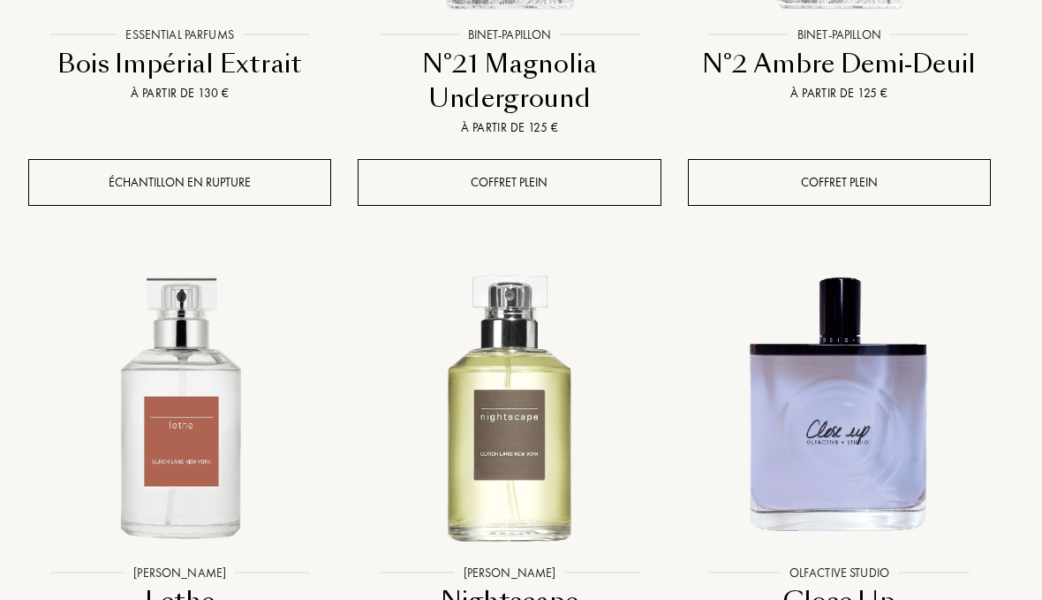
scroll to position [10268, 11]
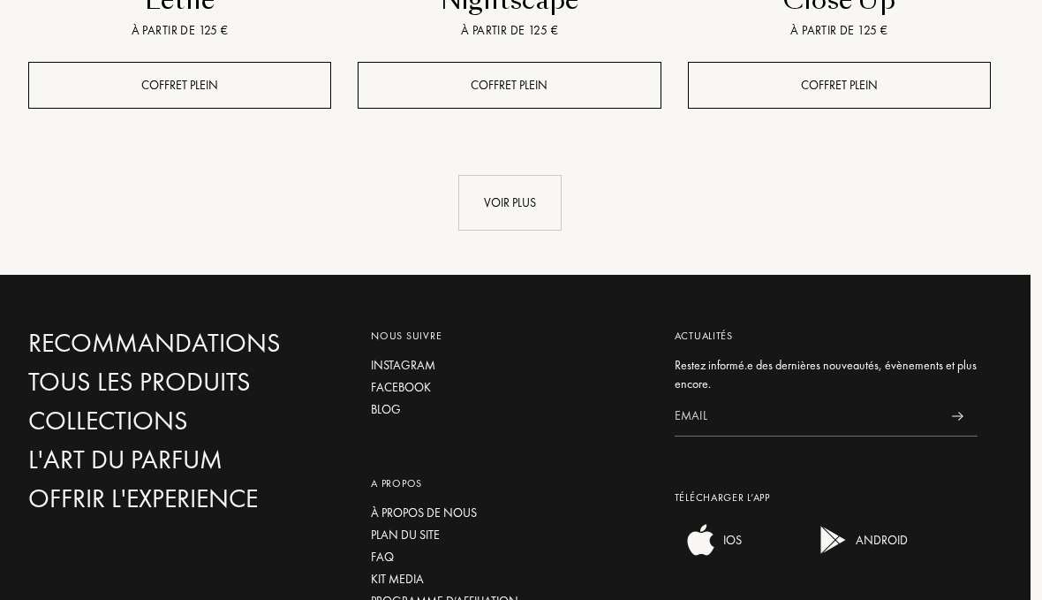
click at [525, 175] on div "Voir plus" at bounding box center [510, 203] width 103 height 56
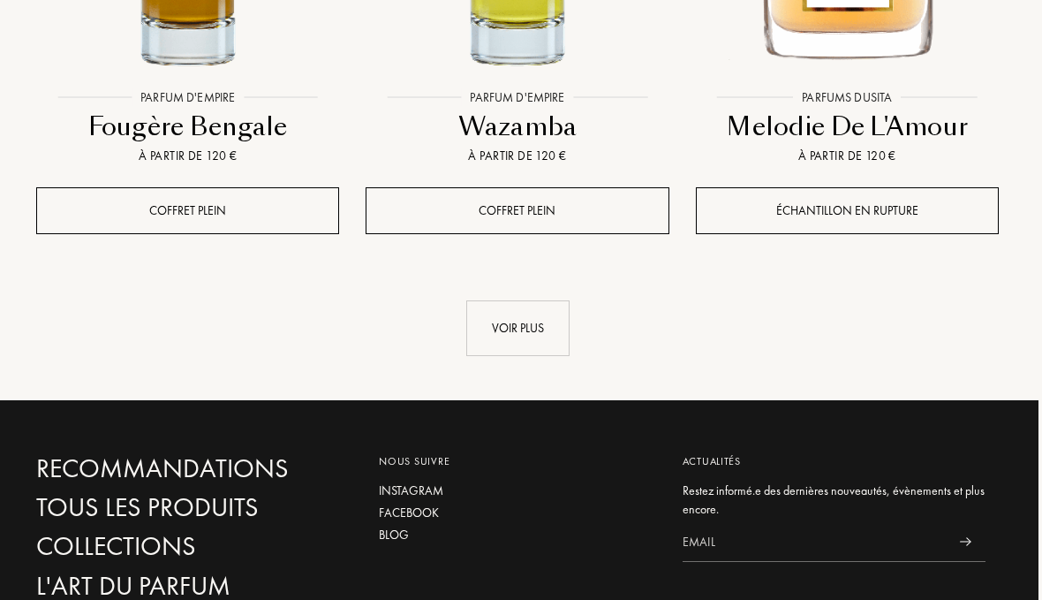
scroll to position [12729, 0]
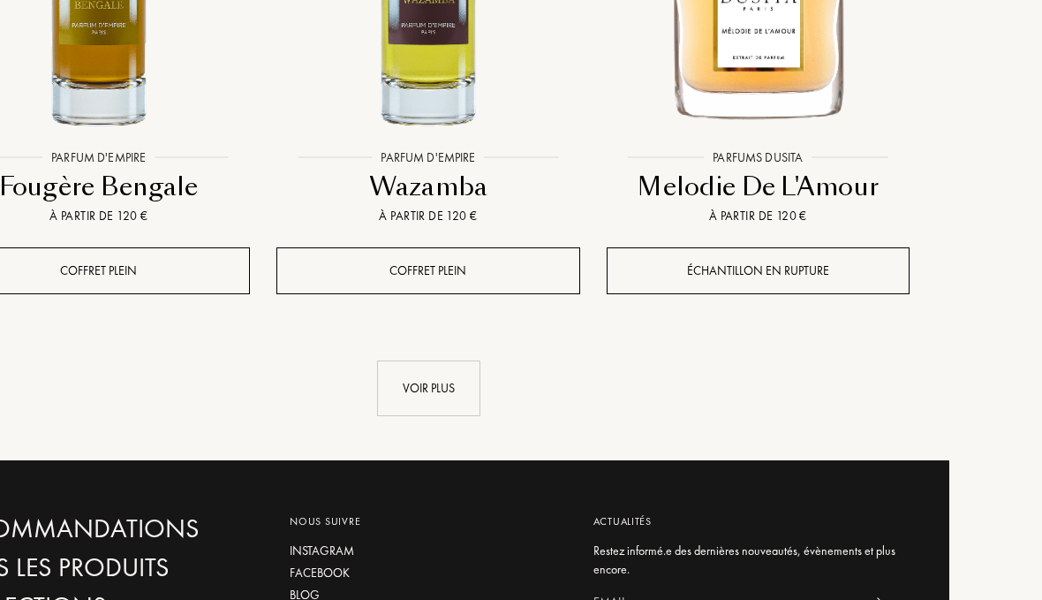
click at [459, 360] on div "Voir plus" at bounding box center [428, 388] width 103 height 56
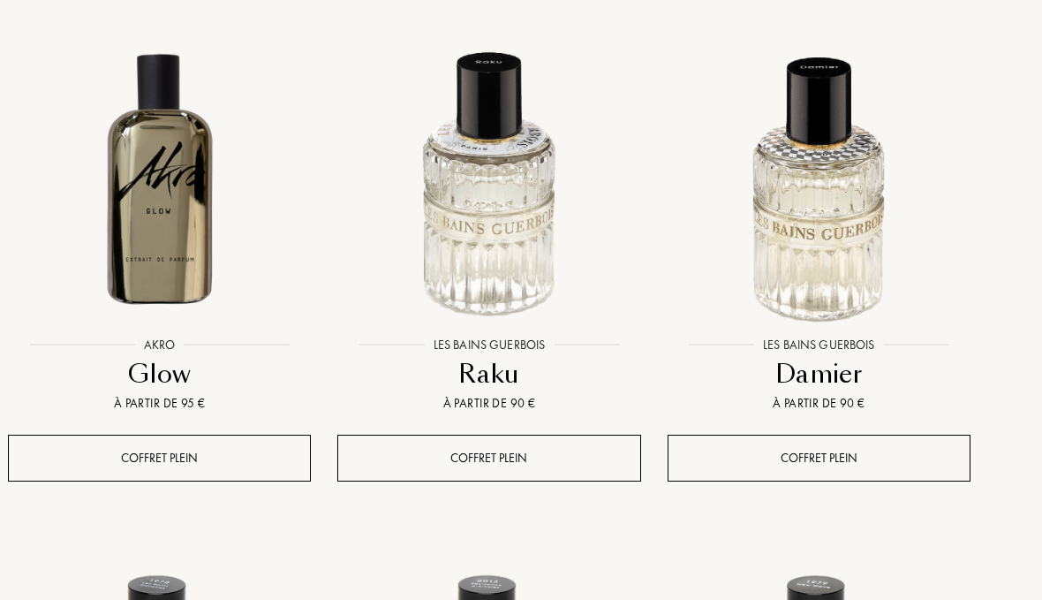
scroll to position [14048, 32]
click at [504, 142] on img at bounding box center [489, 177] width 297 height 297
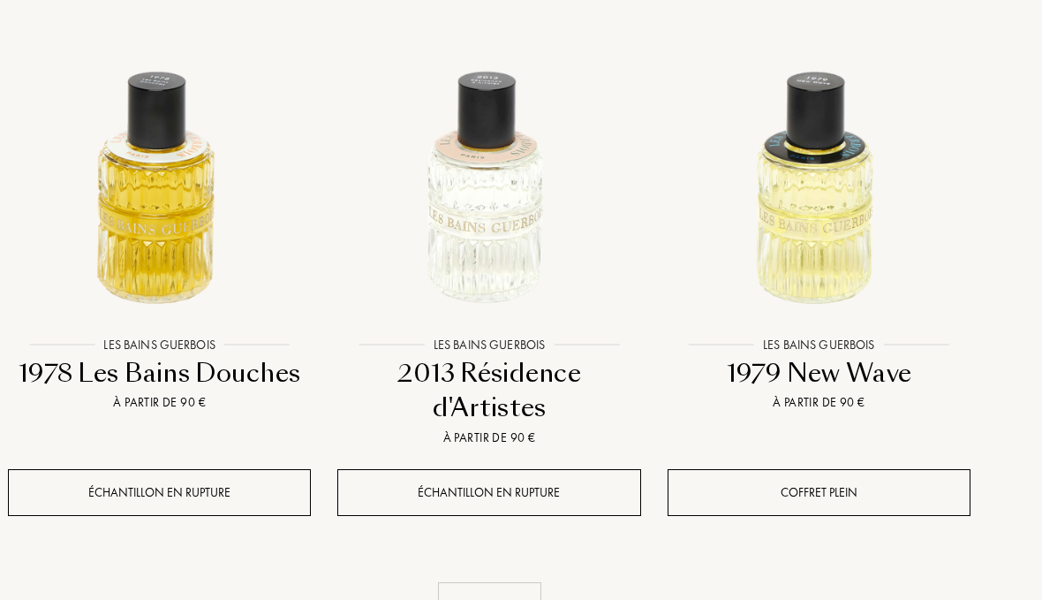
scroll to position [14548, 32]
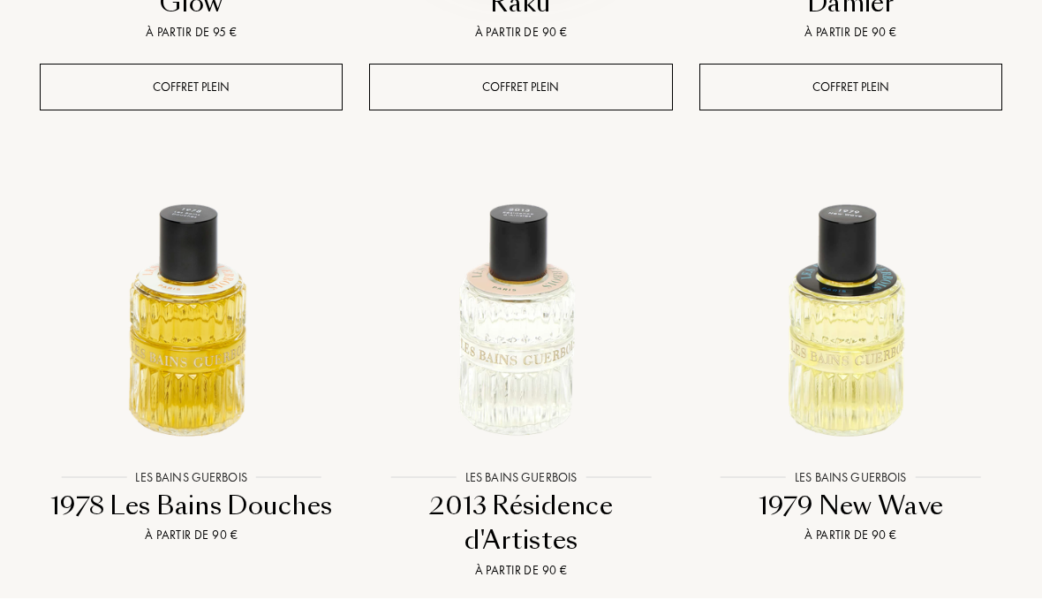
scroll to position [14419, 0]
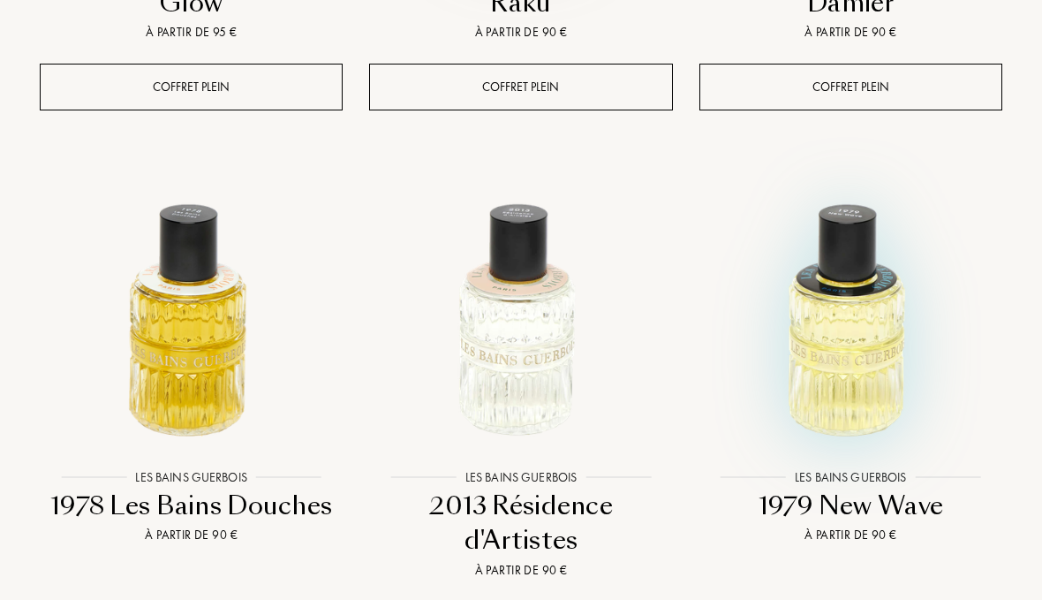
click at [853, 255] on img at bounding box center [850, 309] width 297 height 297
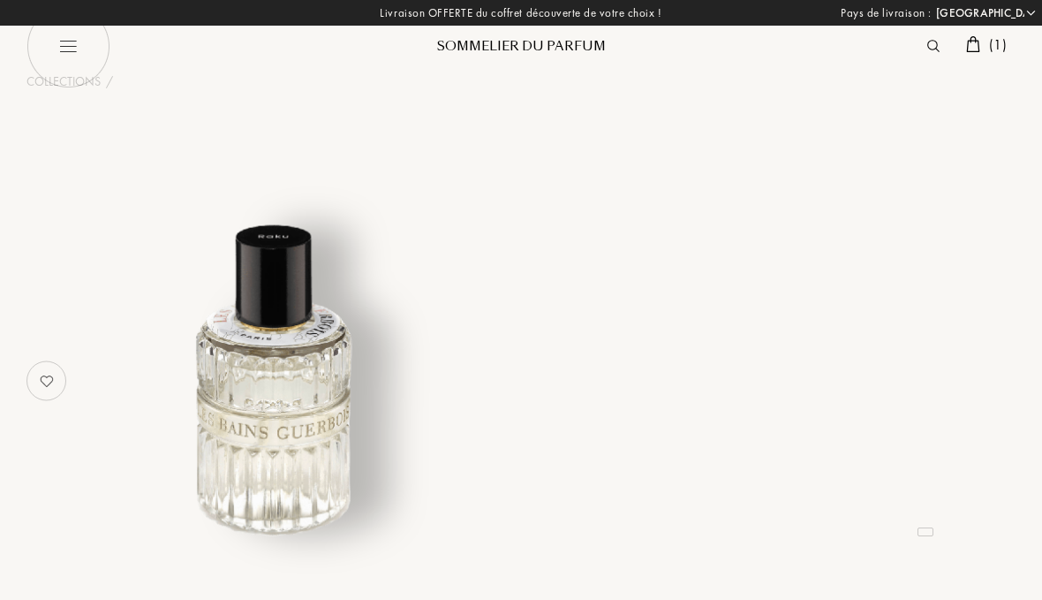
select select "FR"
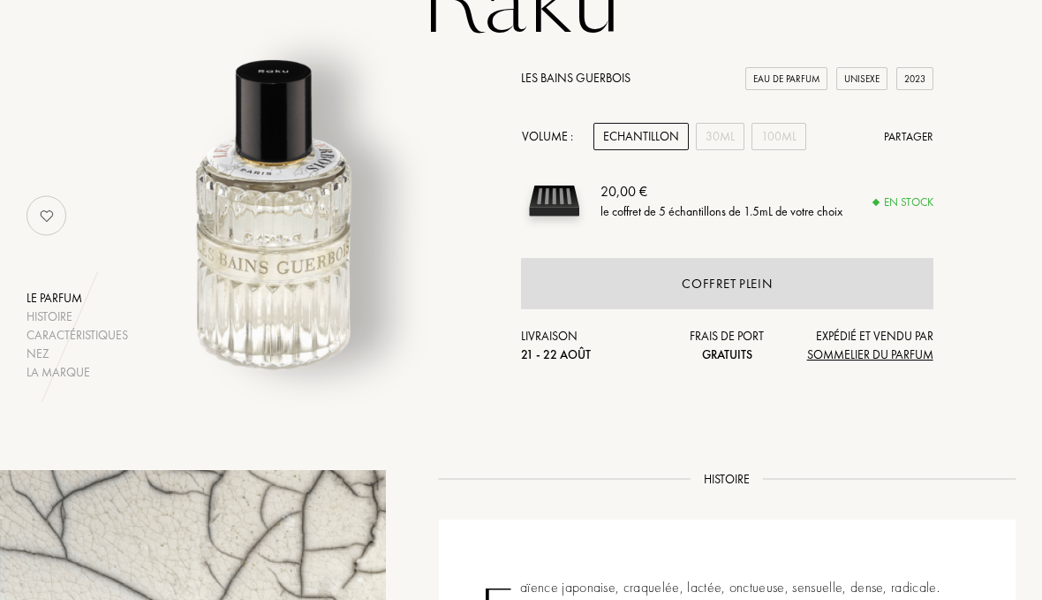
scroll to position [167, 0]
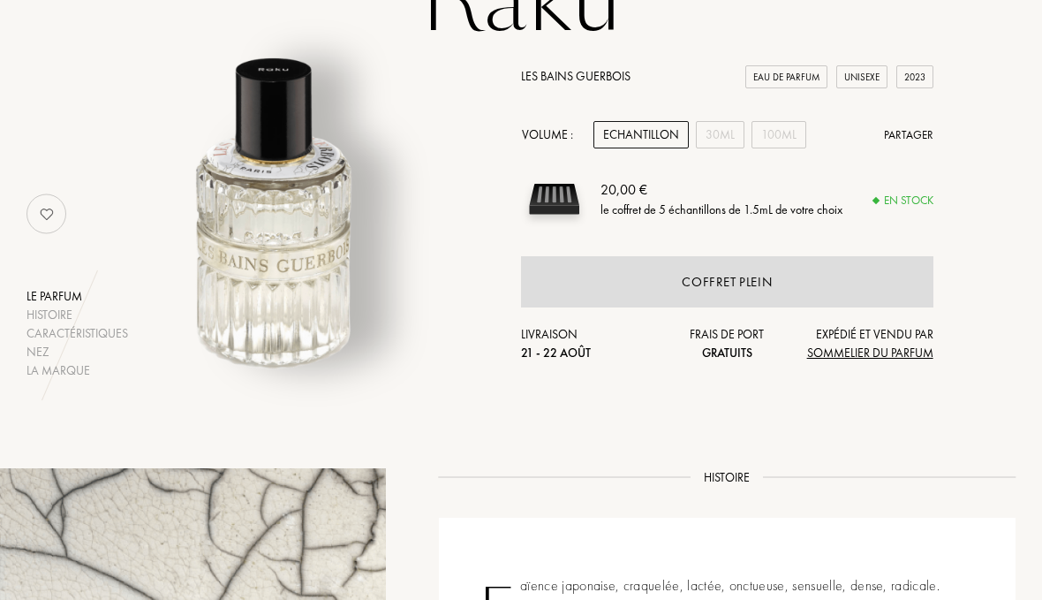
click at [782, 139] on div "100mL" at bounding box center [779, 134] width 55 height 27
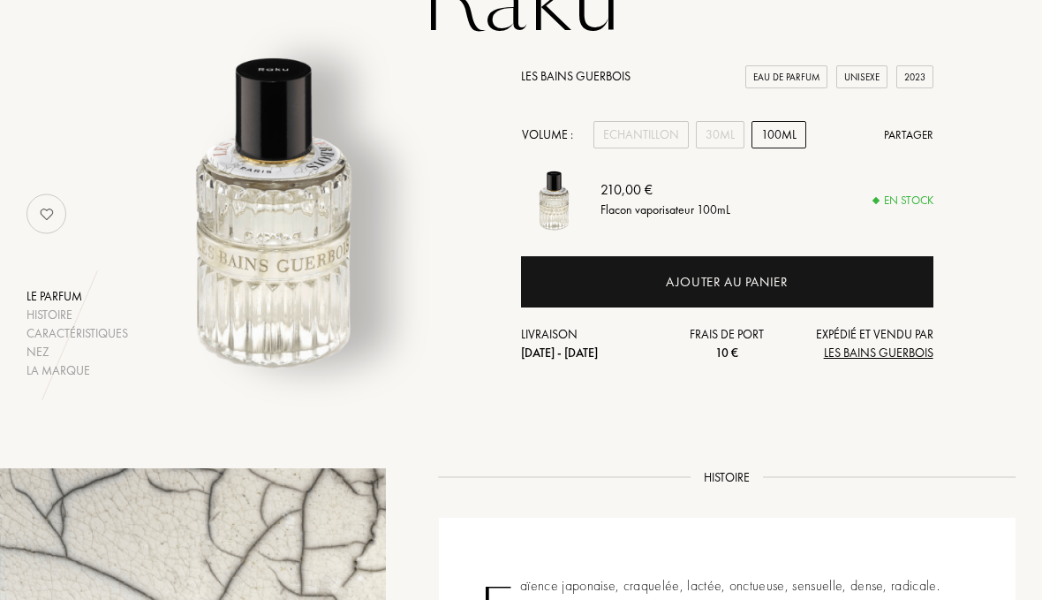
click at [737, 133] on div "30mL" at bounding box center [720, 134] width 49 height 27
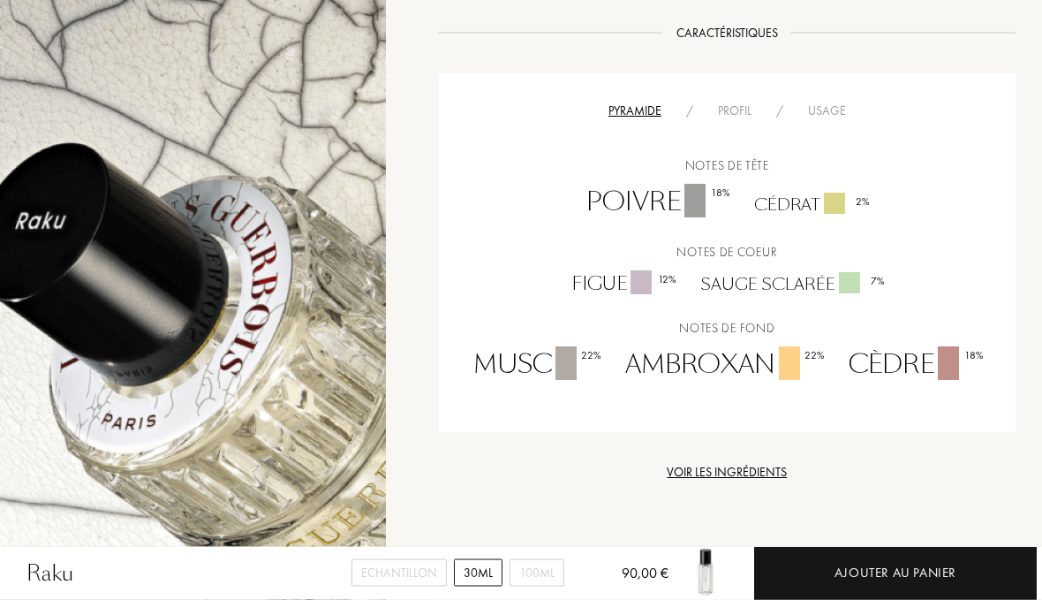
click at [737, 473] on div "Voir les ingrédients" at bounding box center [727, 473] width 577 height 19
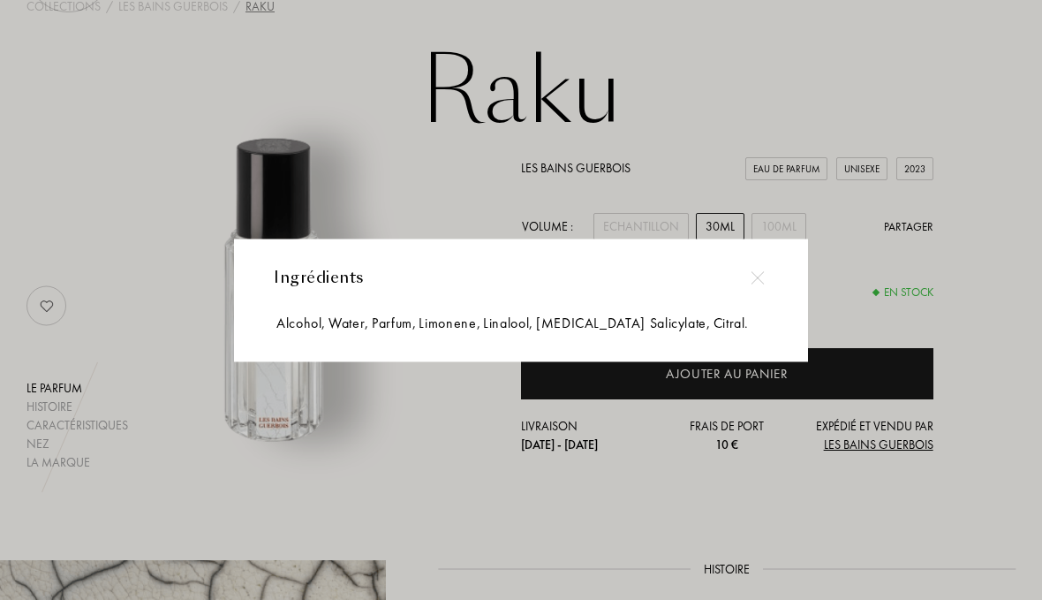
scroll to position [74, 0]
click at [743, 298] on div at bounding box center [758, 278] width 40 height 40
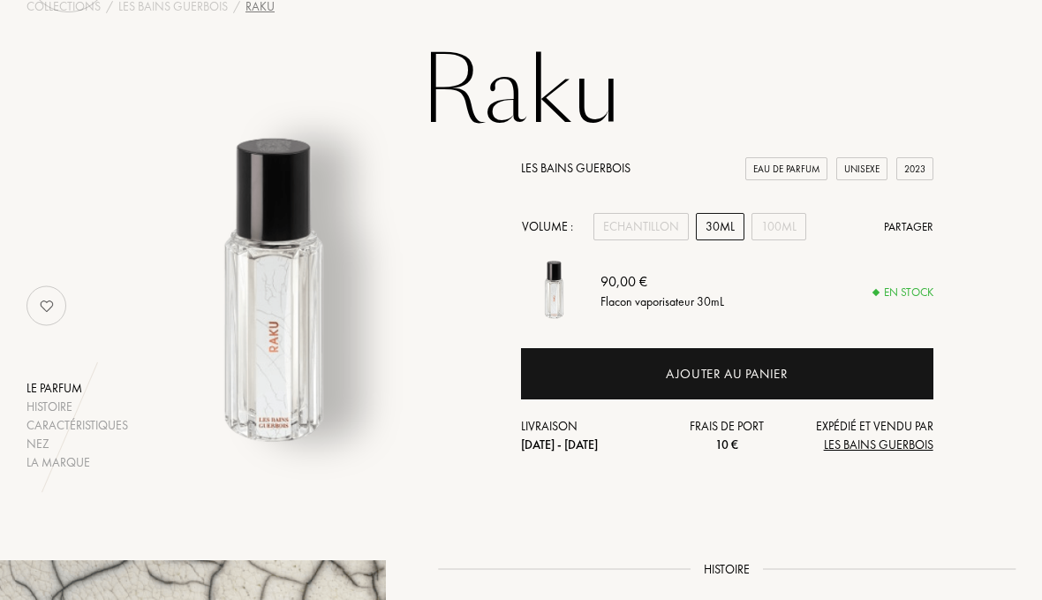
scroll to position [0, 0]
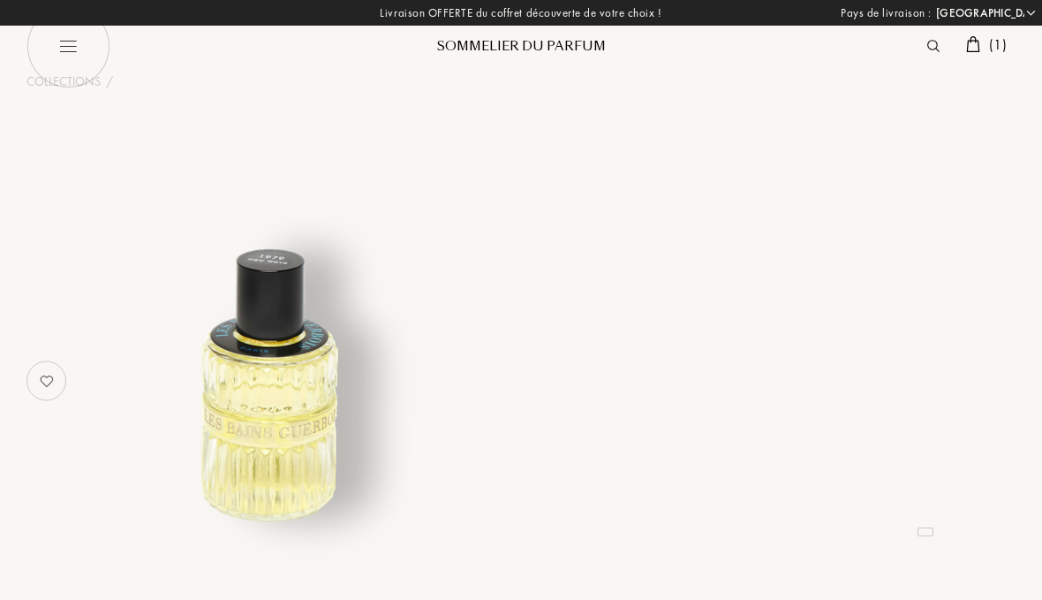
select select "FR"
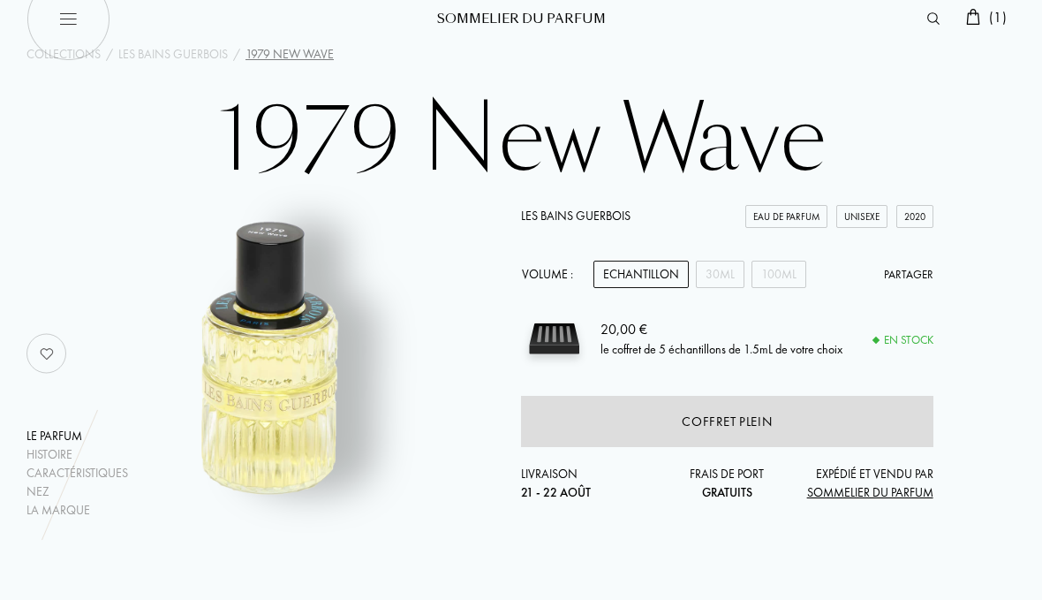
scroll to position [30, 0]
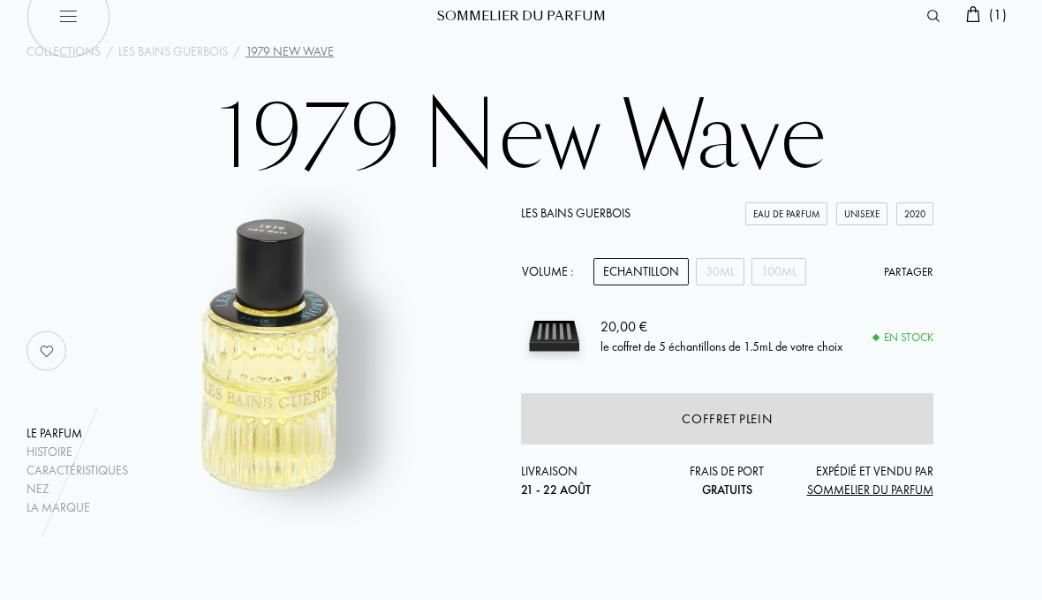
click at [737, 271] on div "30mL" at bounding box center [720, 271] width 49 height 27
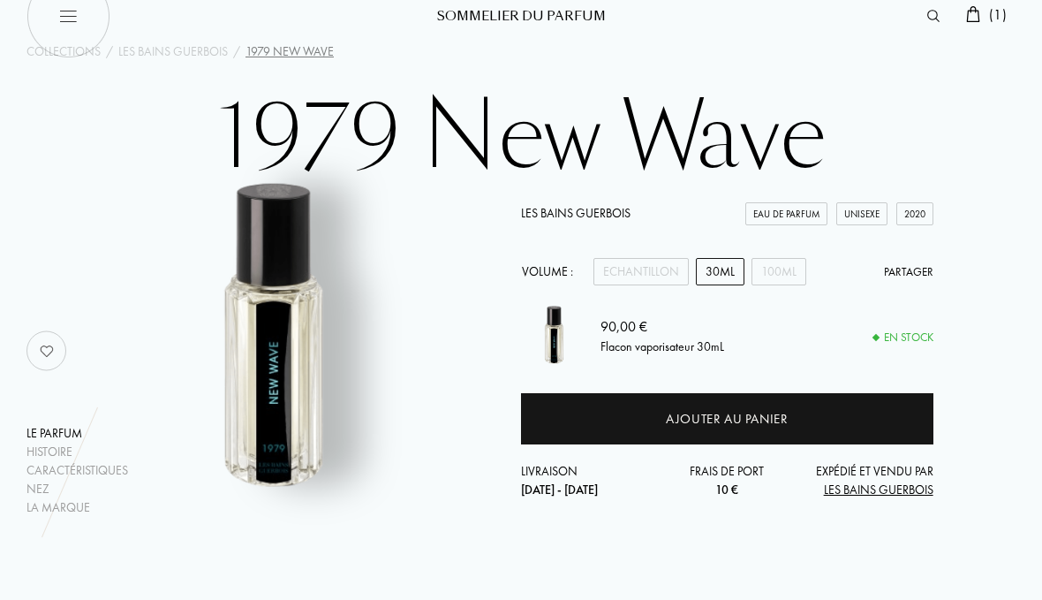
click at [879, 413] on div "Ajouter au panier" at bounding box center [727, 418] width 413 height 51
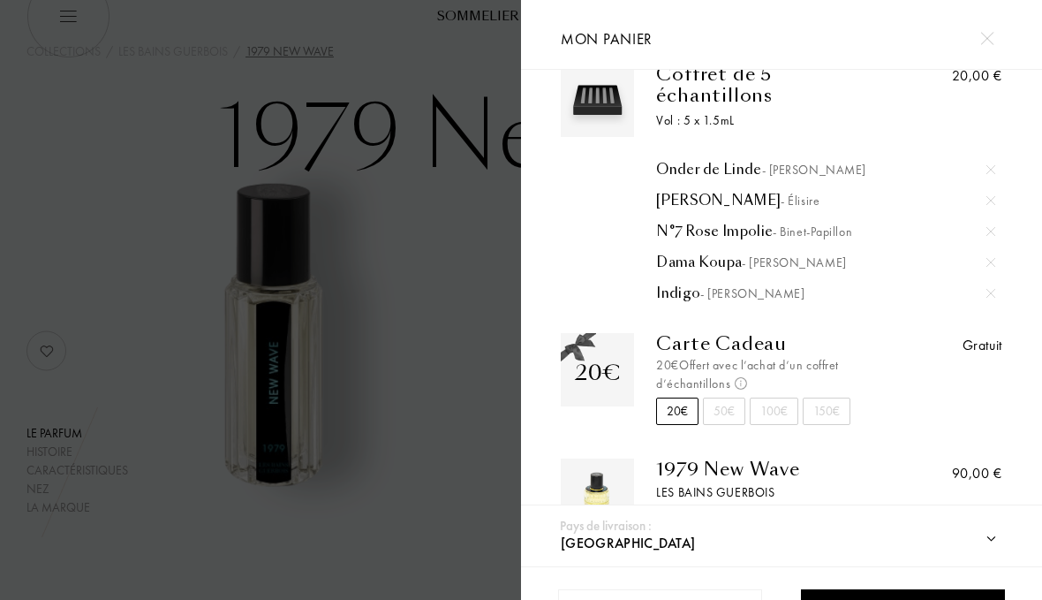
scroll to position [40, 0]
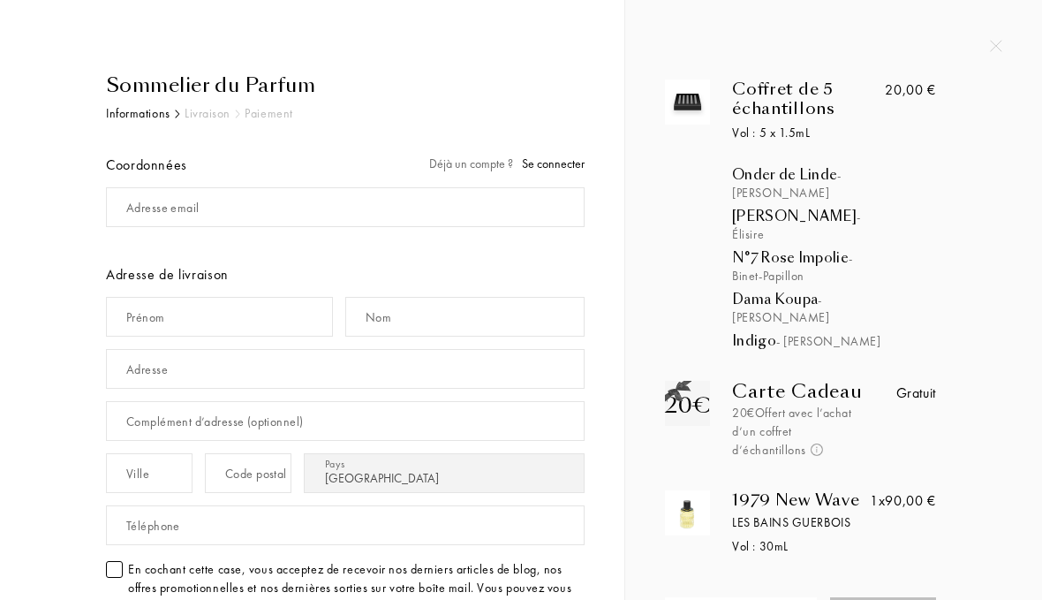
select select "FR"
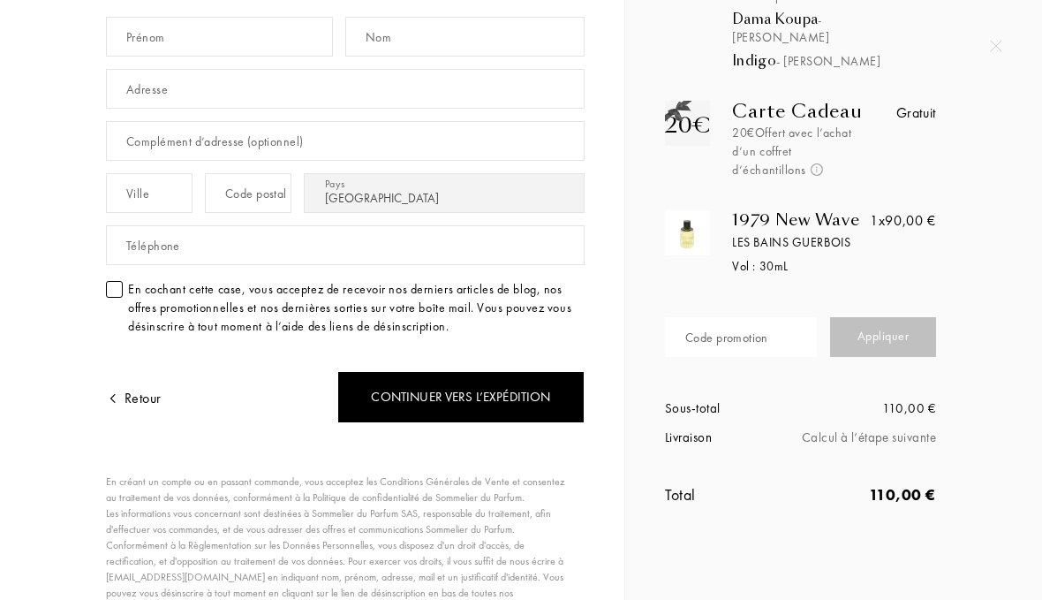
scroll to position [281, 0]
click at [766, 328] on div "Code promotion" at bounding box center [727, 337] width 83 height 19
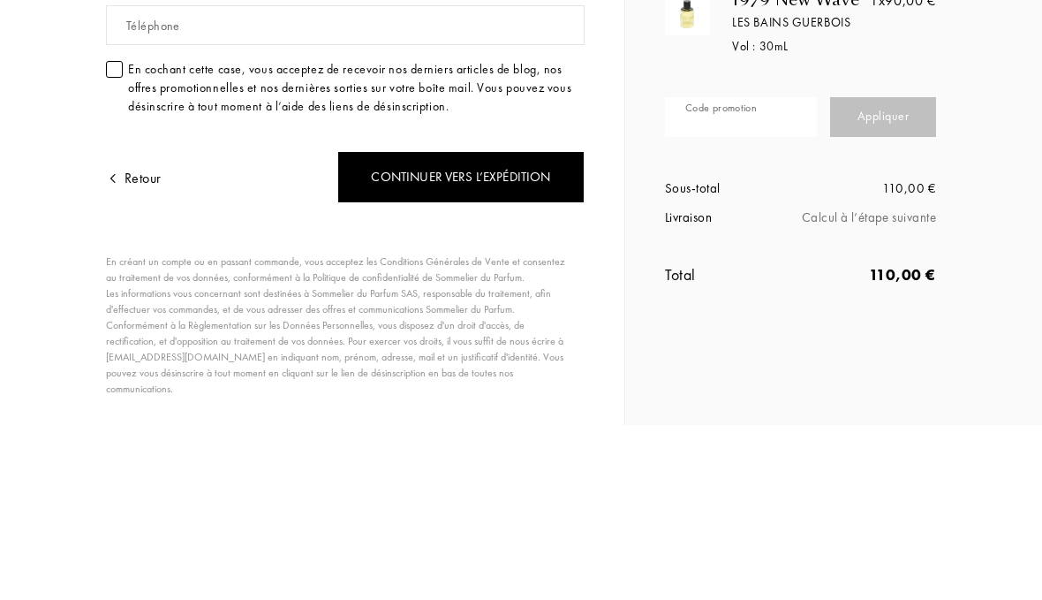
scroll to position [323, 0]
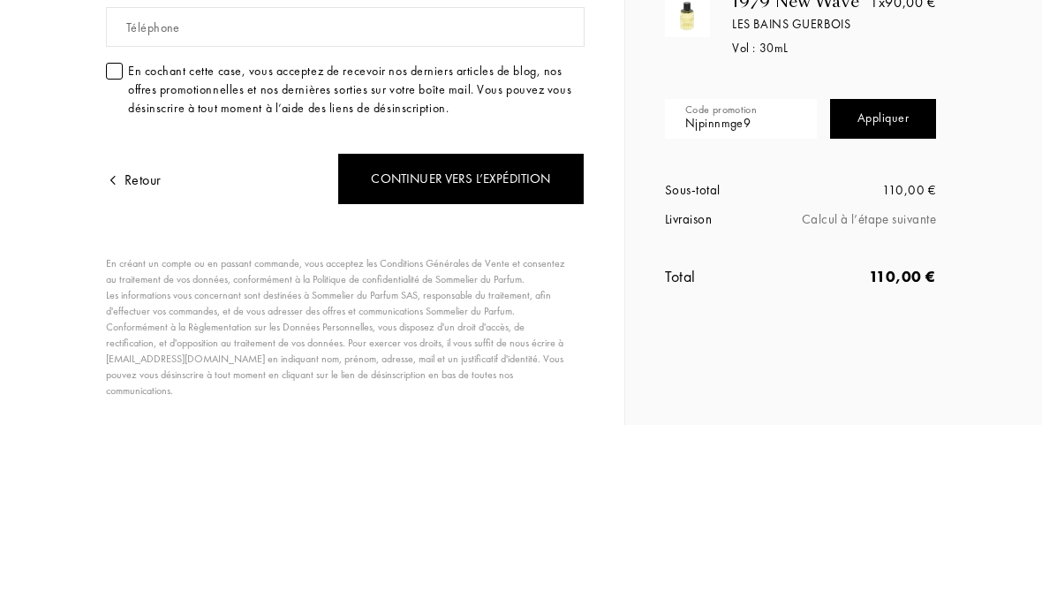
click at [887, 274] on div "Appliquer" at bounding box center [883, 294] width 106 height 40
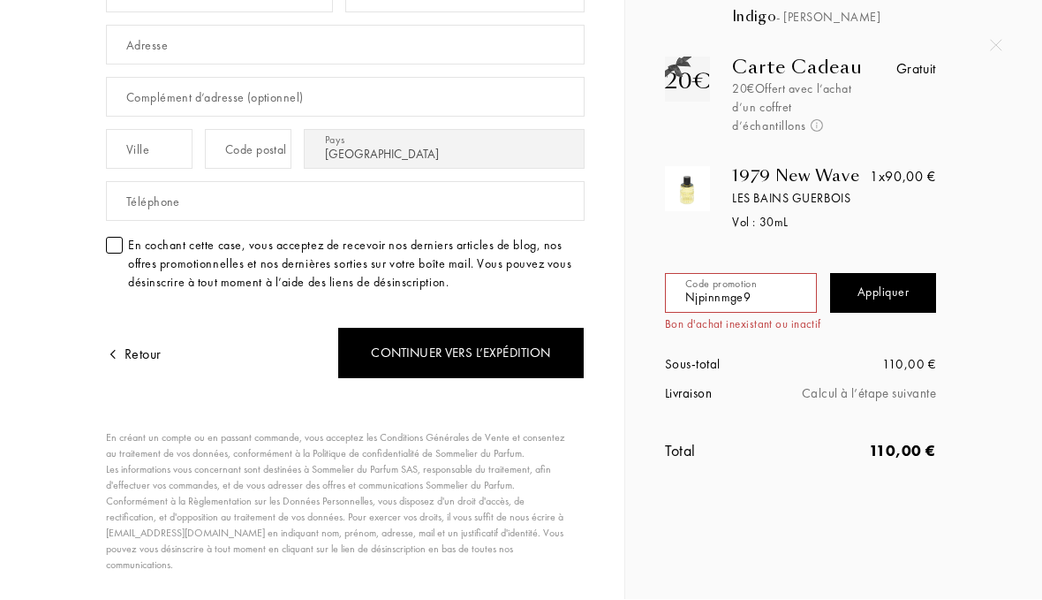
click at [782, 274] on input "Njpinnmge9" at bounding box center [741, 294] width 152 height 40
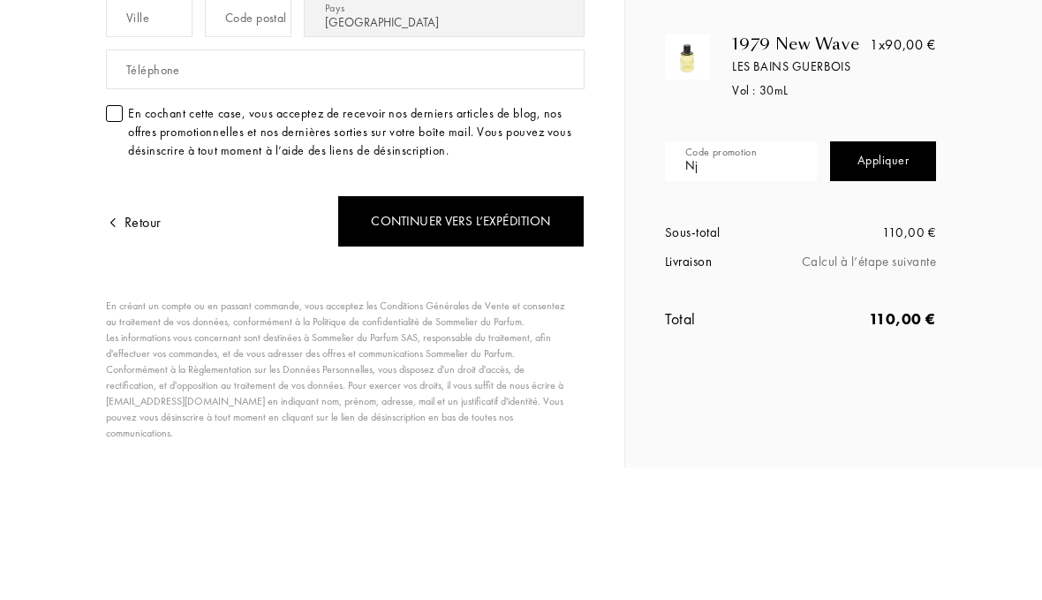
type input "N"
type input "NJPIN-NMGE9"
click at [902, 274] on div "Appliquer" at bounding box center [883, 294] width 106 height 40
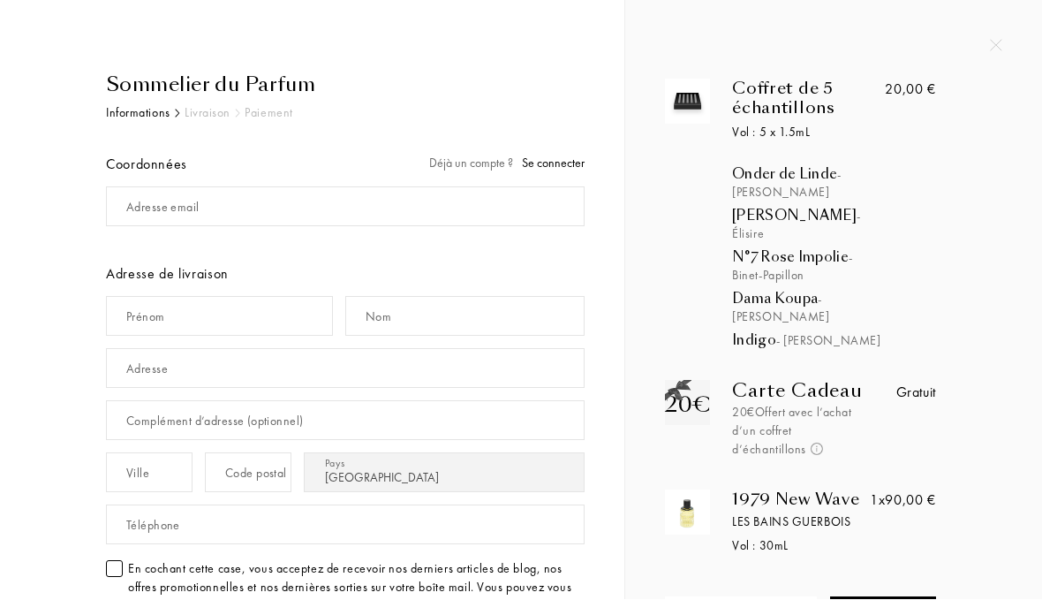
scroll to position [0, 0]
